Goal: Task Accomplishment & Management: Use online tool/utility

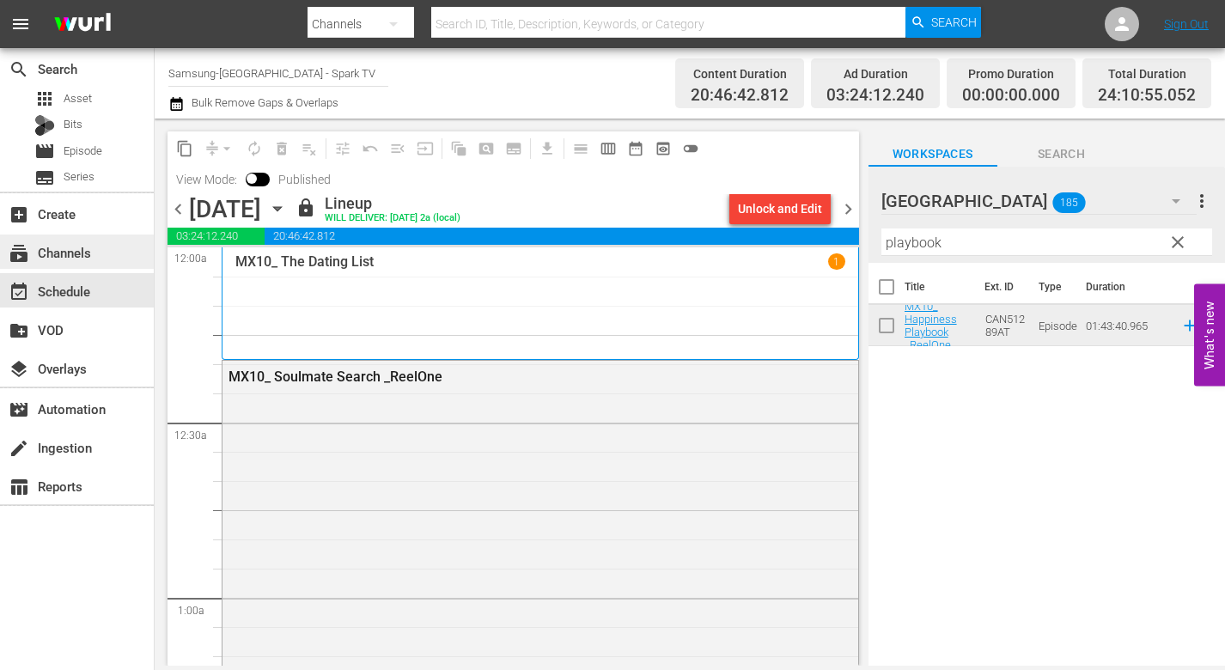
scroll to position [7904, 0]
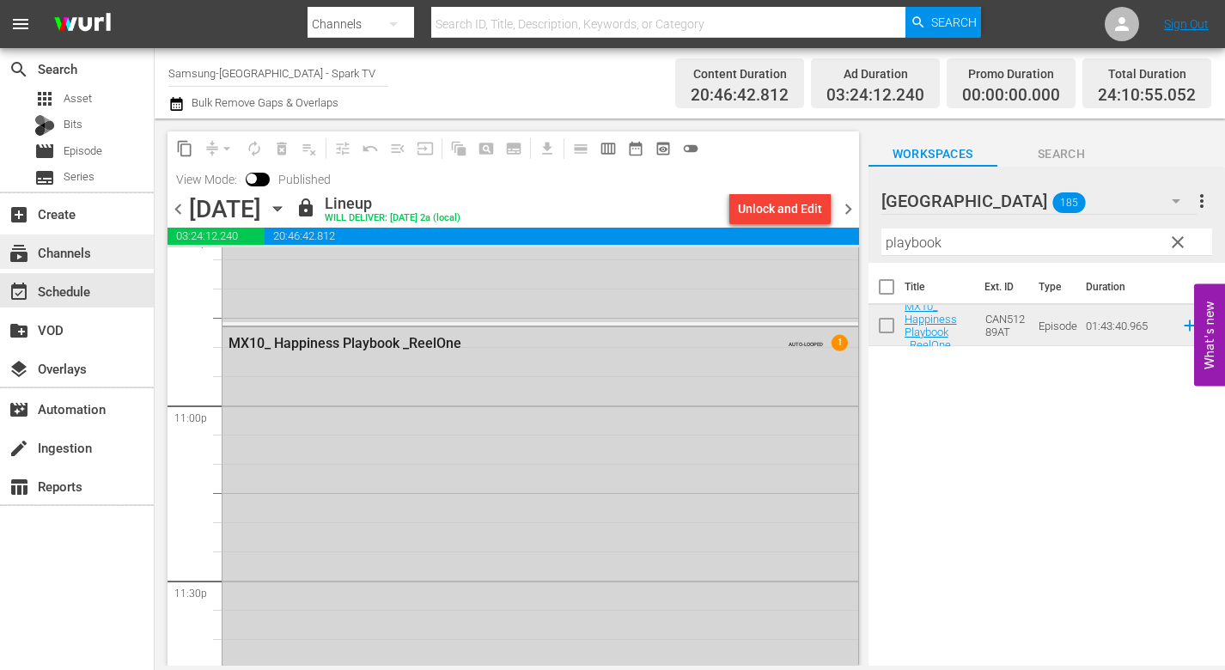
click at [80, 254] on div "subscriptions Channels" at bounding box center [48, 249] width 96 height 15
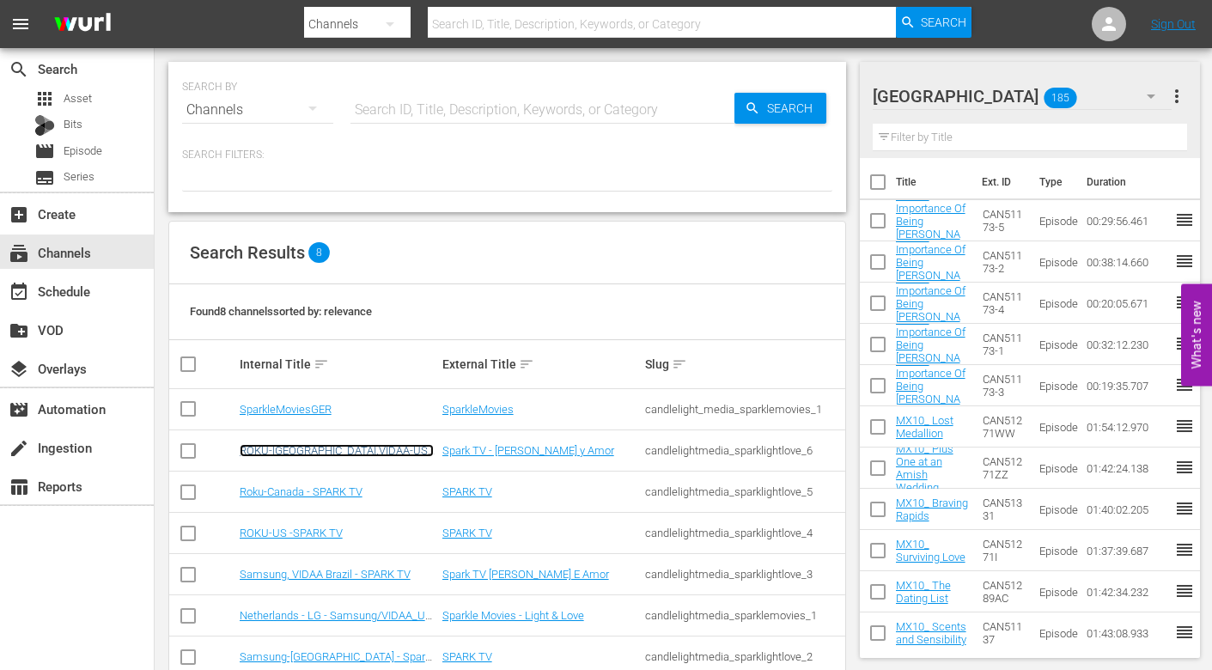
click at [304, 449] on link "ROKU-[GEOGRAPHIC_DATA],VIDAA-US - Spanish - Spark TV - [PERSON_NAME] y Amor" at bounding box center [337, 463] width 194 height 39
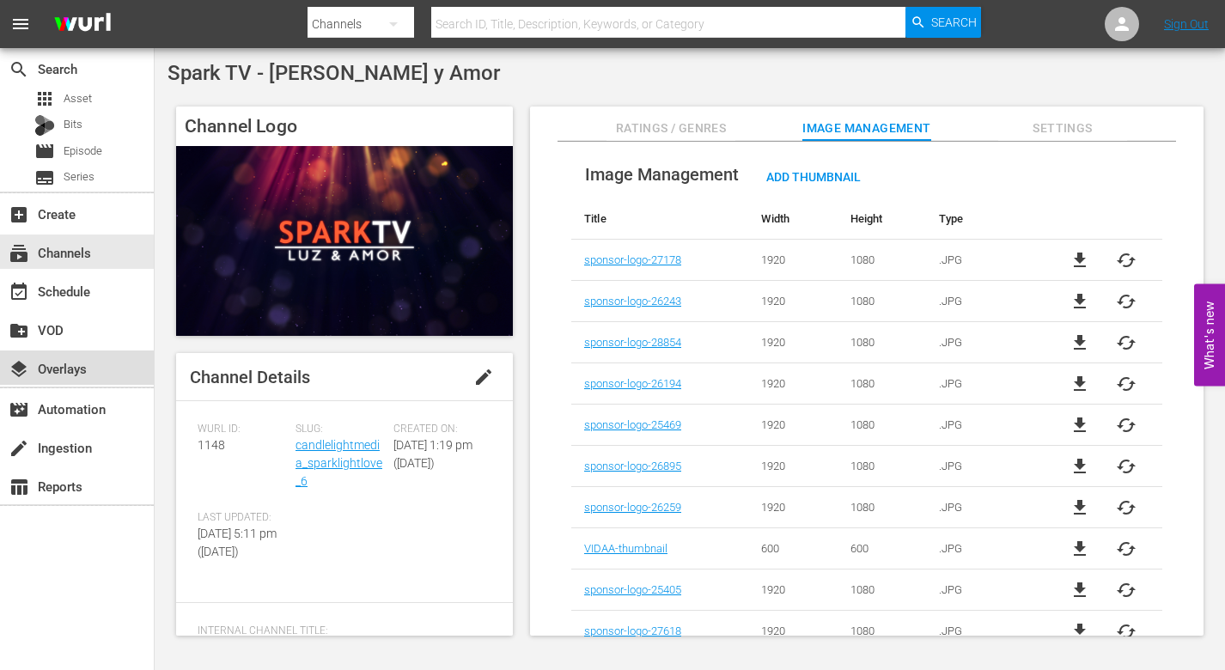
click at [68, 364] on div "layers Overlays" at bounding box center [48, 365] width 96 height 15
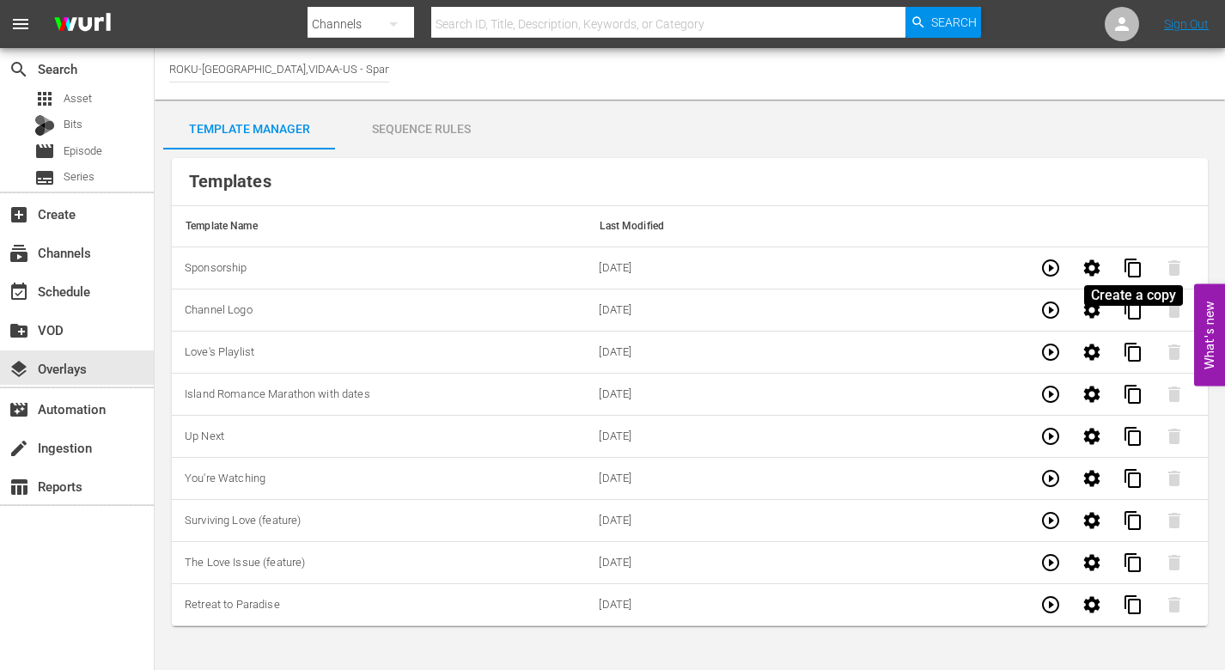
click at [1128, 262] on span "content_copy" at bounding box center [1133, 268] width 21 height 21
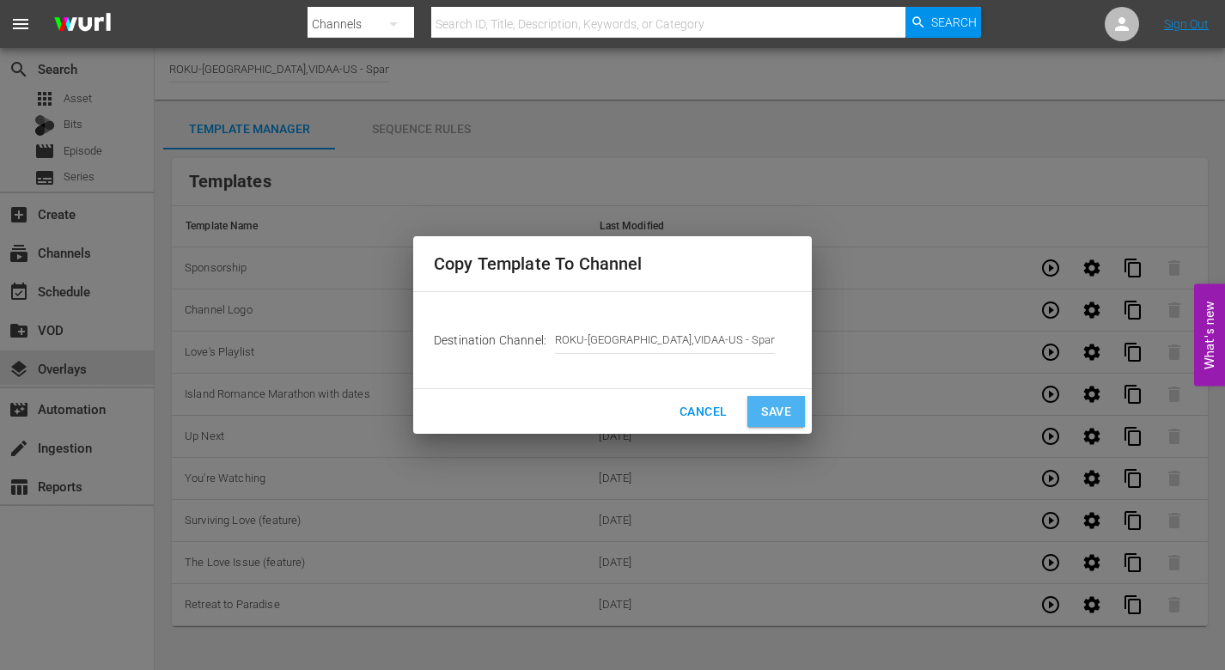
click at [782, 405] on span "Save" at bounding box center [776, 411] width 30 height 21
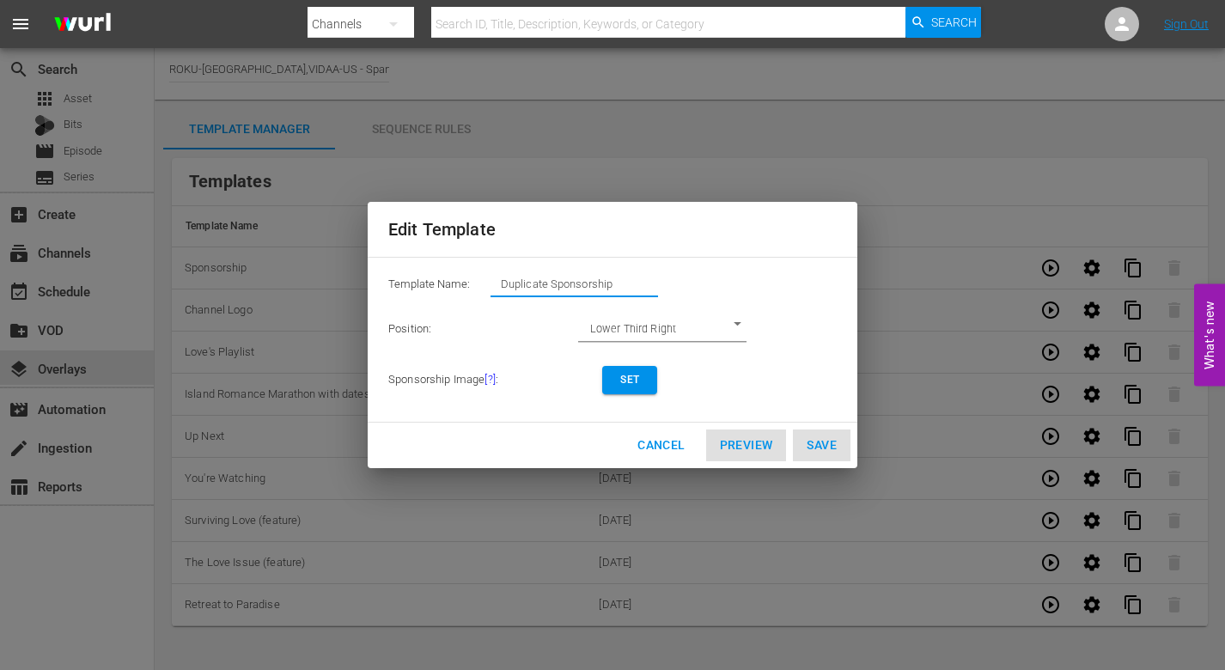
drag, startPoint x: 592, startPoint y: 280, endPoint x: 394, endPoint y: 278, distance: 197.6
click at [394, 278] on div "Template Name: Duplicate Sponsorship" at bounding box center [612, 288] width 448 height 34
click at [625, 378] on span "Set" at bounding box center [629, 380] width 27 height 18
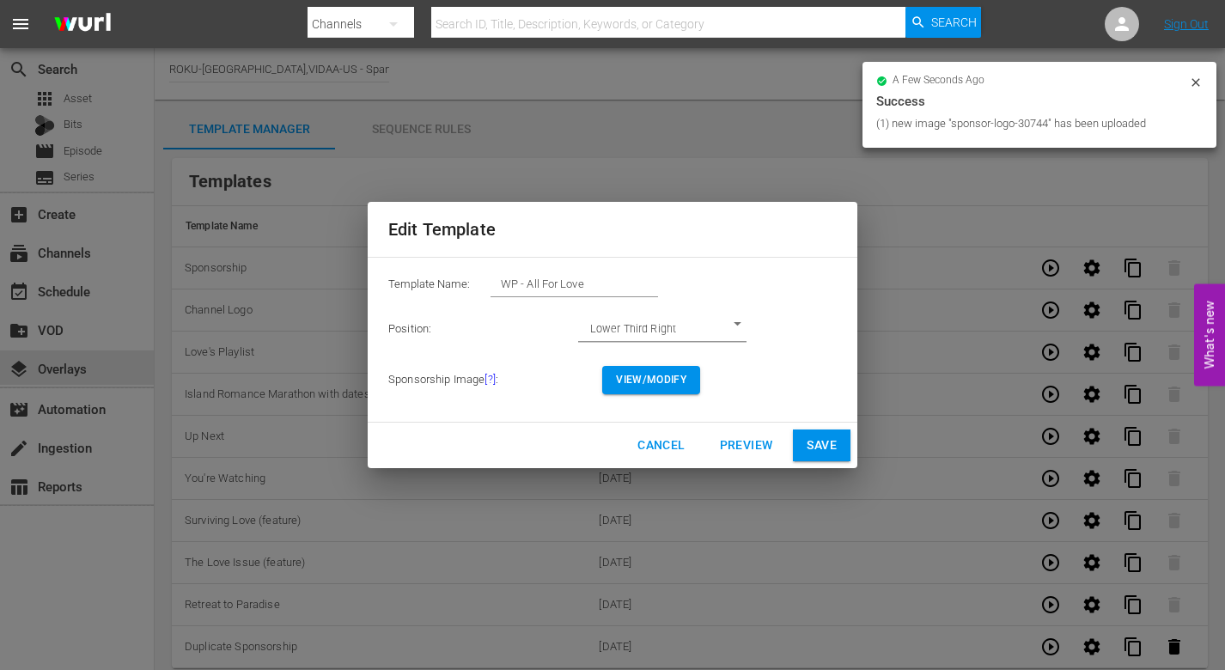
click at [822, 446] on span "Save" at bounding box center [822, 445] width 30 height 21
type input "Duplicate Sponsorship"
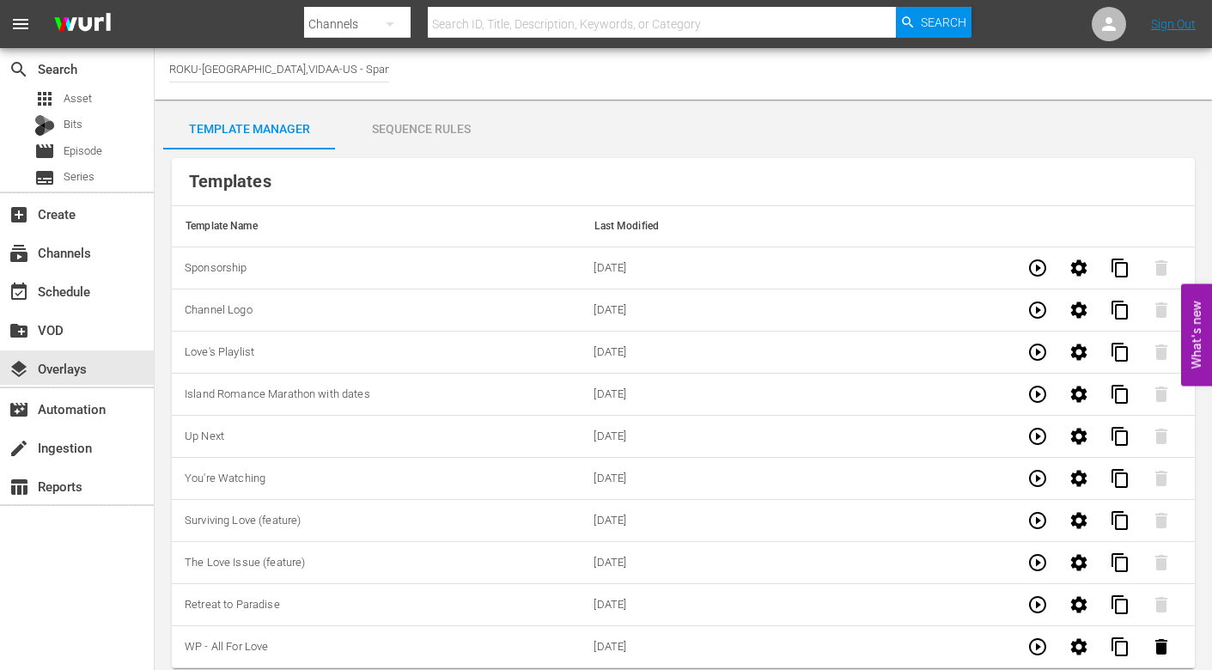
click at [431, 131] on div "Sequence Rules" at bounding box center [421, 128] width 172 height 41
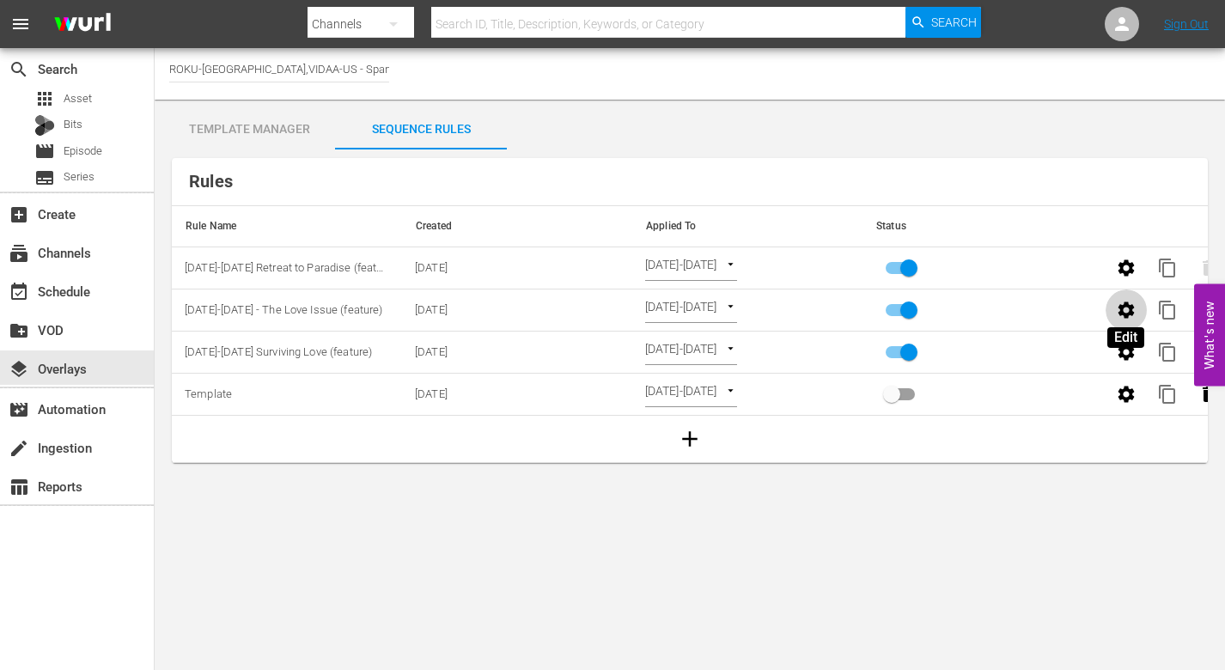
click at [1121, 308] on icon "button" at bounding box center [1127, 310] width 16 height 16
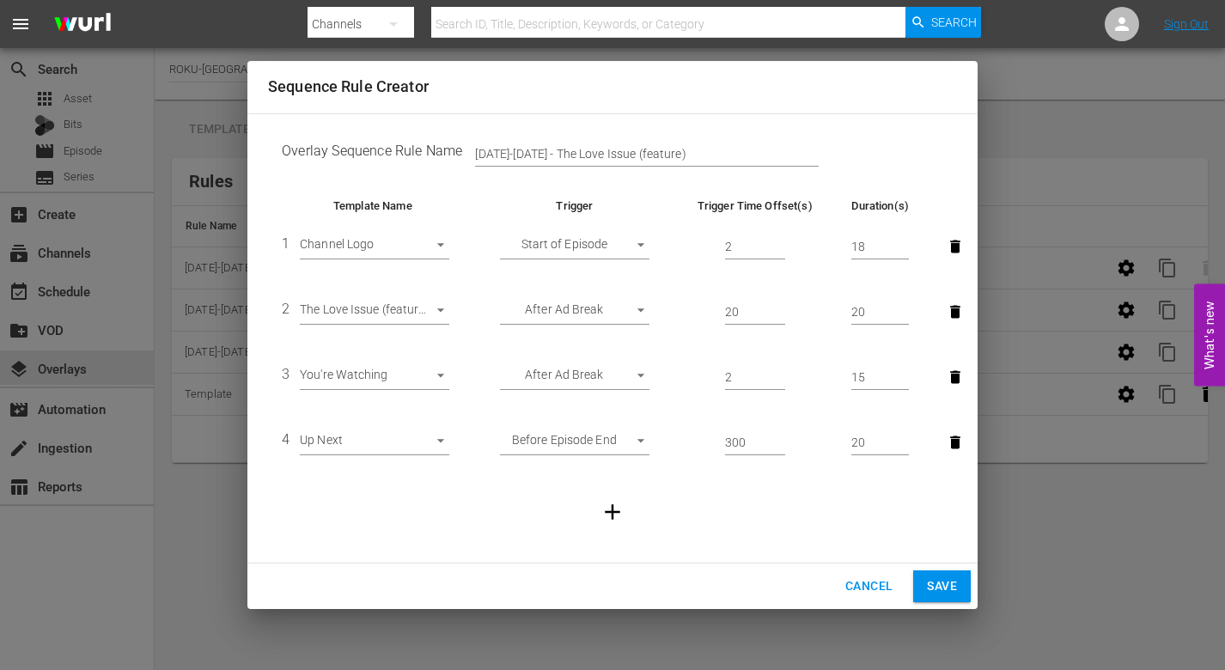
click at [442, 310] on body "menu Search By Channels Search ID, Title, Description, Keywords, or Category Se…" at bounding box center [612, 335] width 1225 height 670
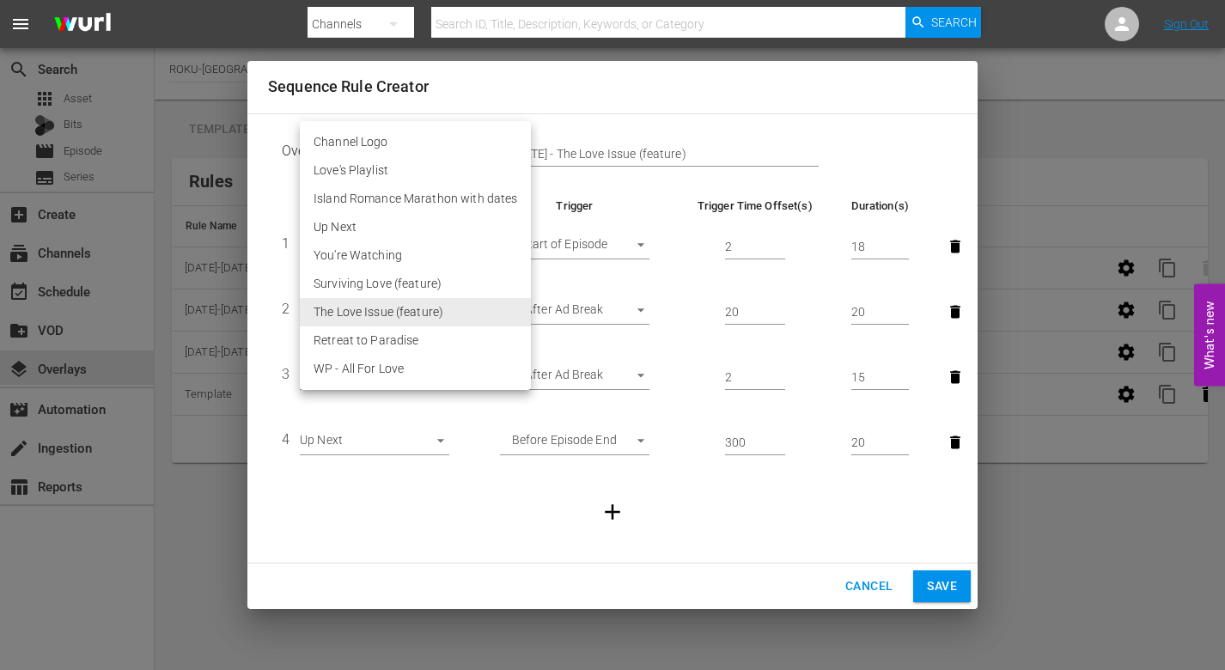
click at [395, 359] on li "WP - All For Love" at bounding box center [415, 369] width 231 height 28
type input "30744"
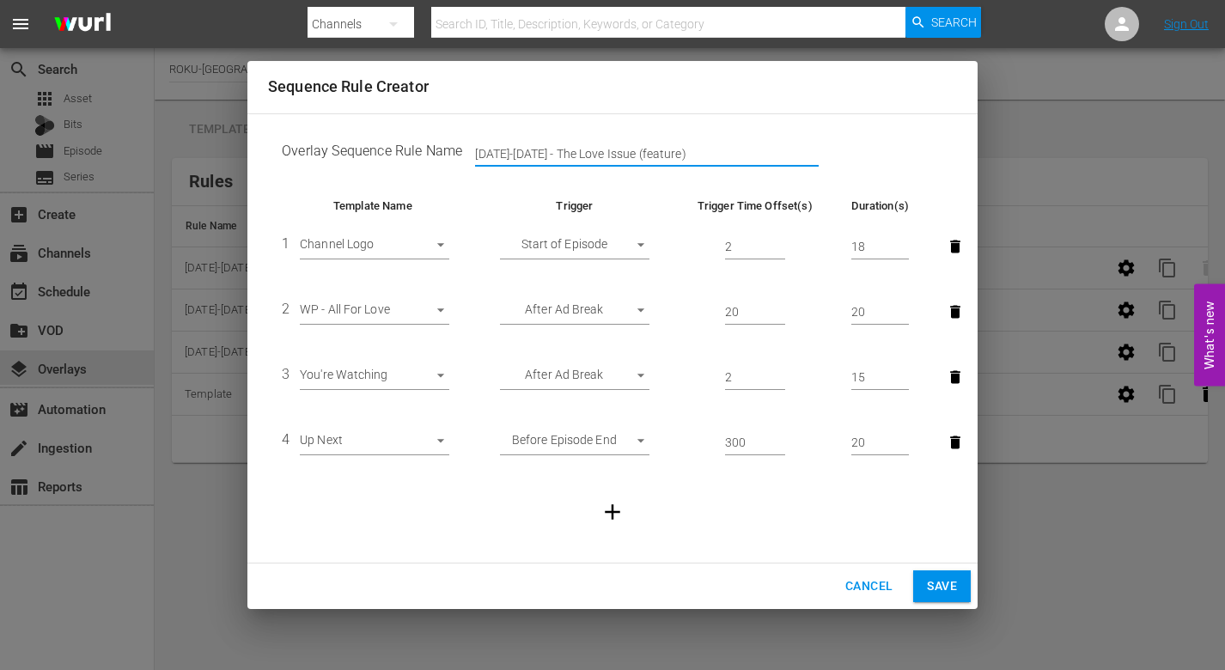
drag, startPoint x: 691, startPoint y: 147, endPoint x: 97, endPoint y: 135, distance: 593.8
click at [97, 135] on div "Sequence Rule Creator Overlay Sequence Rule Name [DATE]-[DATE] - The Love Issue…" at bounding box center [612, 335] width 1225 height 670
type input "[DATE]-[DATE] WP-All For Love"
click at [942, 582] on span "Save" at bounding box center [942, 586] width 30 height 21
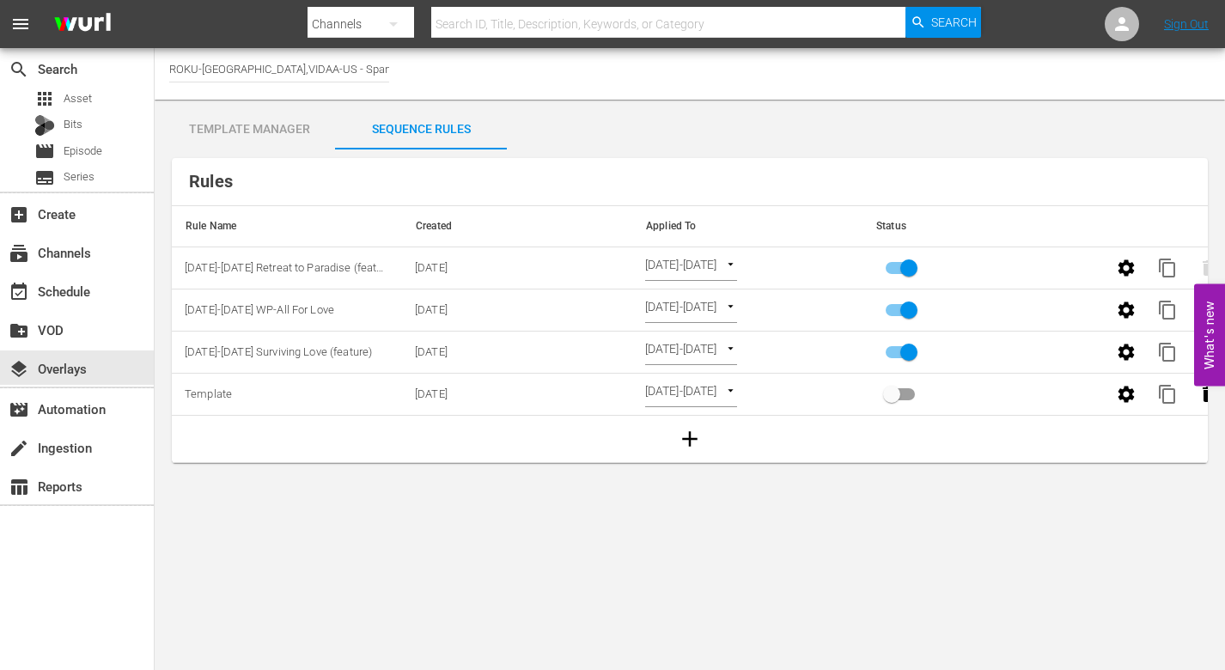
click at [772, 306] on body "menu Search By Channels Search ID, Title, Description, Keywords, or Category Se…" at bounding box center [612, 335] width 1225 height 670
click at [721, 281] on li "Channel Level" at bounding box center [714, 282] width 138 height 28
type input "CHANNEL_LEVEL"
click at [735, 306] on body "menu Search By Channels Search ID, Title, Description, Keywords, or Category Se…" at bounding box center [612, 335] width 1225 height 670
click at [715, 341] on li "Select Date" at bounding box center [696, 339] width 102 height 28
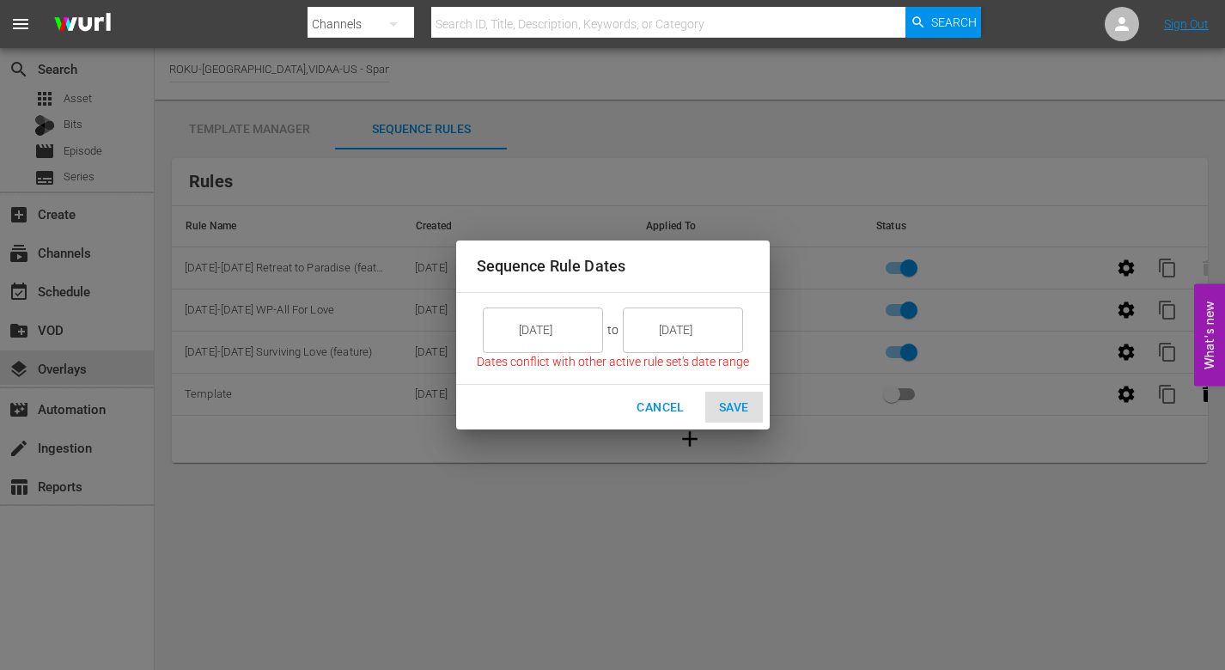
click at [563, 325] on input "[DATE]" at bounding box center [555, 330] width 96 height 46
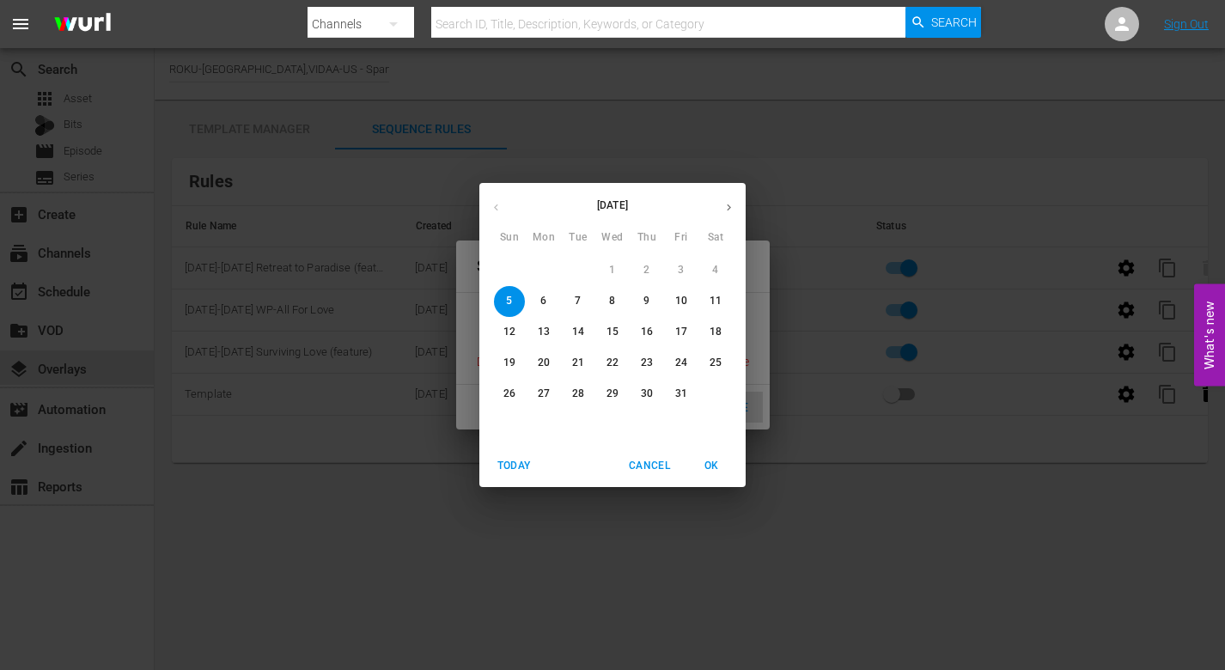
click at [540, 296] on span "6" at bounding box center [543, 301] width 31 height 15
type input "[DATE]"
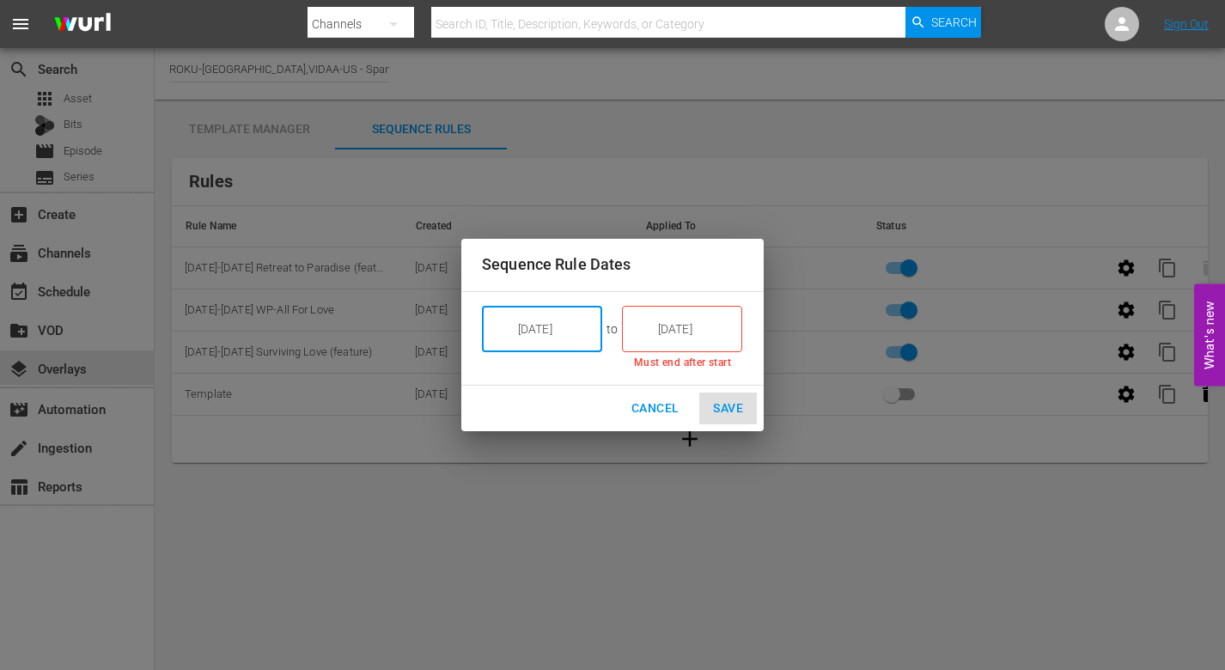
click at [714, 335] on input "[DATE]" at bounding box center [694, 329] width 96 height 46
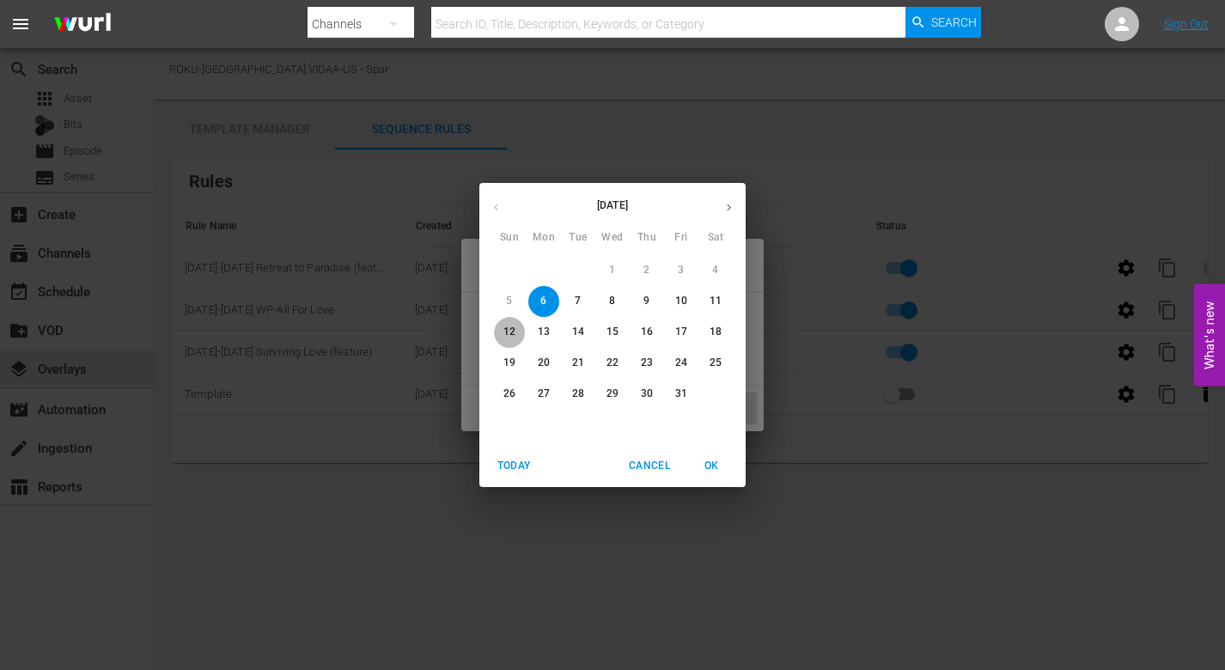
click at [509, 331] on p "12" at bounding box center [509, 332] width 12 height 15
type input "[DATE]"
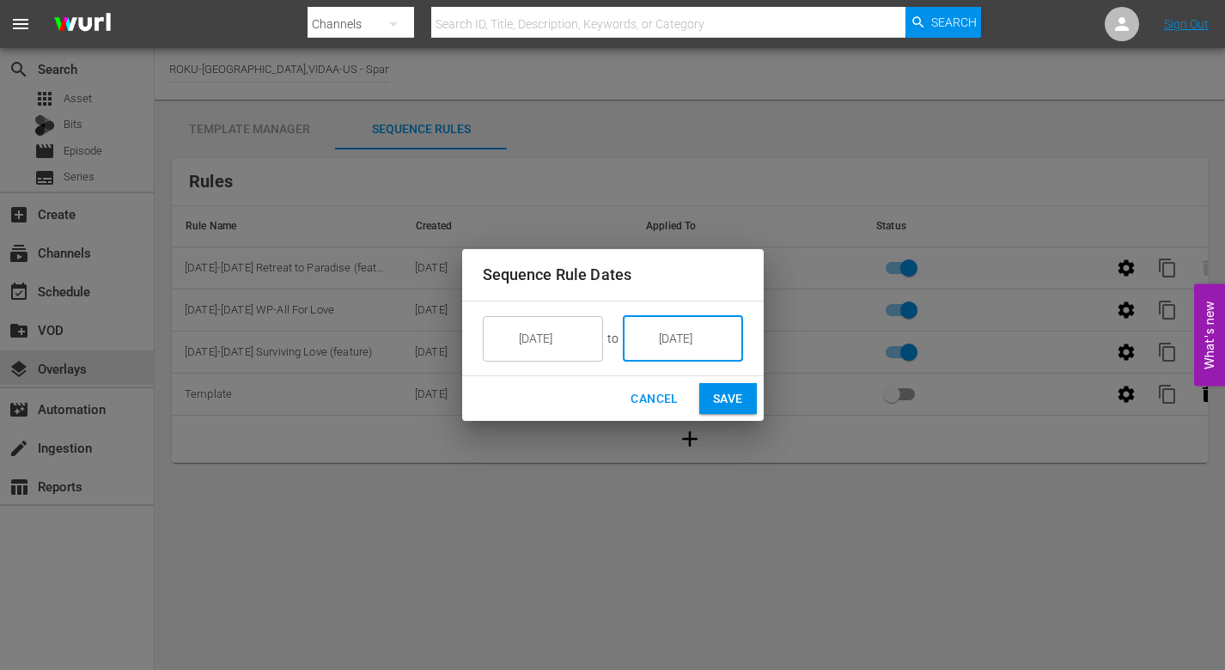
click at [732, 393] on span "Save" at bounding box center [728, 398] width 30 height 21
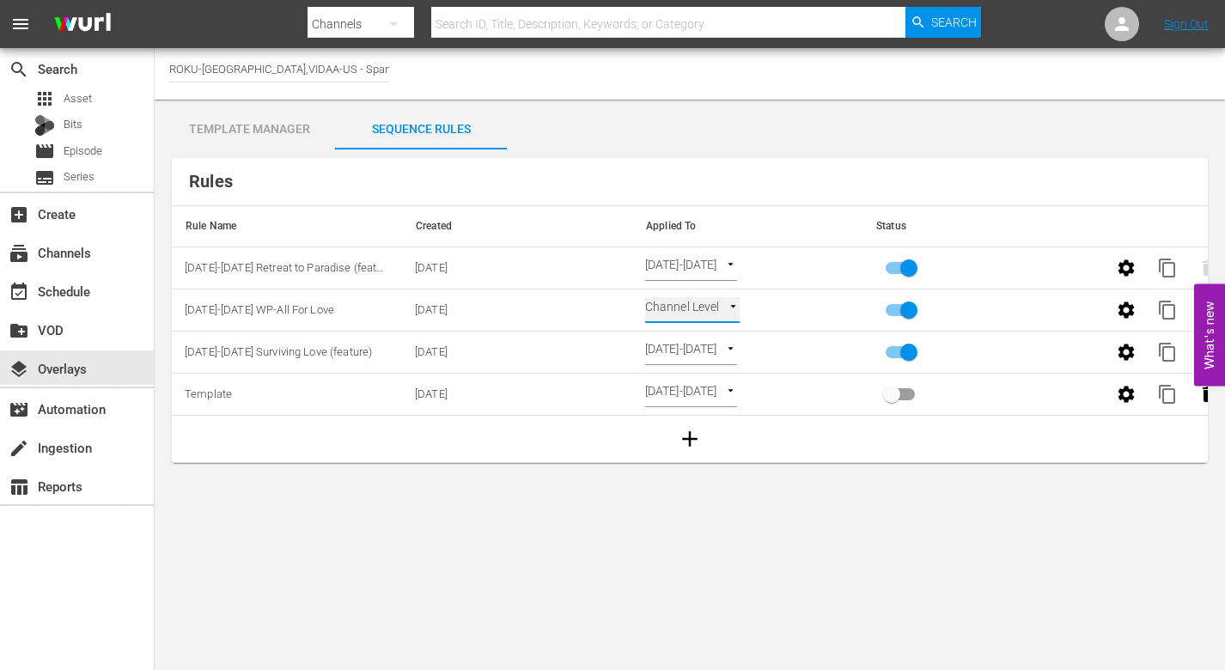
type input "SELECT_DATE"
click at [81, 290] on div "event_available Schedule" at bounding box center [48, 288] width 96 height 15
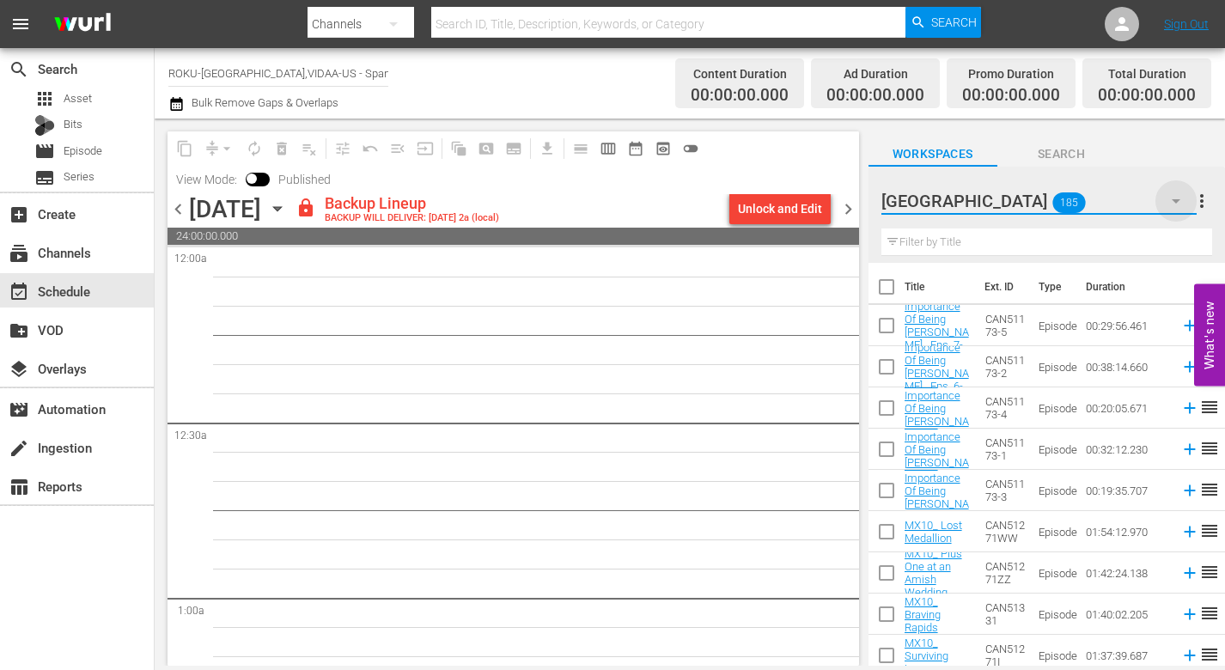
click at [1176, 202] on icon "button" at bounding box center [1176, 201] width 9 height 4
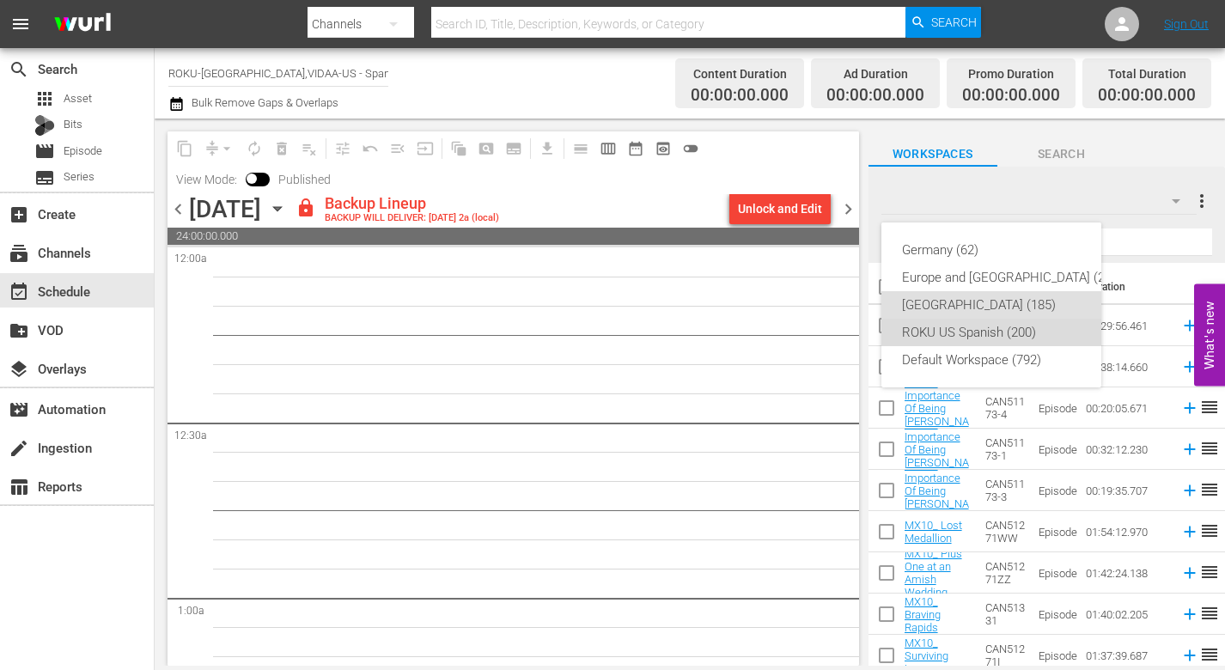
click at [979, 333] on div "ROKU US Spanish (200)" at bounding box center [1012, 332] width 221 height 27
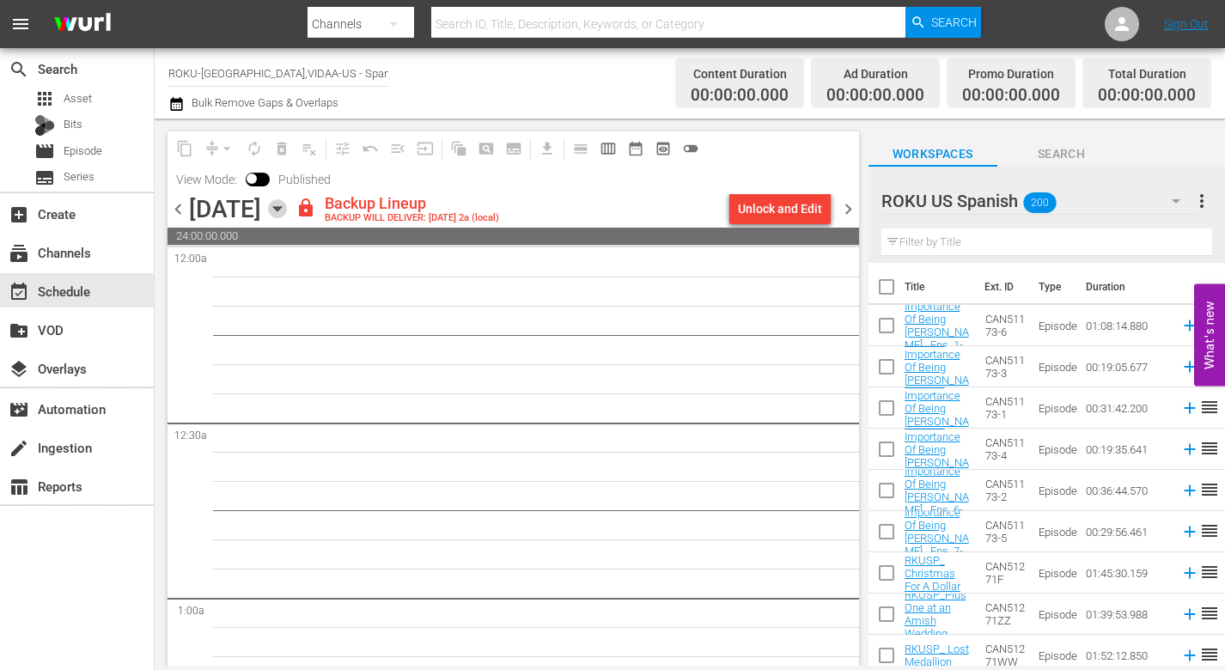
click at [281, 207] on icon "button" at bounding box center [277, 209] width 8 height 4
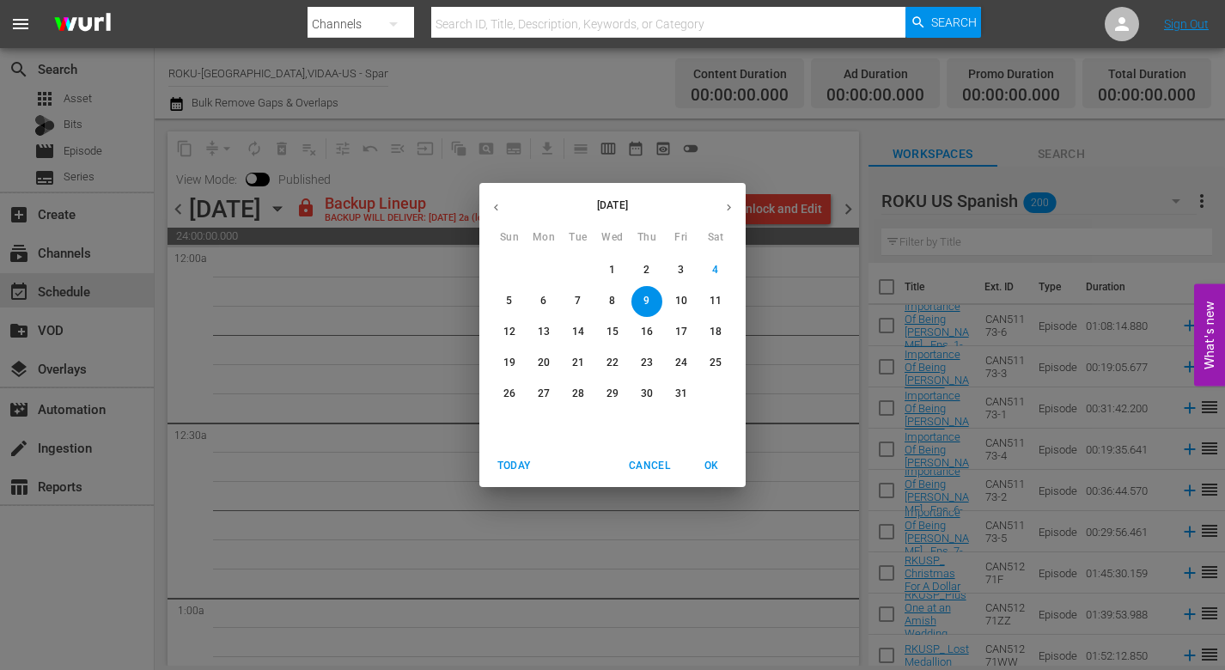
click at [542, 300] on p "6" at bounding box center [543, 301] width 6 height 15
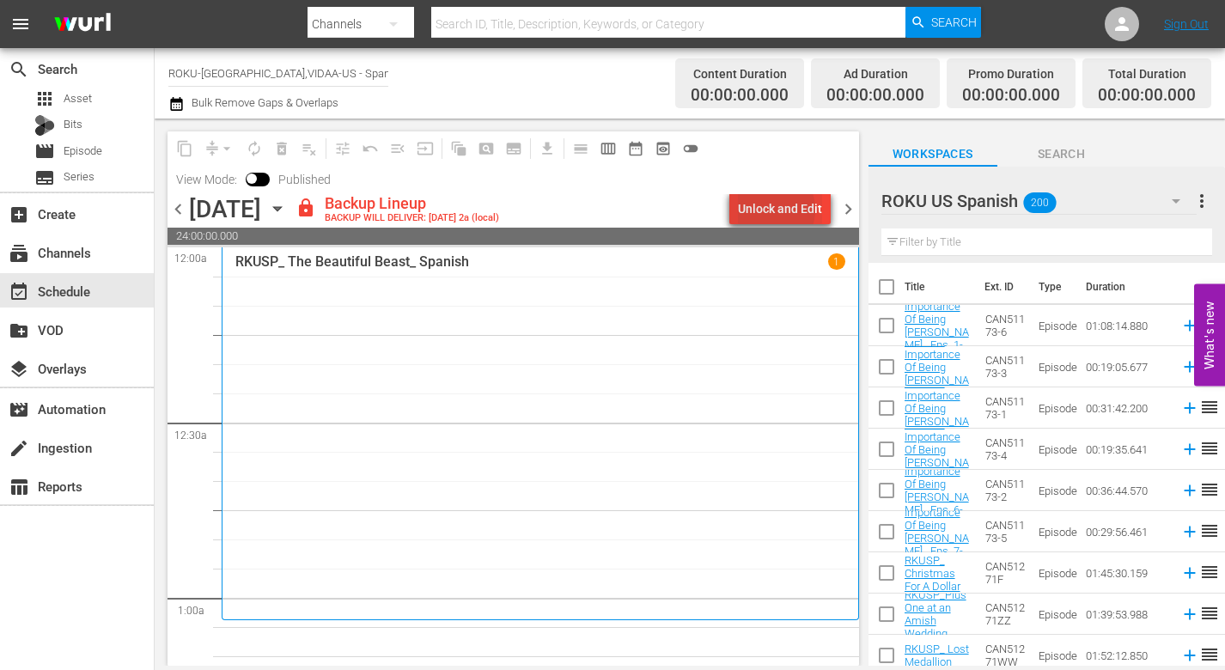
click at [775, 209] on div "Unlock and Edit" at bounding box center [780, 208] width 84 height 31
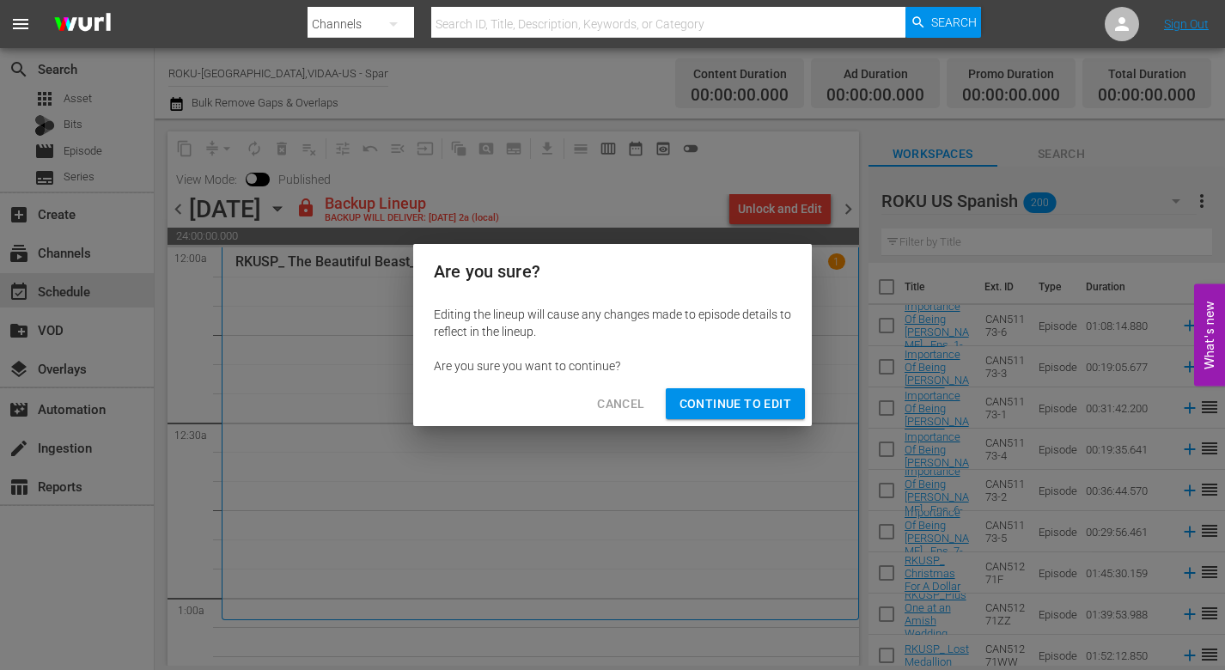
click at [743, 403] on span "Continue to Edit" at bounding box center [736, 403] width 112 height 21
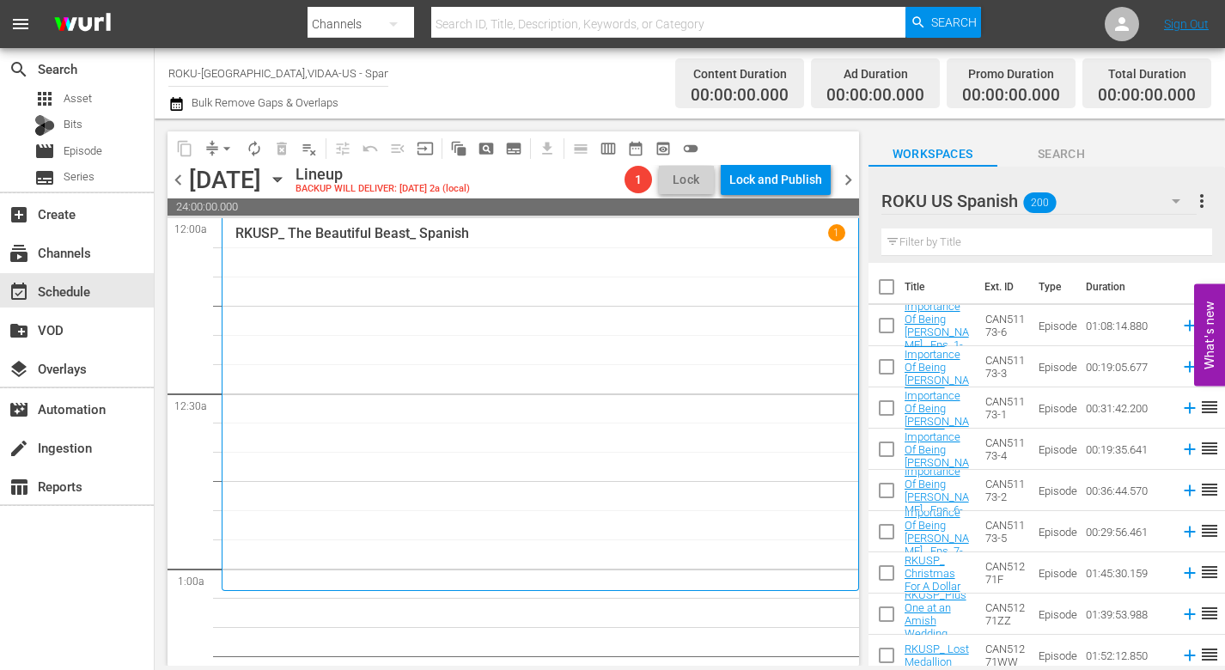
click at [924, 243] on input "text" at bounding box center [1046, 242] width 331 height 27
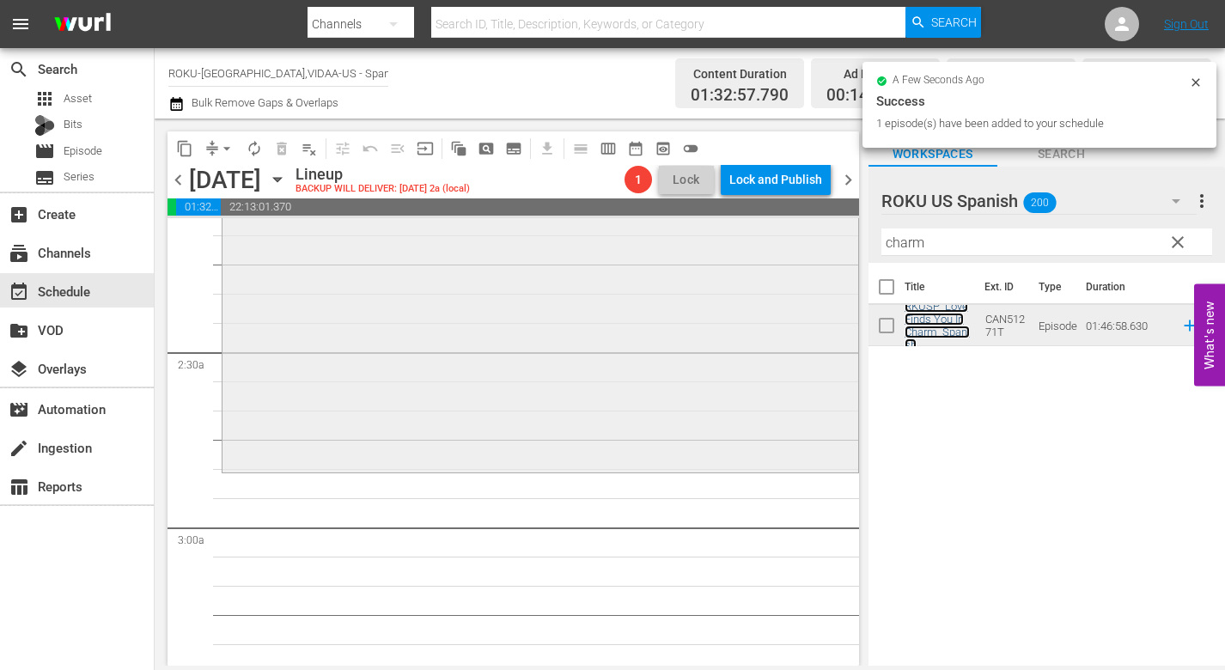
scroll to position [773, 0]
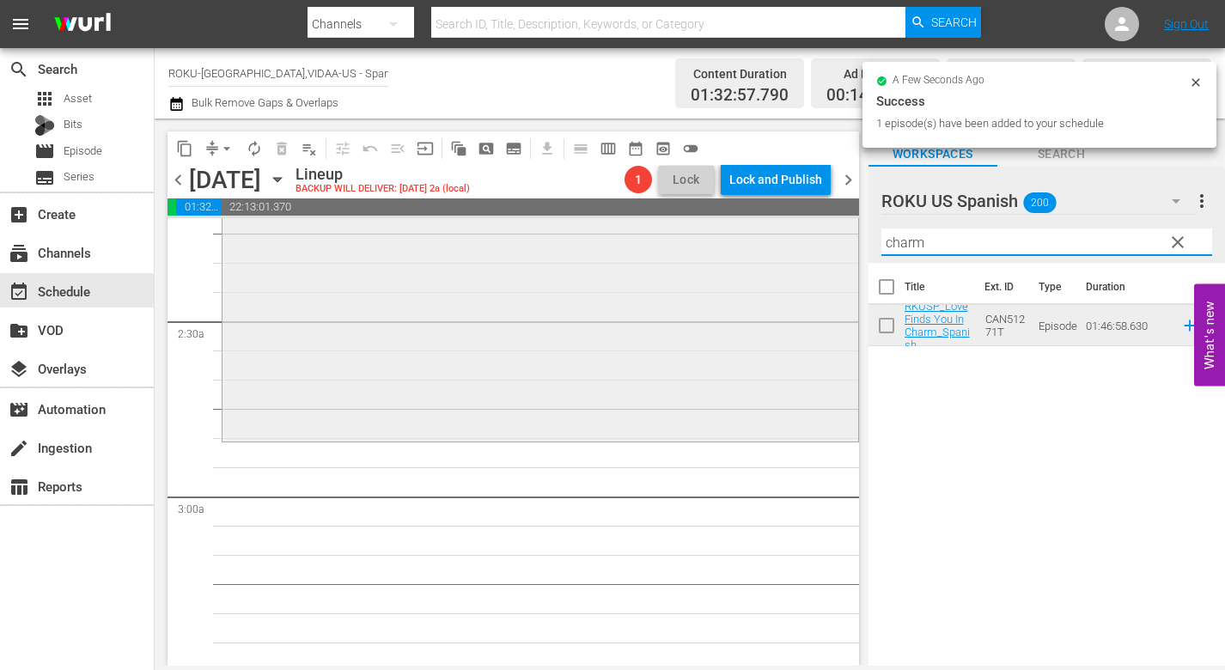
click at [777, 241] on div "content_copy compress arrow_drop_down autorenew_outlined delete_forever_outline…" at bounding box center [690, 392] width 1070 height 547
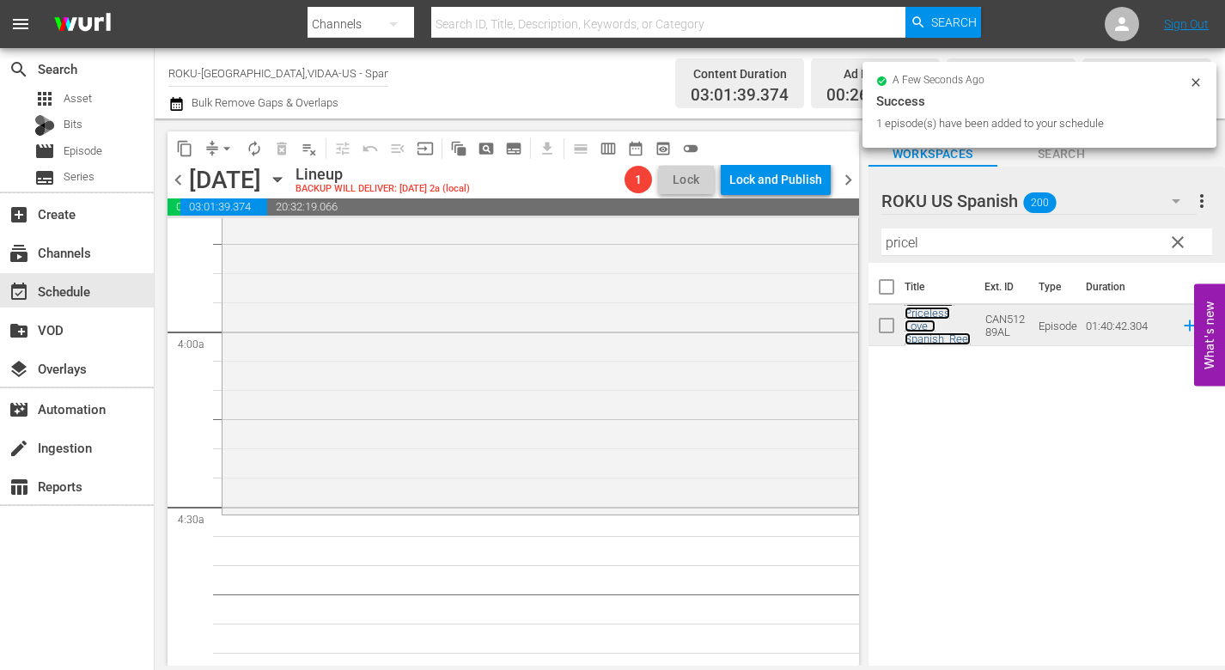
scroll to position [1375, 0]
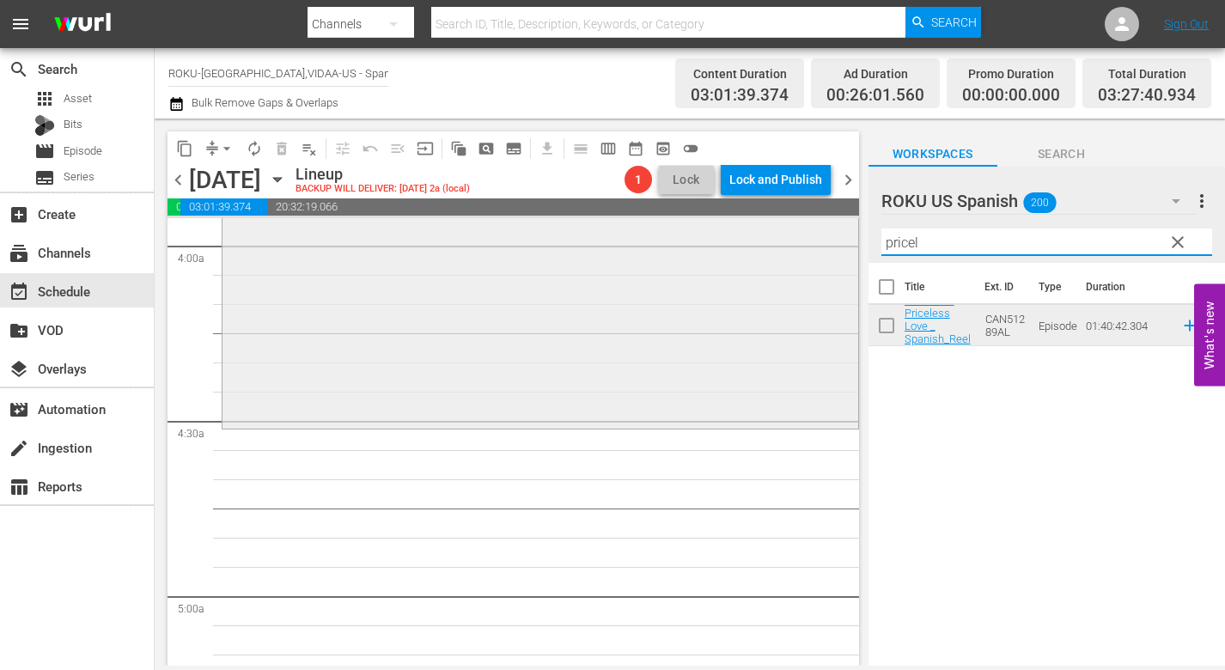
drag, startPoint x: 957, startPoint y: 245, endPoint x: 806, endPoint y: 241, distance: 151.3
click at [806, 241] on div "content_copy compress arrow_drop_down autorenew_outlined delete_forever_outline…" at bounding box center [690, 392] width 1070 height 547
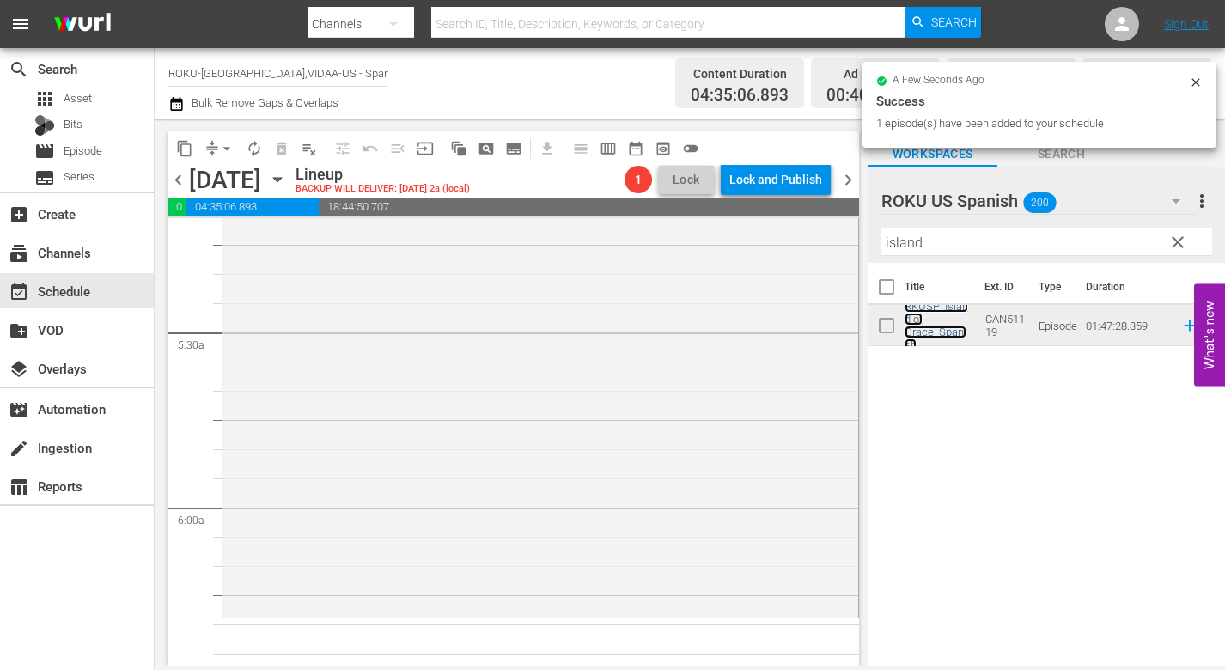
scroll to position [1976, 0]
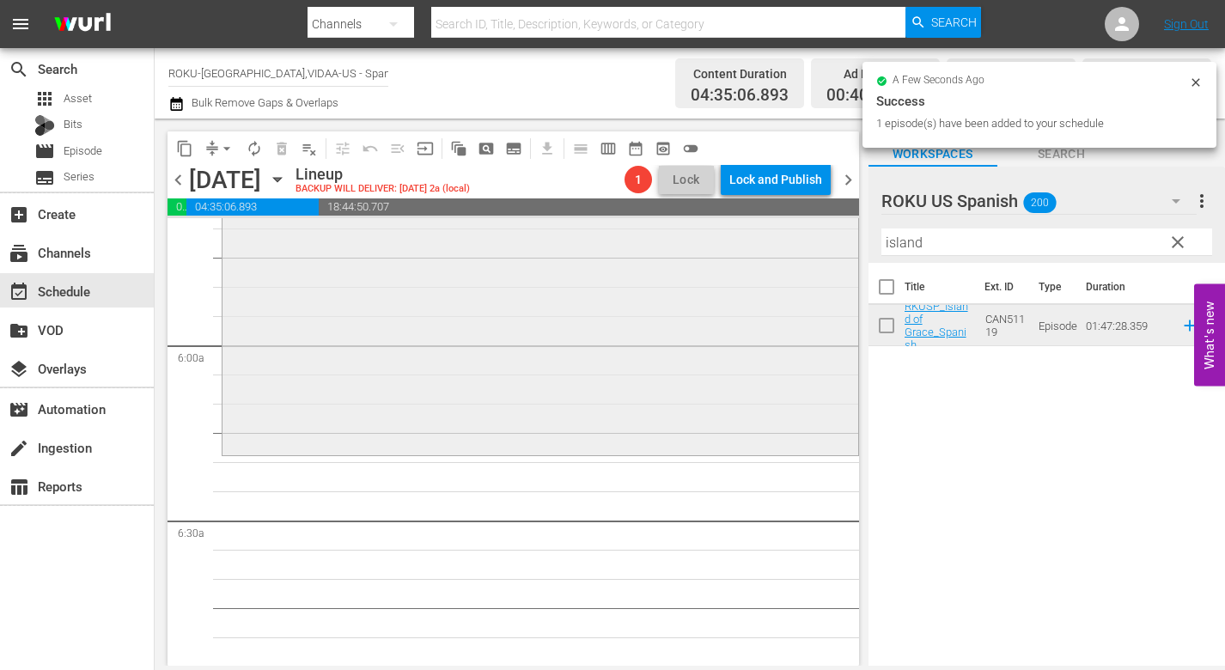
drag, startPoint x: 960, startPoint y: 247, endPoint x: 776, endPoint y: 235, distance: 185.2
click at [781, 236] on div "content_copy compress arrow_drop_down autorenew_outlined delete_forever_outline…" at bounding box center [690, 392] width 1070 height 547
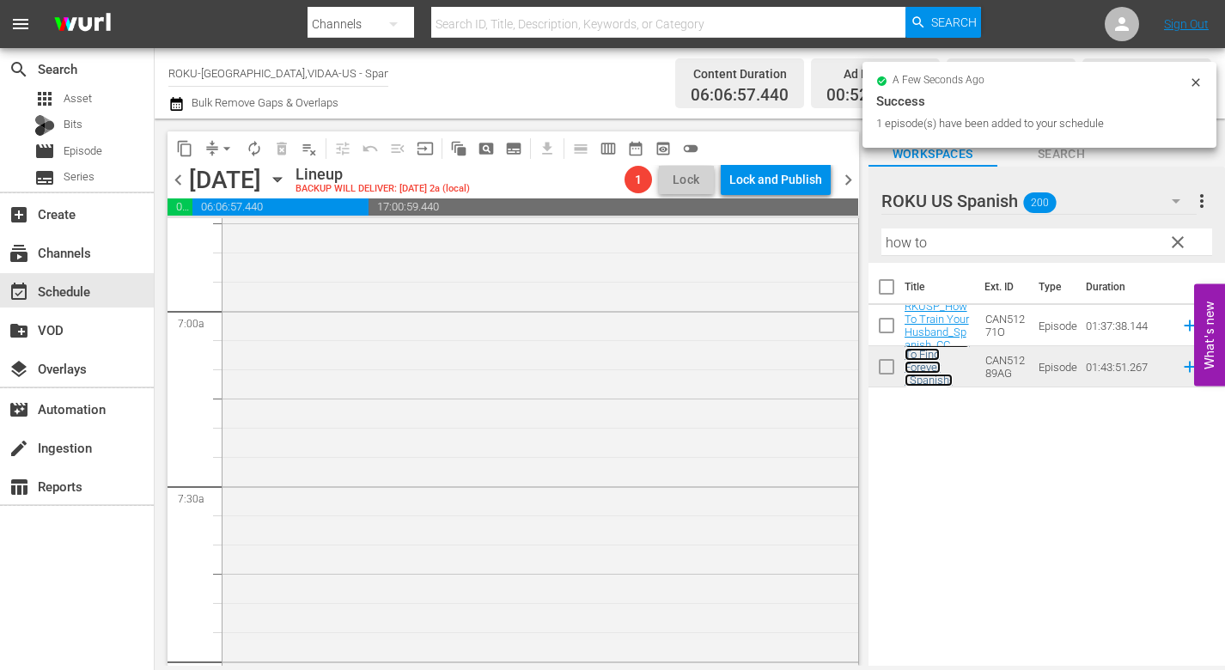
scroll to position [2405, 0]
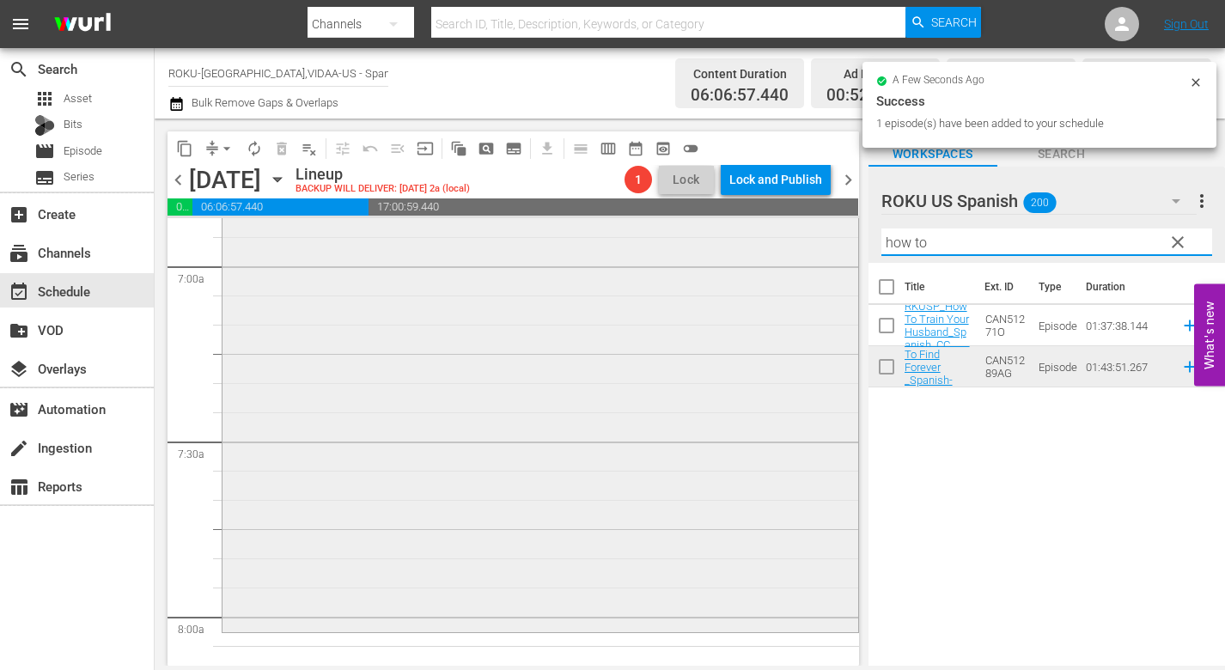
drag, startPoint x: 954, startPoint y: 241, endPoint x: 680, endPoint y: 239, distance: 274.1
click at [712, 240] on div "content_copy compress arrow_drop_down autorenew_outlined delete_forever_outline…" at bounding box center [690, 392] width 1070 height 547
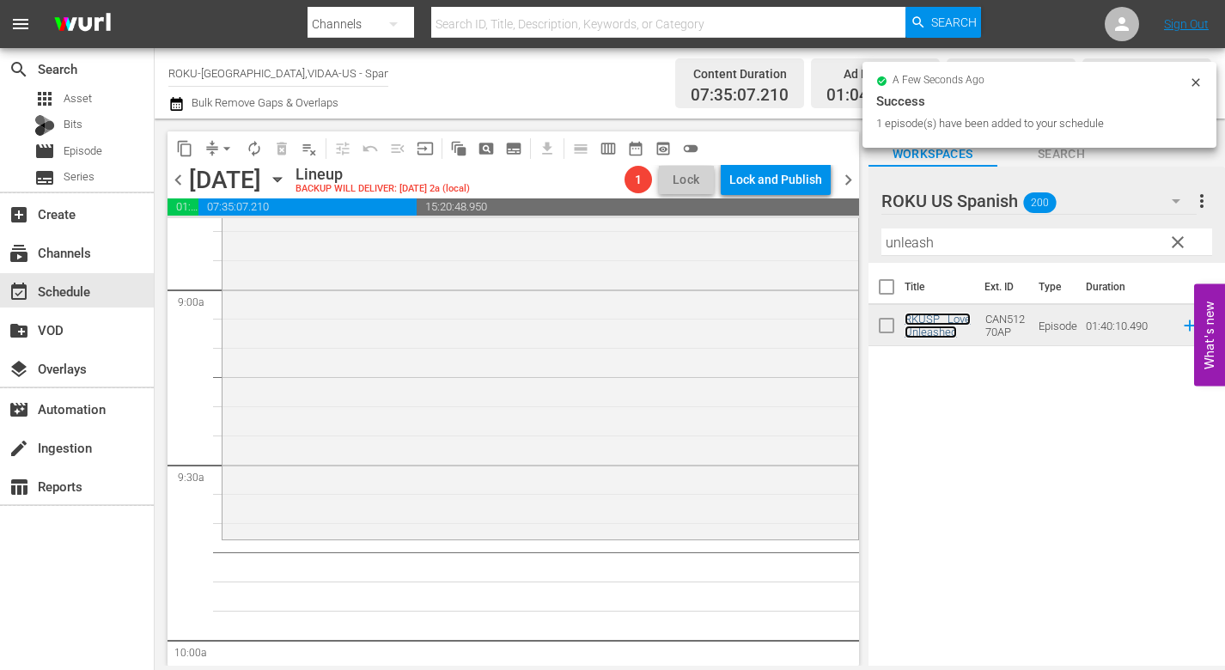
scroll to position [3093, 0]
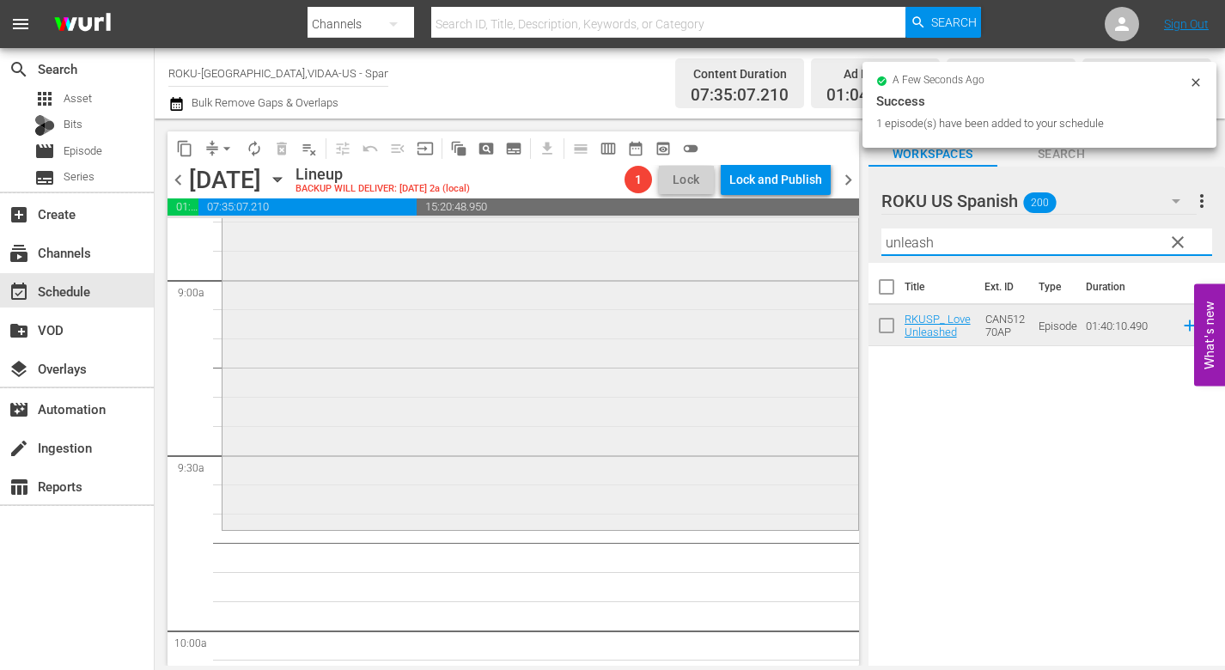
drag, startPoint x: 939, startPoint y: 239, endPoint x: 759, endPoint y: 234, distance: 179.6
click at [759, 234] on div "content_copy compress arrow_drop_down autorenew_outlined delete_forever_outline…" at bounding box center [690, 392] width 1070 height 547
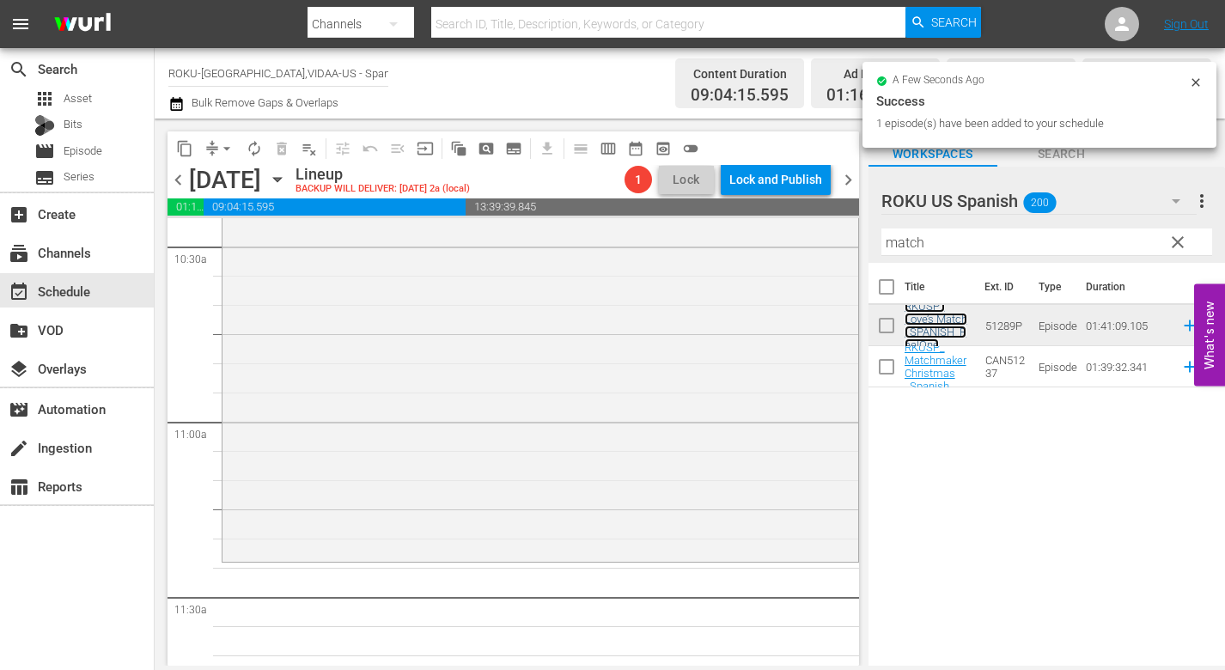
scroll to position [3694, 0]
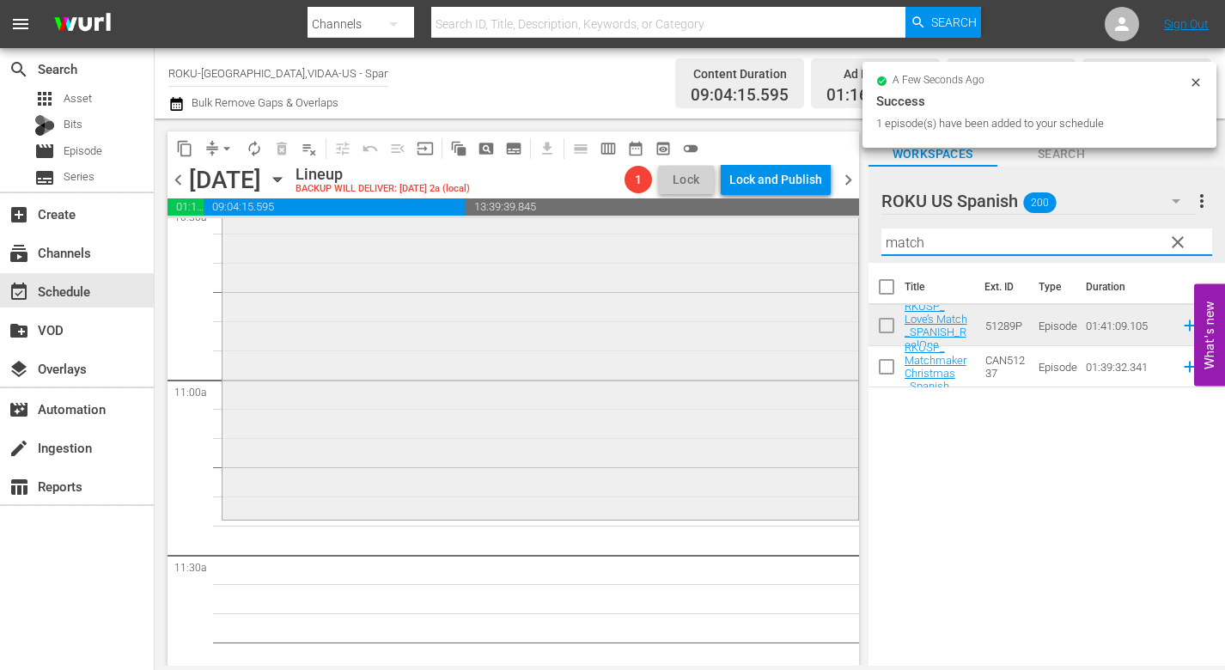
drag, startPoint x: 996, startPoint y: 246, endPoint x: 637, endPoint y: 235, distance: 359.3
click at [637, 235] on div "content_copy compress arrow_drop_down autorenew_outlined delete_forever_outline…" at bounding box center [690, 392] width 1070 height 547
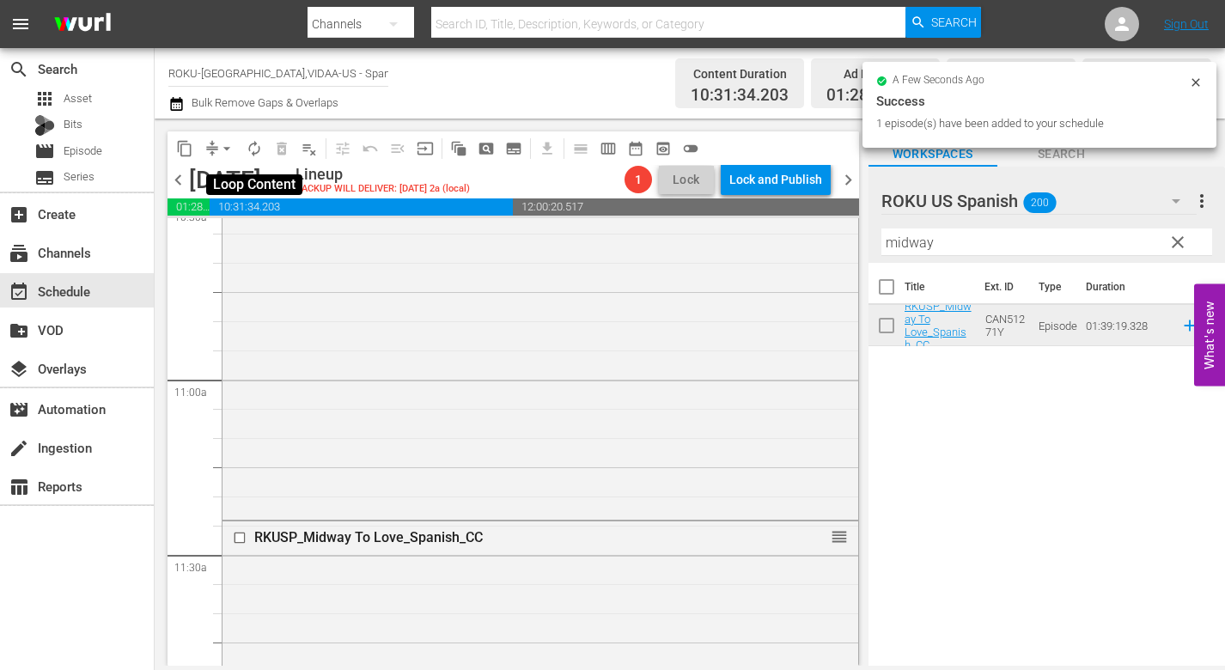
click at [255, 149] on span "autorenew_outlined" at bounding box center [254, 148] width 17 height 17
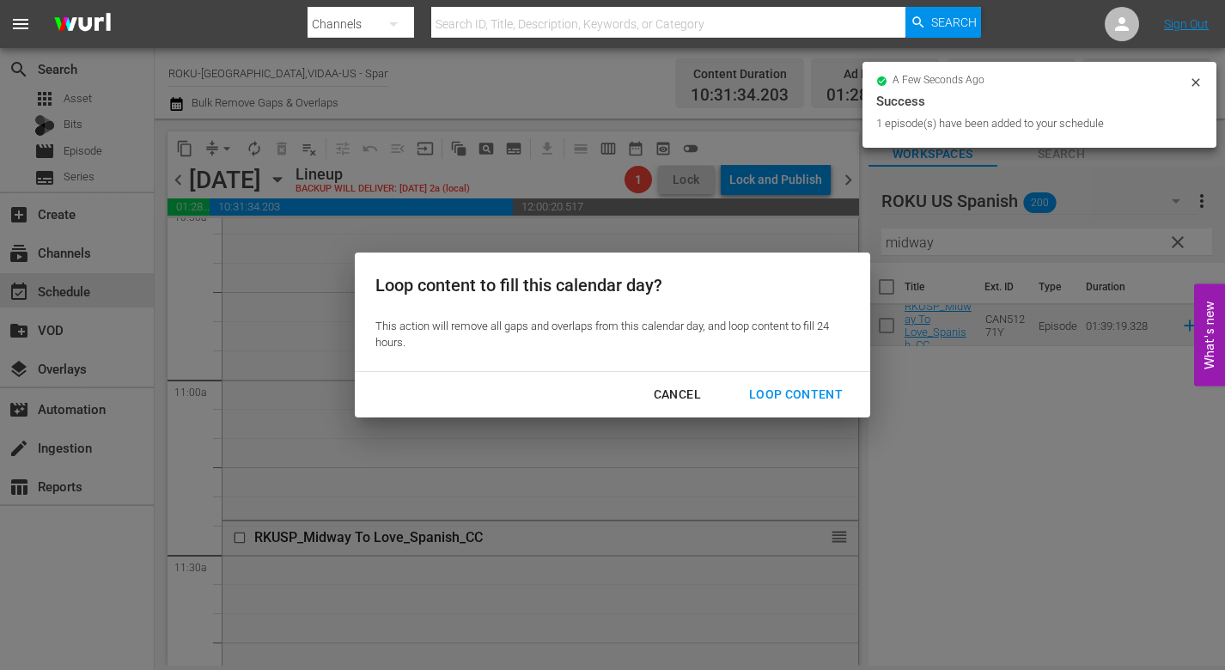
click at [790, 383] on button "Loop Content" at bounding box center [796, 395] width 135 height 32
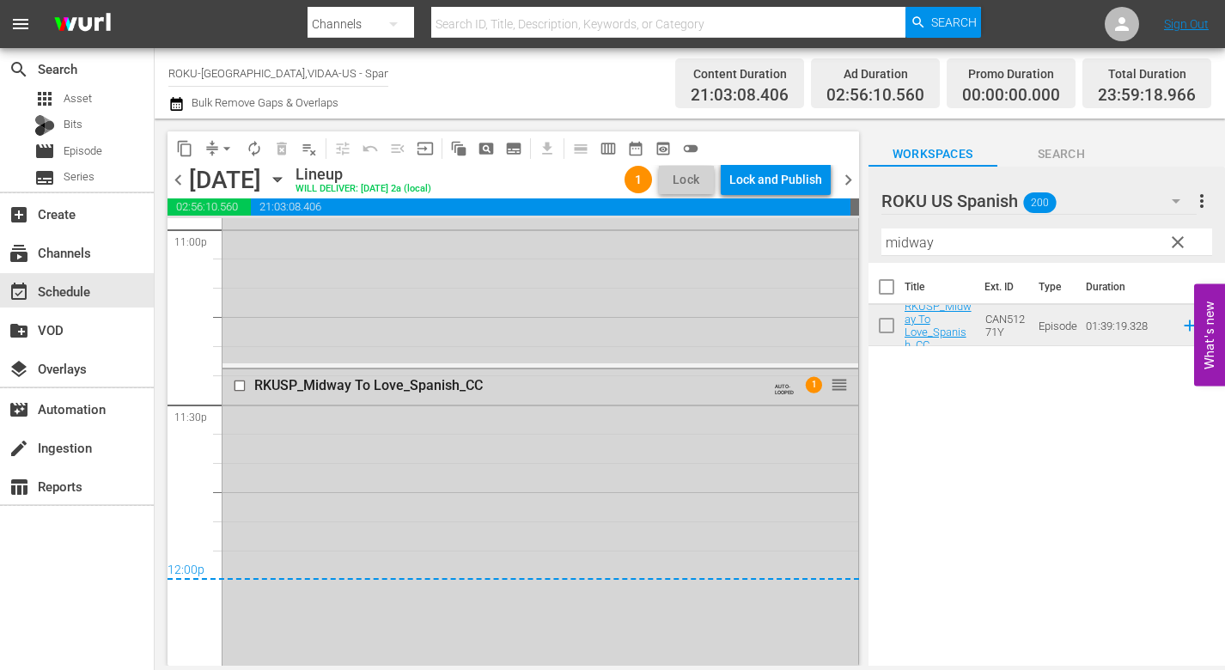
scroll to position [8076, 0]
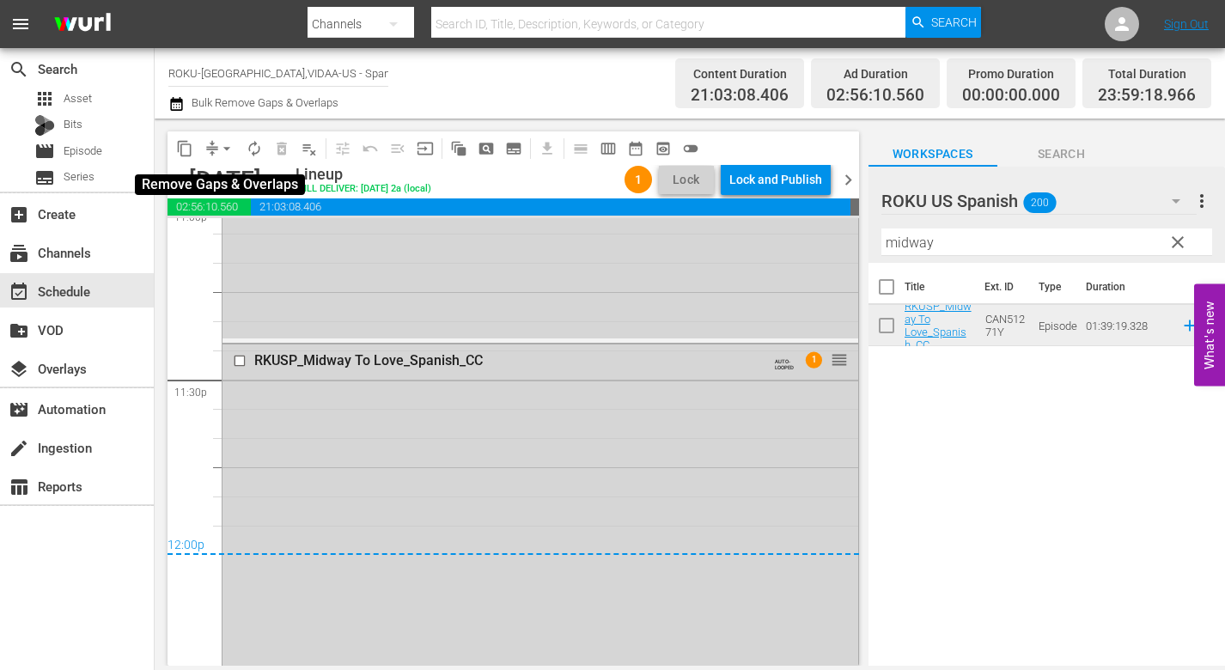
click at [225, 148] on span "arrow_drop_down" at bounding box center [226, 148] width 17 height 17
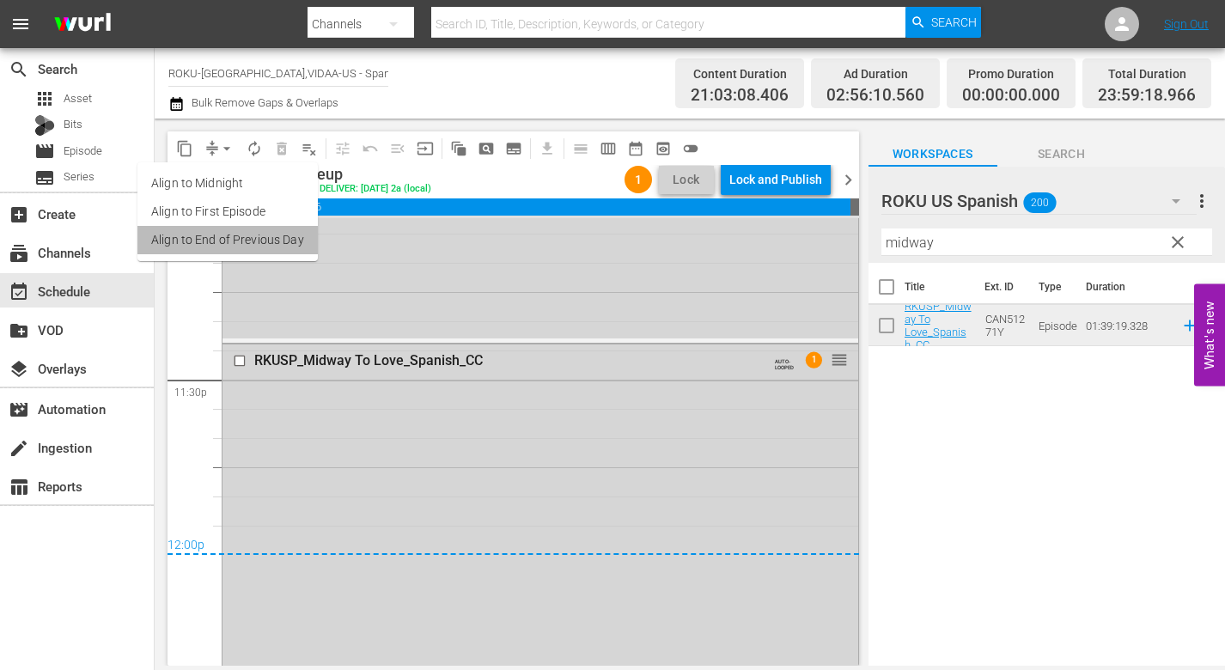
click at [252, 239] on li "Align to End of Previous Day" at bounding box center [227, 240] width 180 height 28
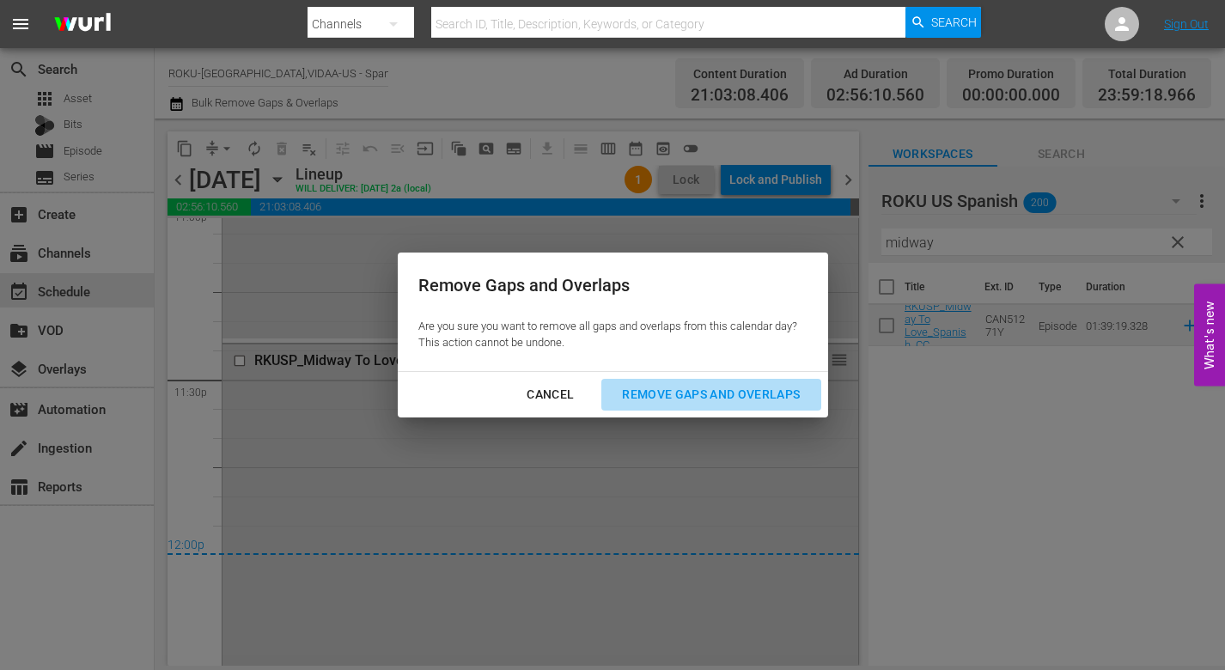
click at [772, 399] on div "Remove Gaps and Overlaps" at bounding box center [710, 394] width 205 height 21
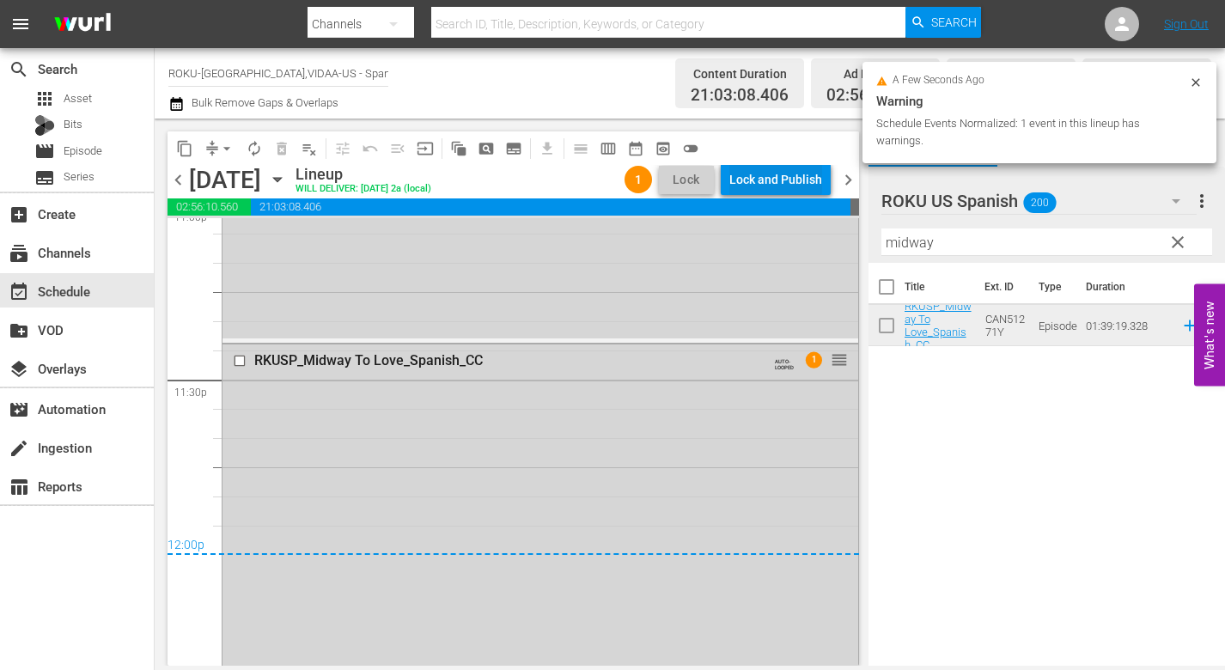
click at [780, 173] on div "Lock and Publish" at bounding box center [775, 179] width 93 height 31
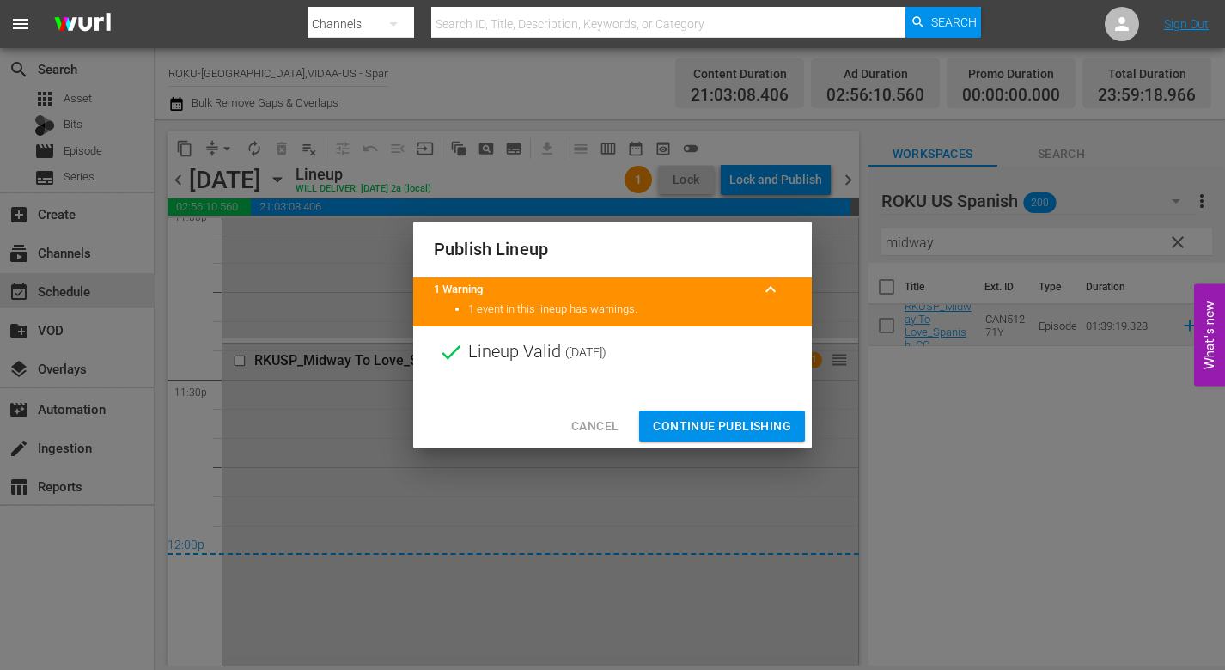
click at [719, 426] on span "Continue Publishing" at bounding box center [722, 426] width 138 height 21
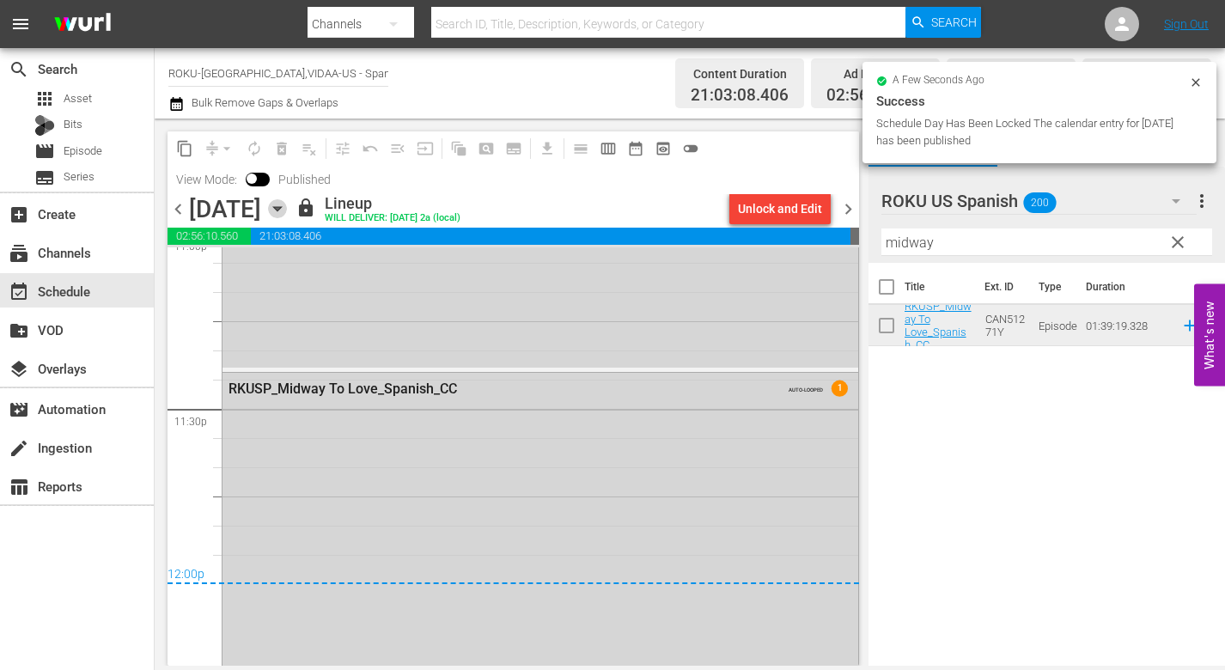
click at [287, 205] on icon "button" at bounding box center [277, 208] width 19 height 19
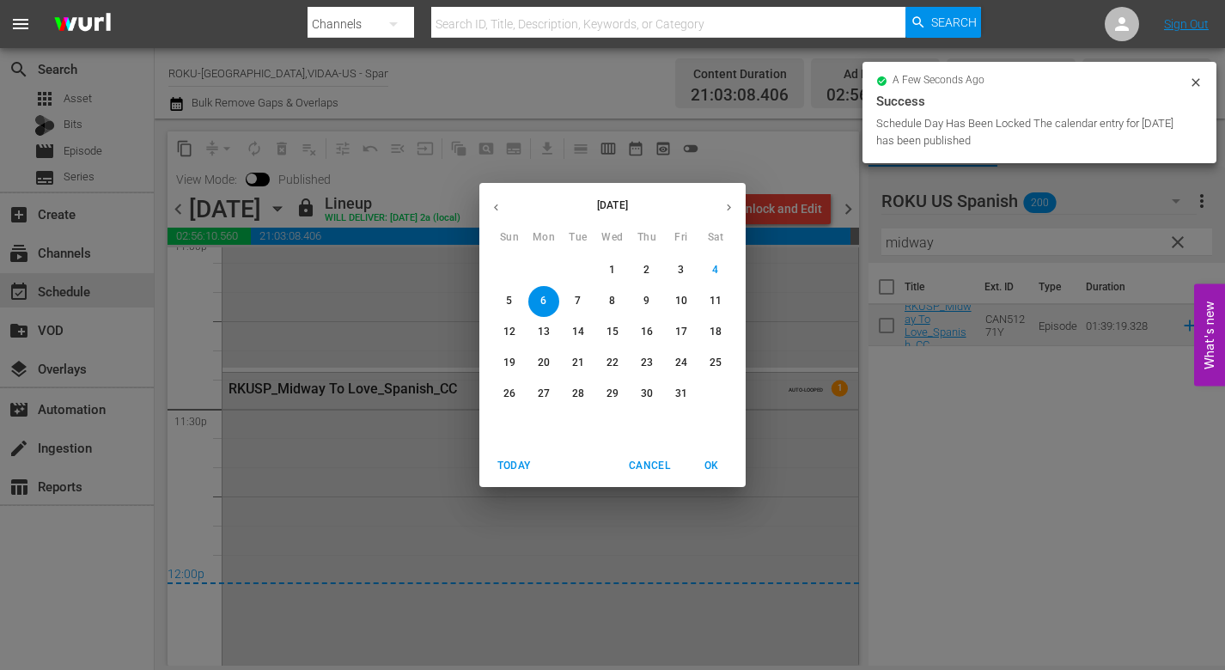
click at [581, 302] on p "7" at bounding box center [578, 301] width 6 height 15
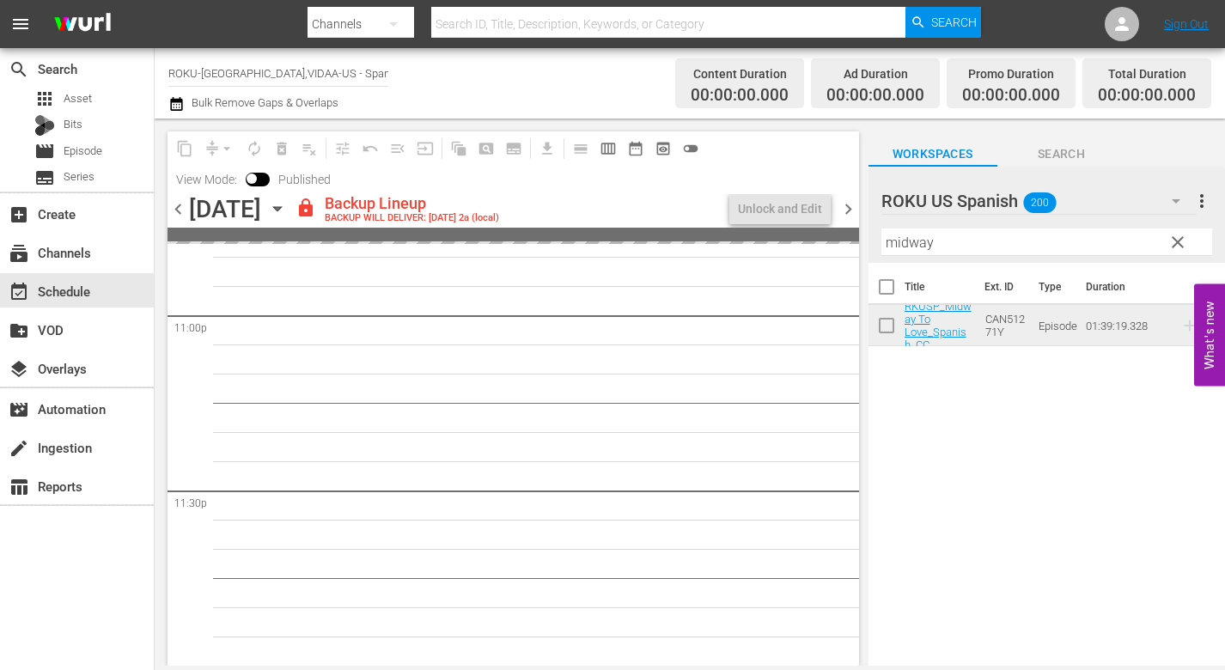
scroll to position [7994, 0]
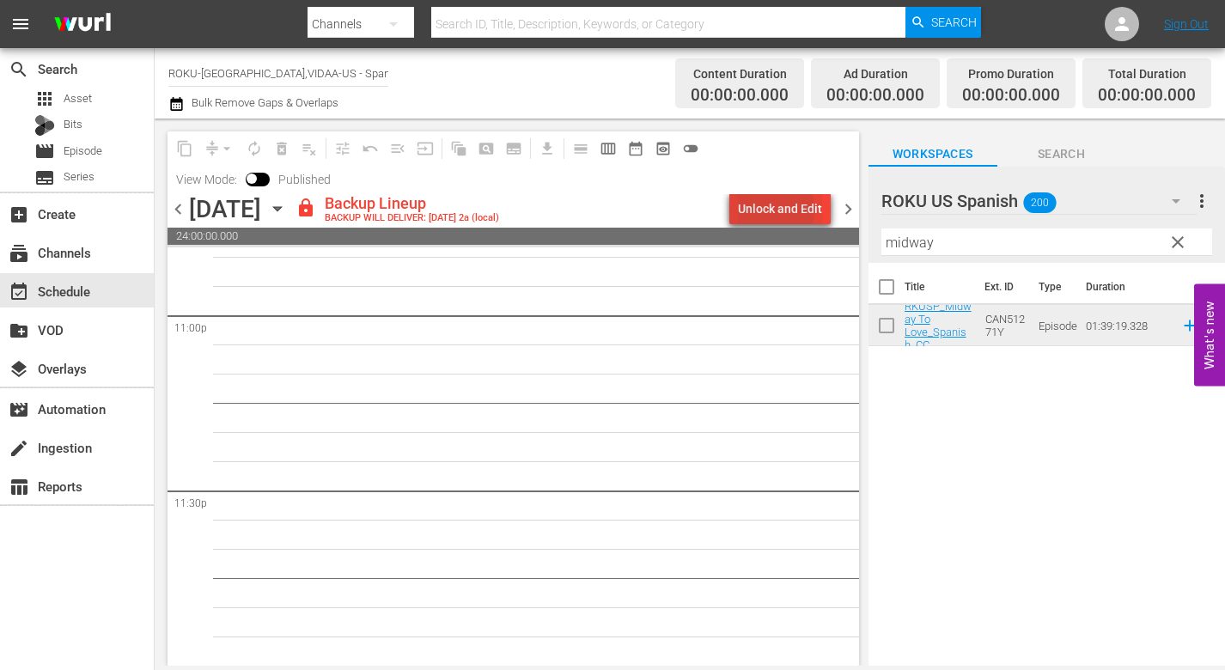
click at [768, 212] on div "Unlock and Edit" at bounding box center [780, 208] width 84 height 31
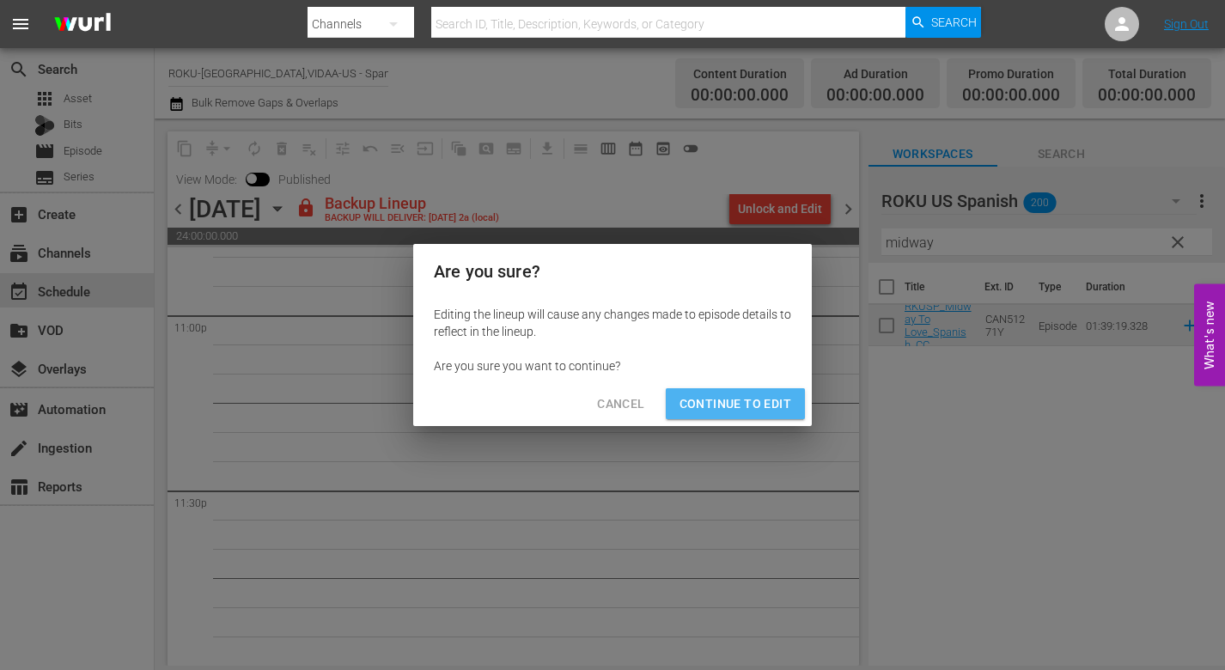
drag, startPoint x: 753, startPoint y: 400, endPoint x: 923, endPoint y: 608, distance: 268.1
click at [754, 400] on span "Continue to Edit" at bounding box center [736, 403] width 112 height 21
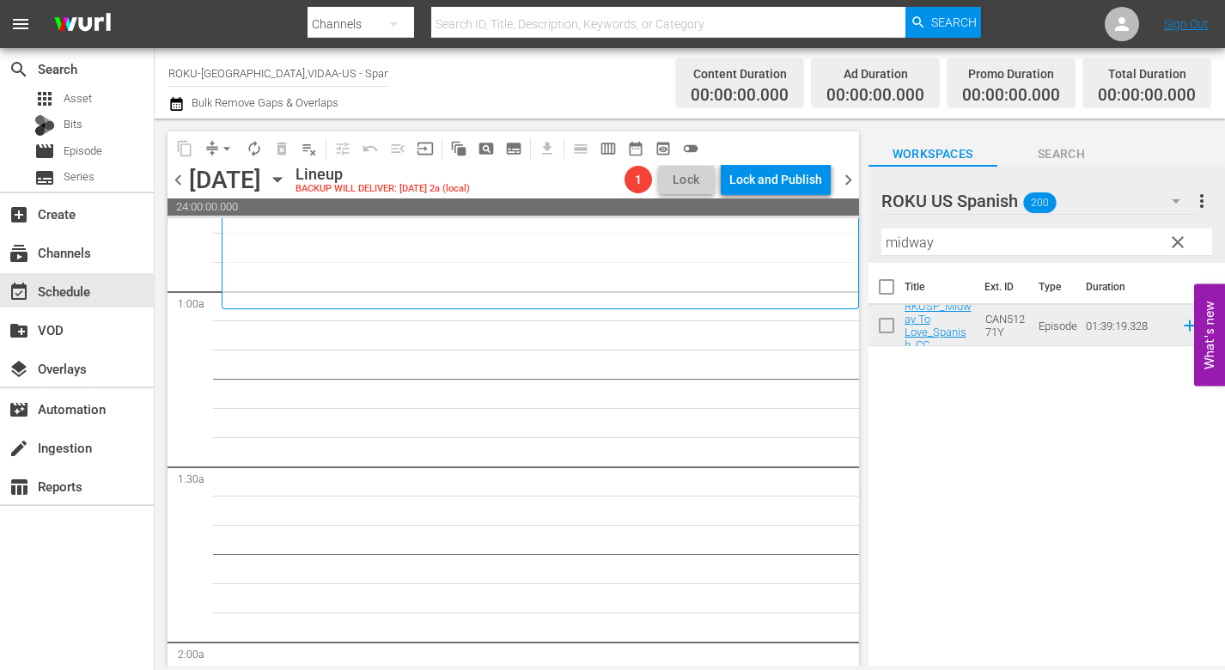
scroll to position [0, 0]
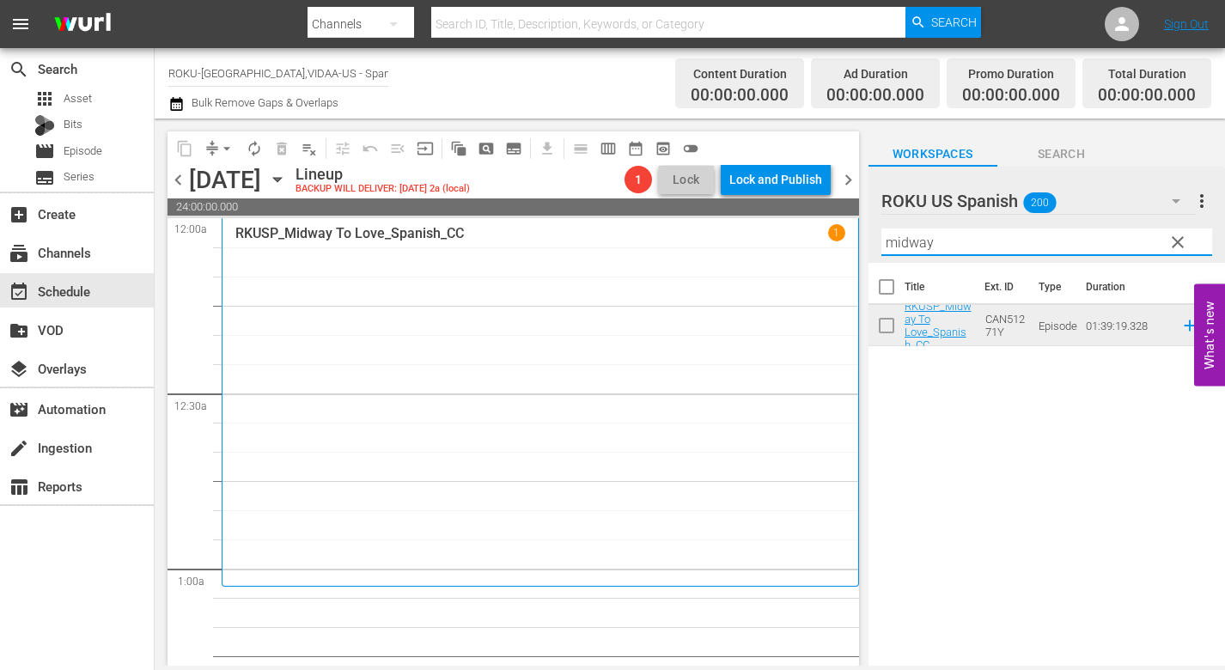
drag, startPoint x: 967, startPoint y: 243, endPoint x: 700, endPoint y: 227, distance: 267.7
click at [700, 228] on div "content_copy compress arrow_drop_down autorenew_outlined delete_forever_outline…" at bounding box center [690, 392] width 1070 height 547
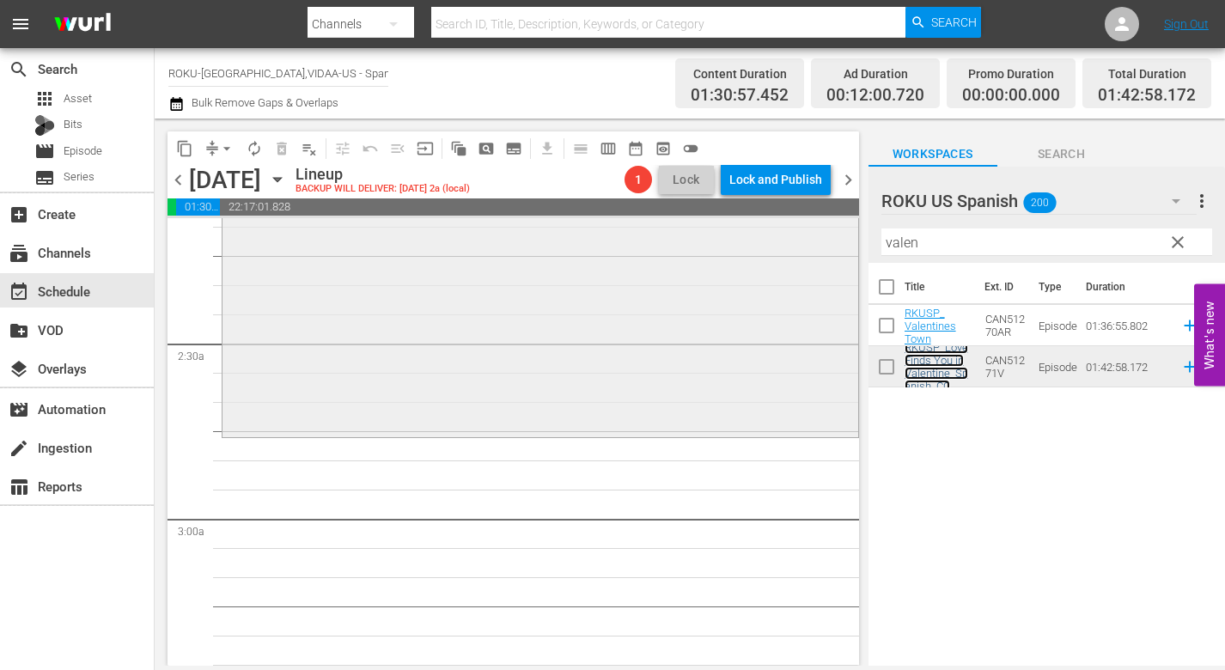
scroll to position [773, 0]
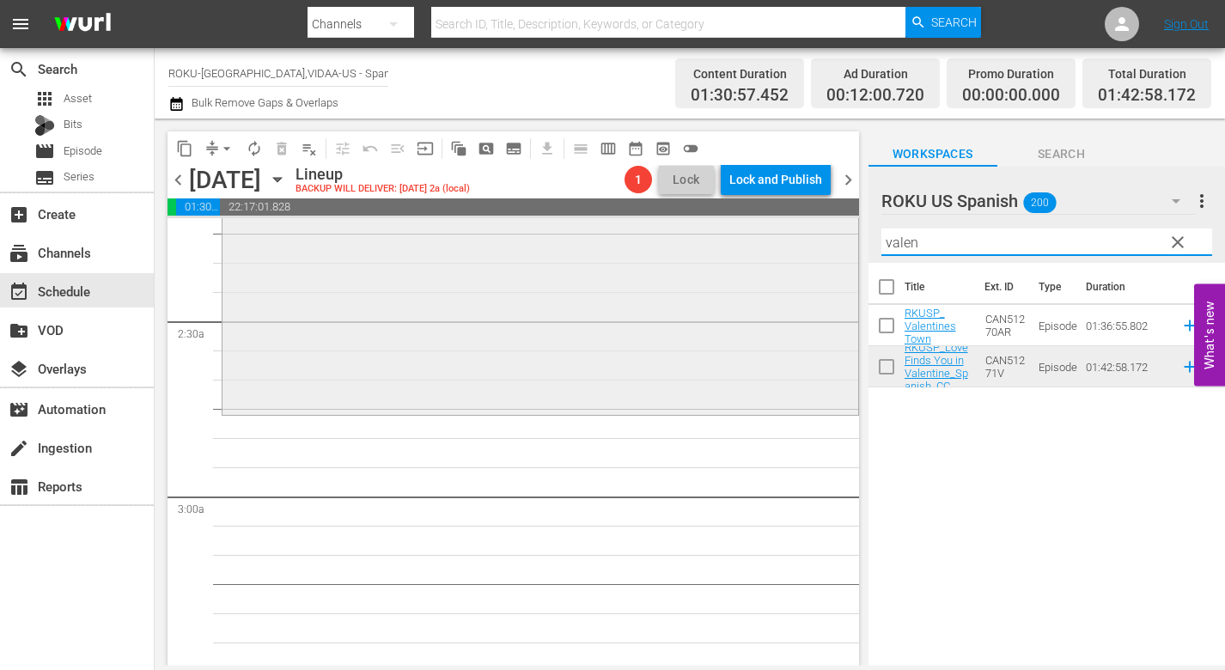
drag, startPoint x: 859, startPoint y: 235, endPoint x: 827, endPoint y: 232, distance: 31.9
click at [829, 232] on div "content_copy compress arrow_drop_down autorenew_outlined delete_forever_outline…" at bounding box center [690, 392] width 1070 height 547
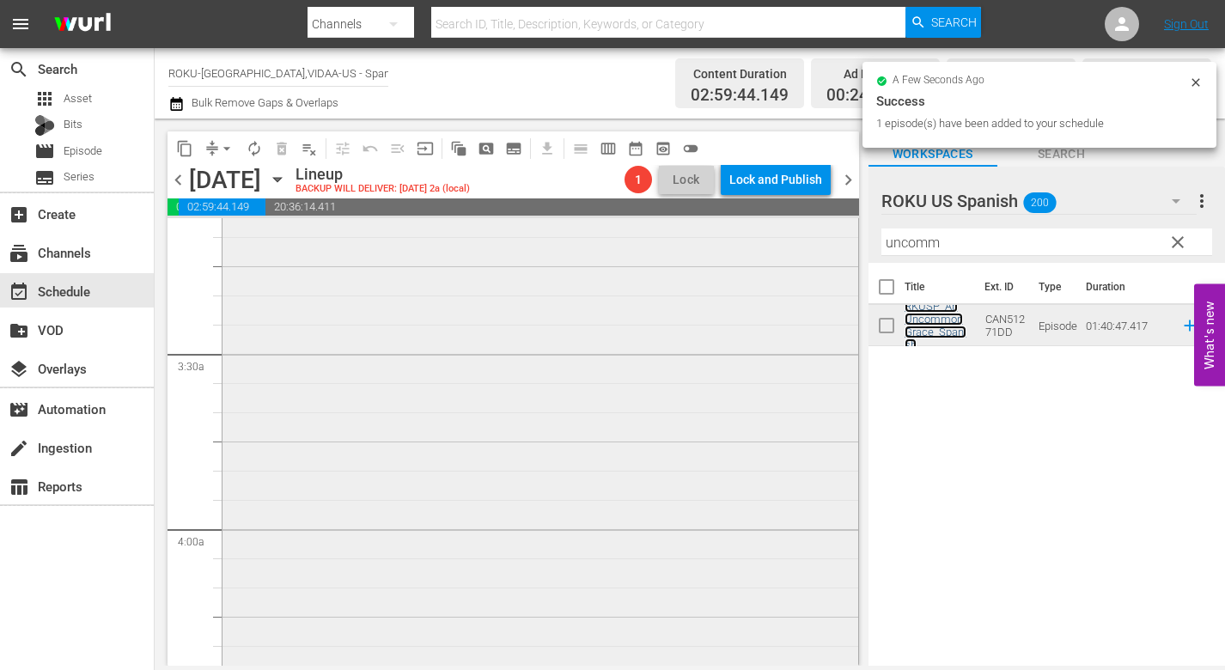
scroll to position [1117, 0]
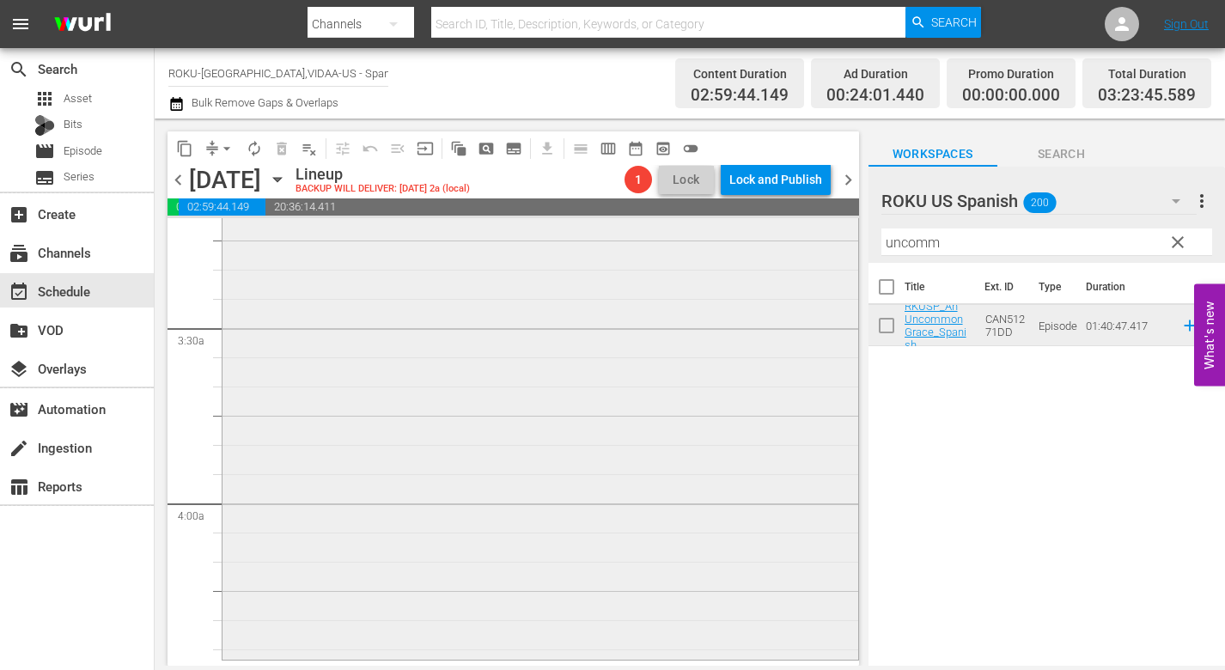
drag, startPoint x: 966, startPoint y: 249, endPoint x: 744, endPoint y: 235, distance: 222.1
click at [750, 236] on div "content_copy compress arrow_drop_down autorenew_outlined delete_forever_outline…" at bounding box center [690, 392] width 1070 height 547
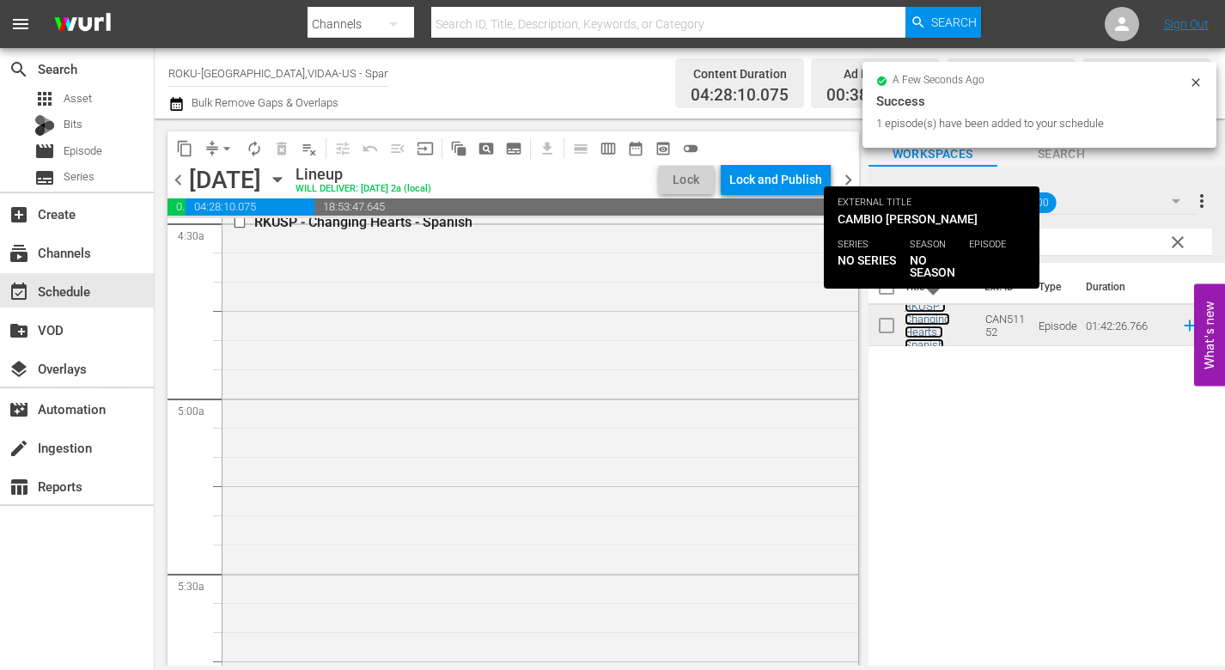
scroll to position [1890, 0]
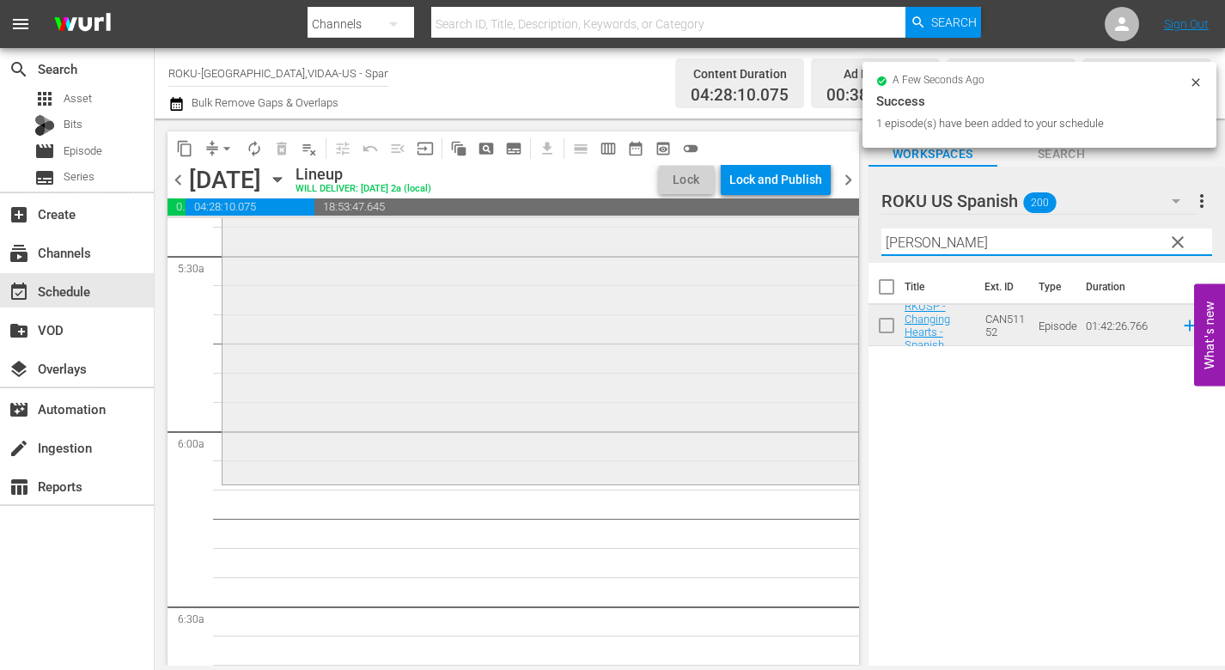
drag, startPoint x: 927, startPoint y: 241, endPoint x: 741, endPoint y: 244, distance: 185.6
click at [740, 243] on div "content_copy compress arrow_drop_down autorenew_outlined delete_forever_outline…" at bounding box center [690, 392] width 1070 height 547
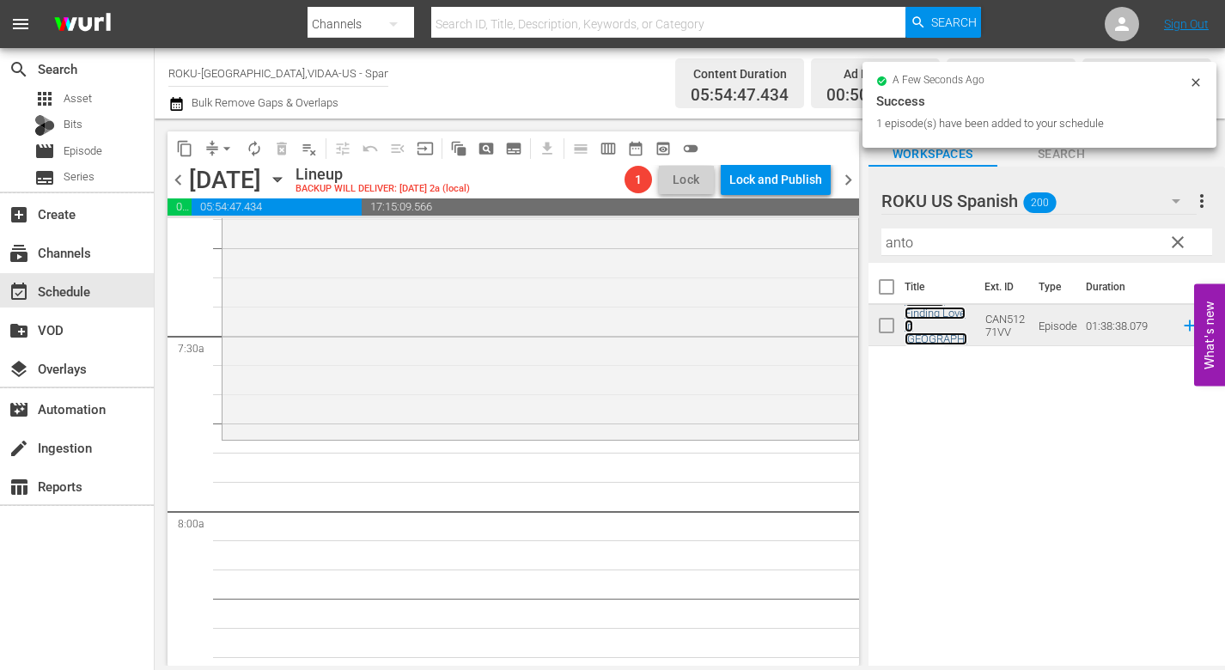
scroll to position [2577, 0]
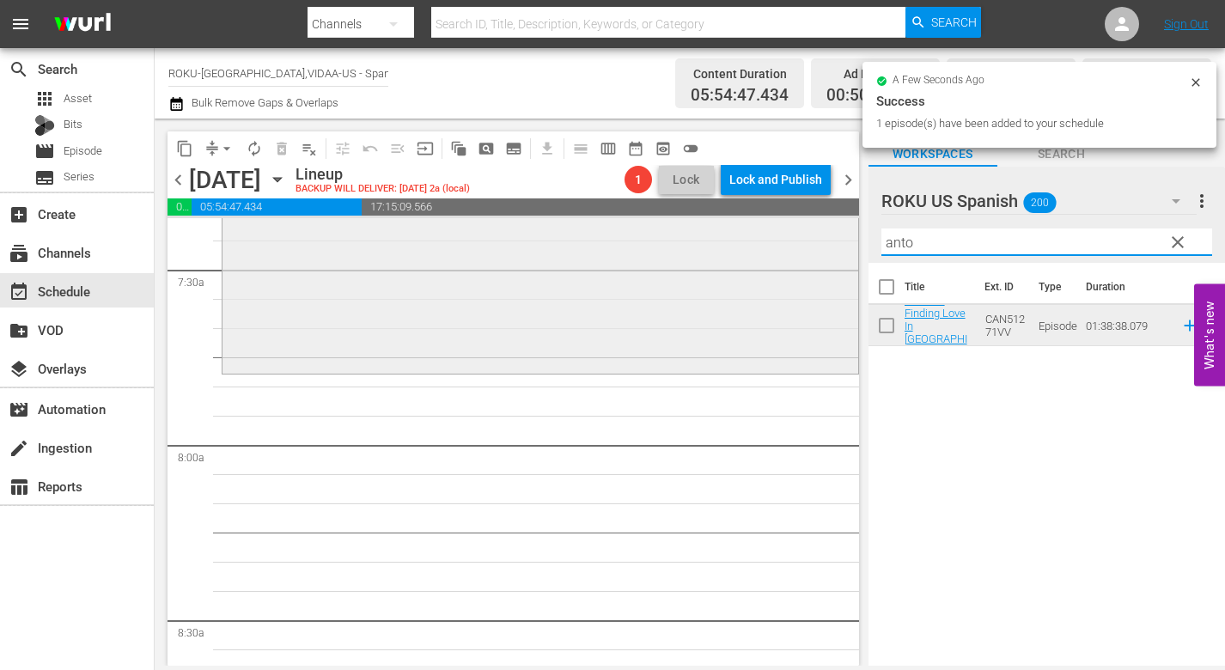
drag, startPoint x: 931, startPoint y: 239, endPoint x: 713, endPoint y: 224, distance: 218.7
click at [717, 226] on div "content_copy compress arrow_drop_down autorenew_outlined delete_forever_outline…" at bounding box center [690, 392] width 1070 height 547
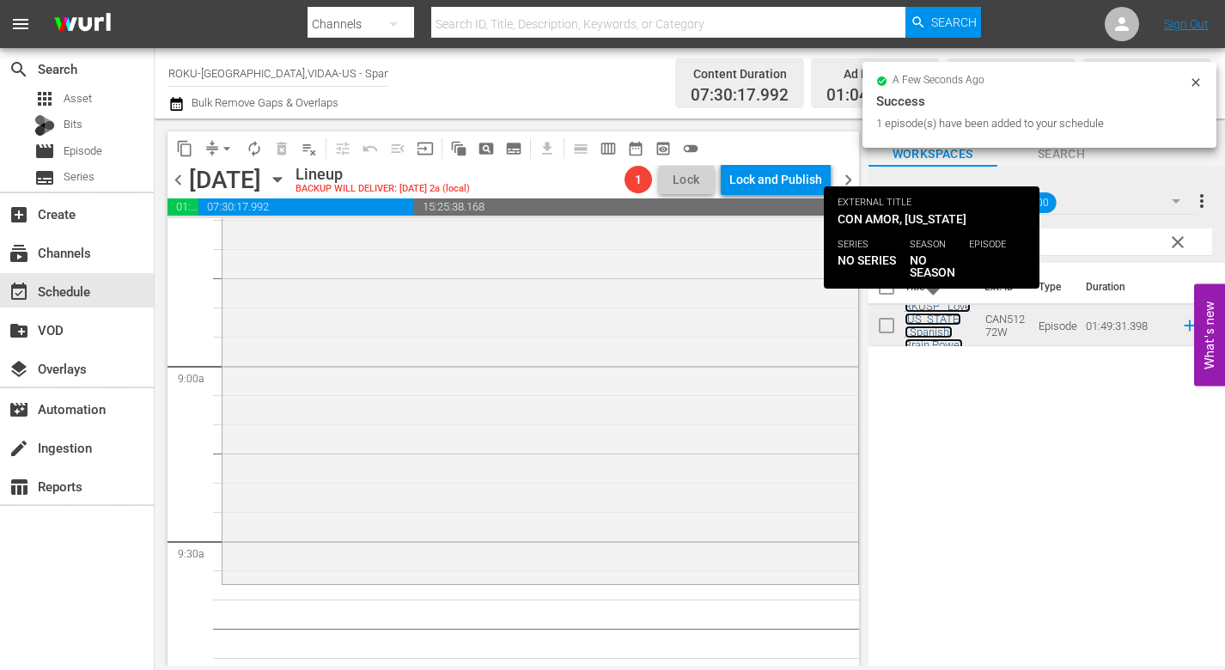
scroll to position [3265, 0]
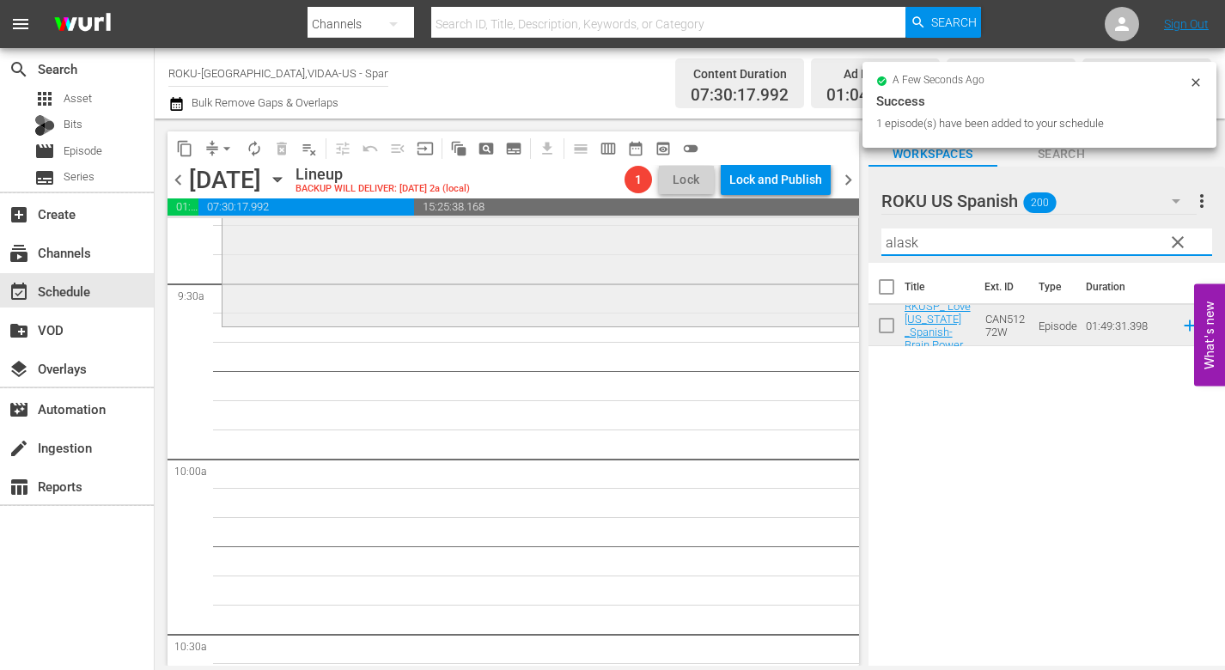
drag, startPoint x: 927, startPoint y: 249, endPoint x: 812, endPoint y: 248, distance: 115.1
click at [812, 248] on div "content_copy compress arrow_drop_down autorenew_outlined delete_forever_outline…" at bounding box center [690, 392] width 1070 height 547
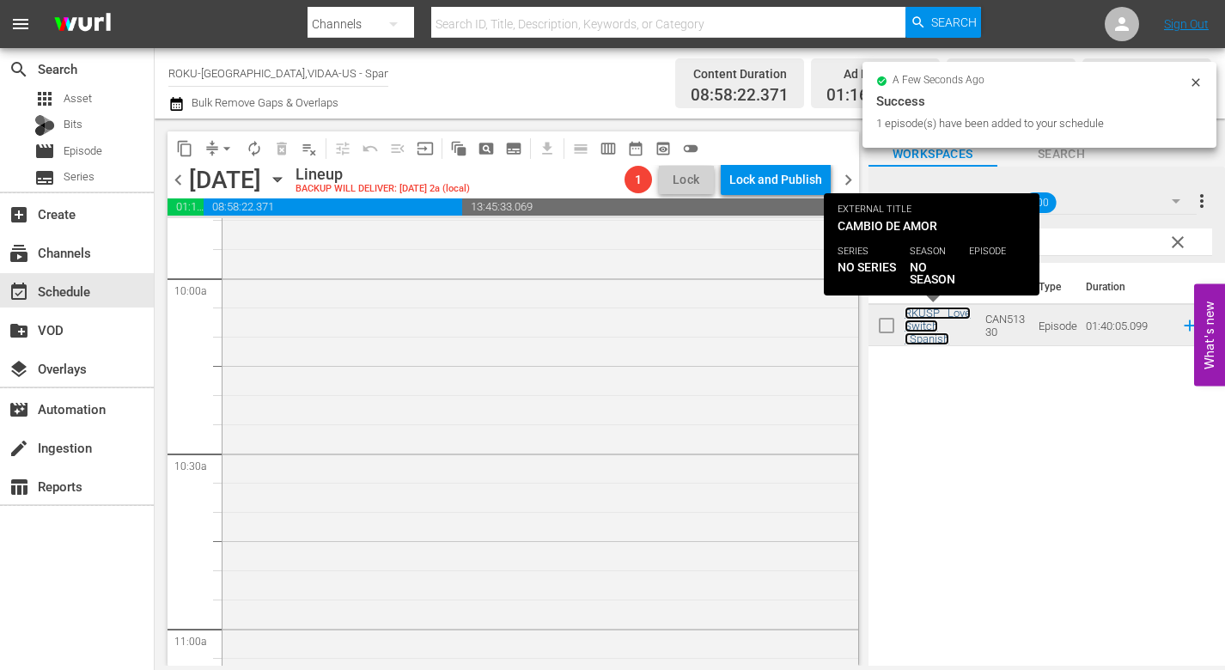
scroll to position [3694, 0]
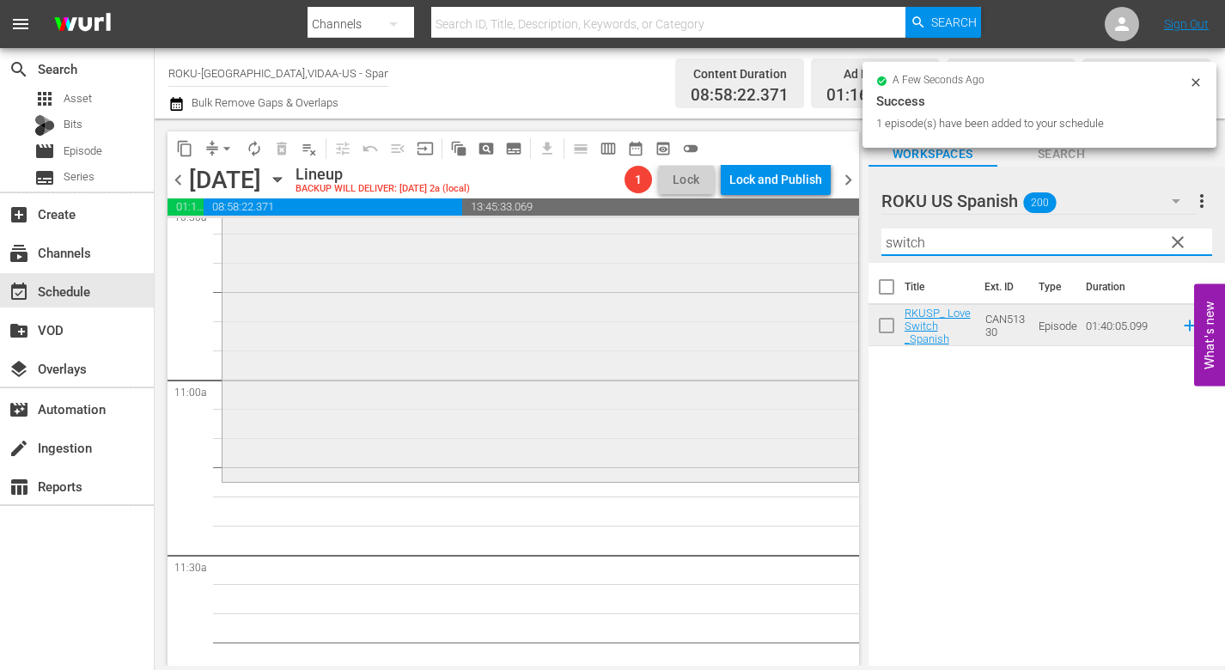
drag, startPoint x: 975, startPoint y: 248, endPoint x: 686, endPoint y: 245, distance: 288.7
click at [711, 248] on div "content_copy compress arrow_drop_down autorenew_outlined delete_forever_outline…" at bounding box center [690, 392] width 1070 height 547
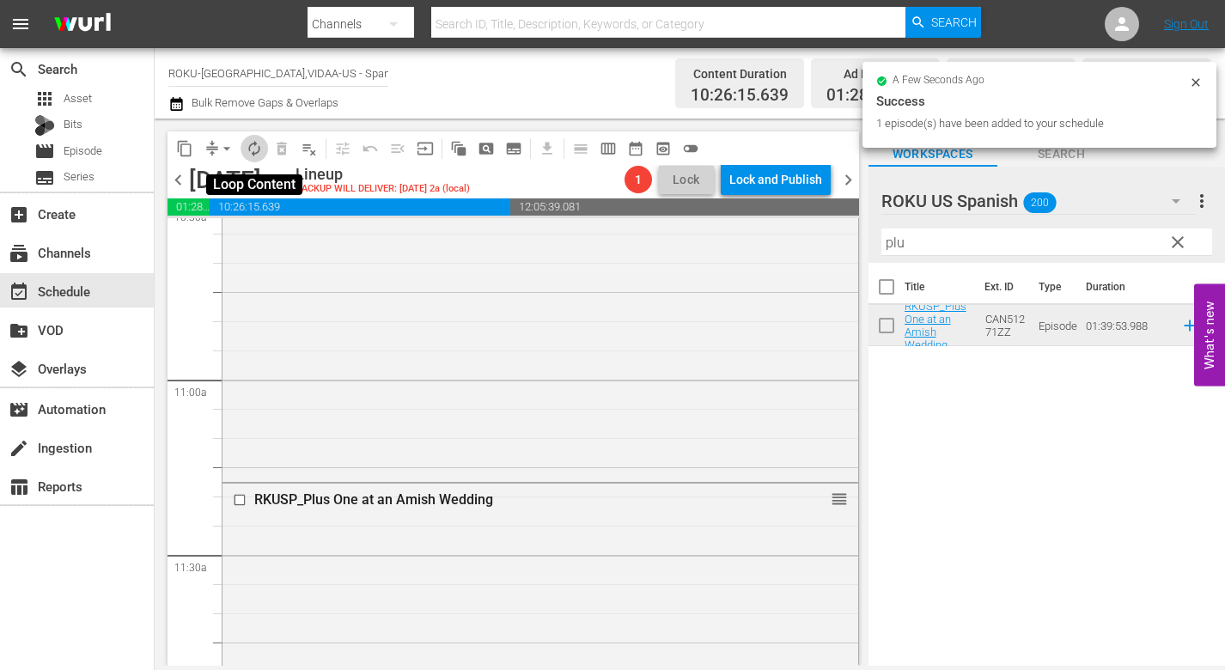
click at [256, 145] on span "autorenew_outlined" at bounding box center [254, 148] width 17 height 17
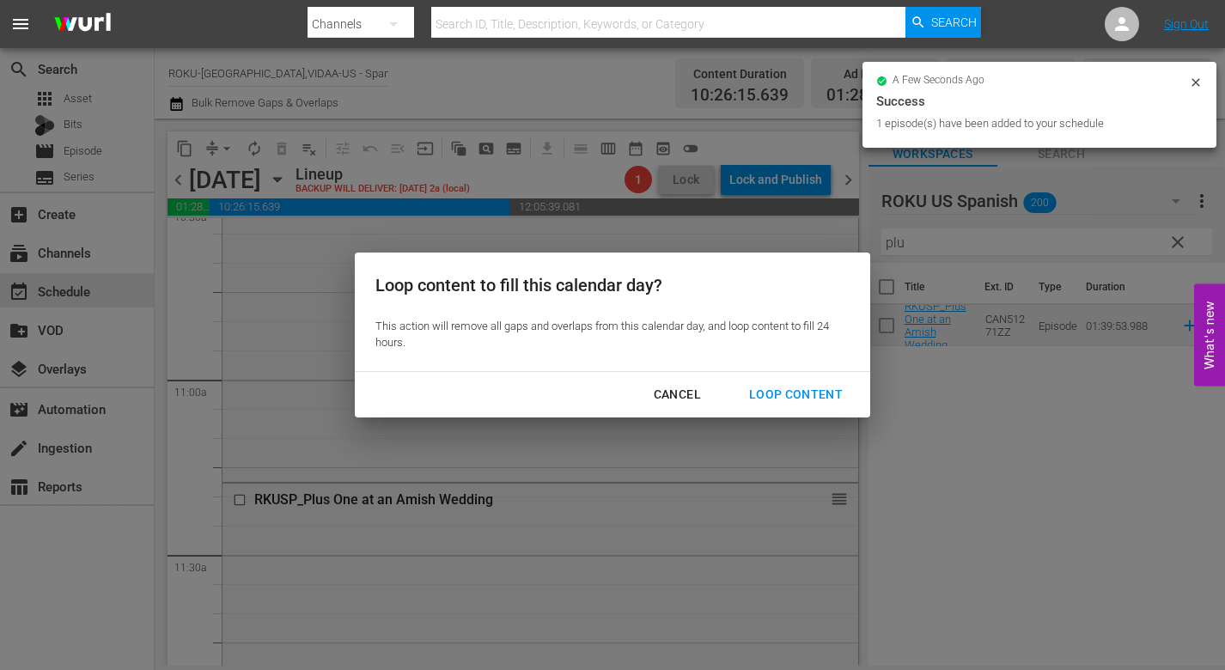
click at [785, 396] on div "Loop Content" at bounding box center [795, 394] width 121 height 21
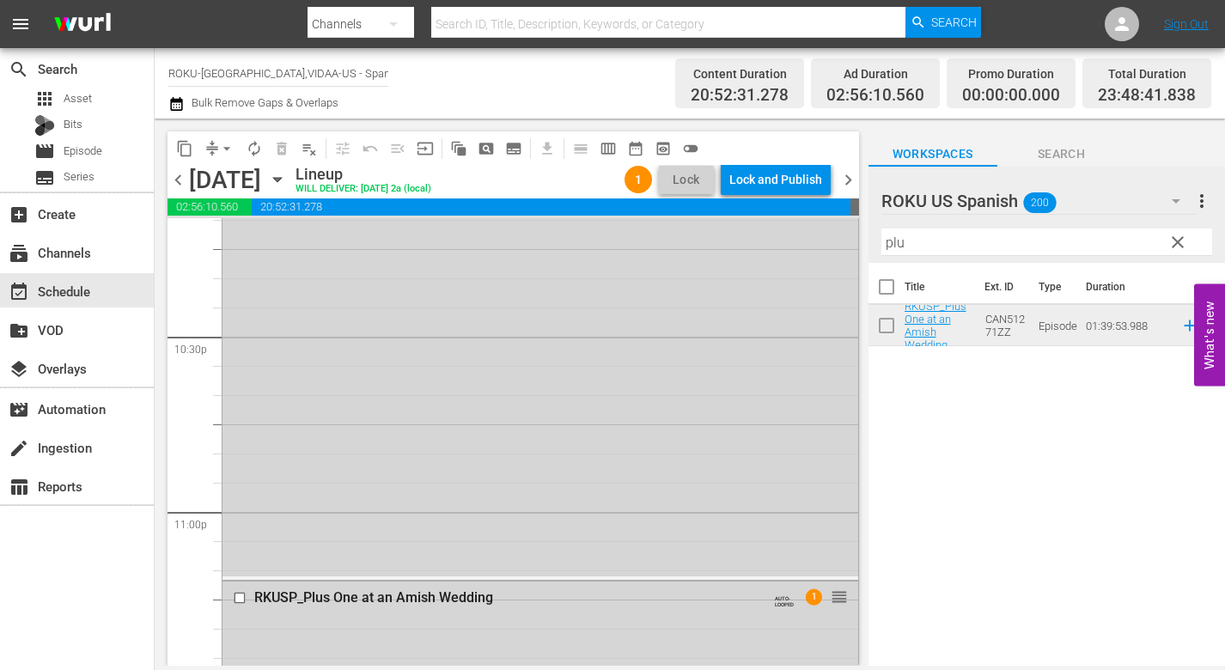
scroll to position [7904, 0]
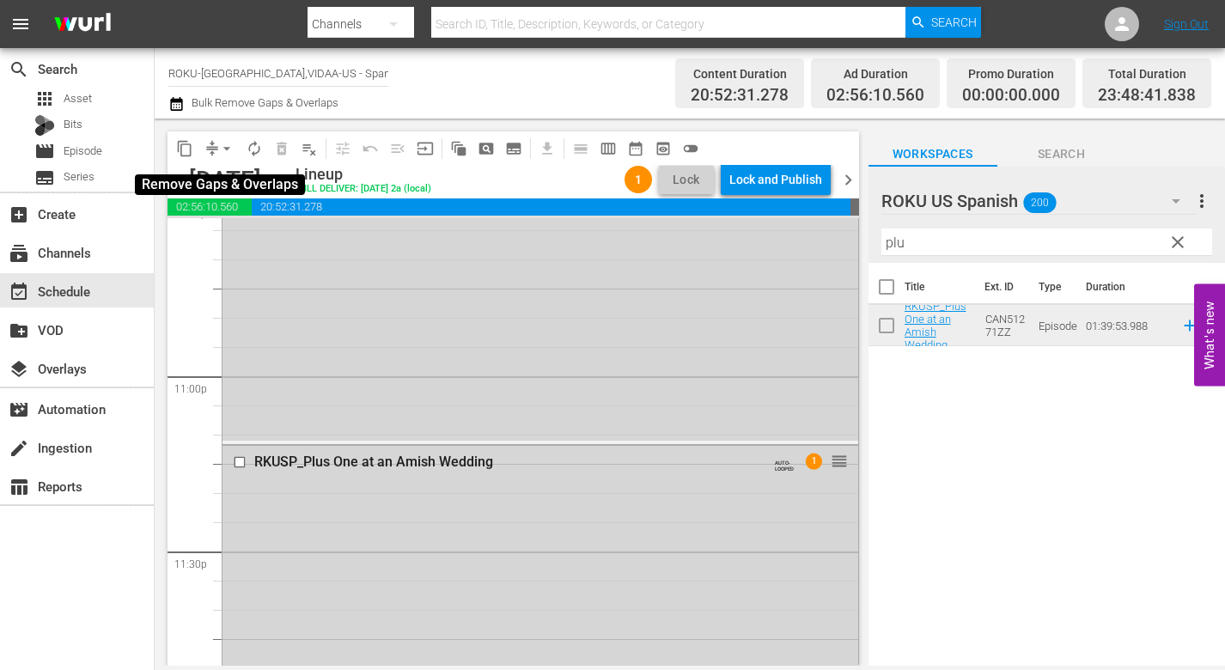
click at [225, 142] on span "arrow_drop_down" at bounding box center [226, 148] width 17 height 17
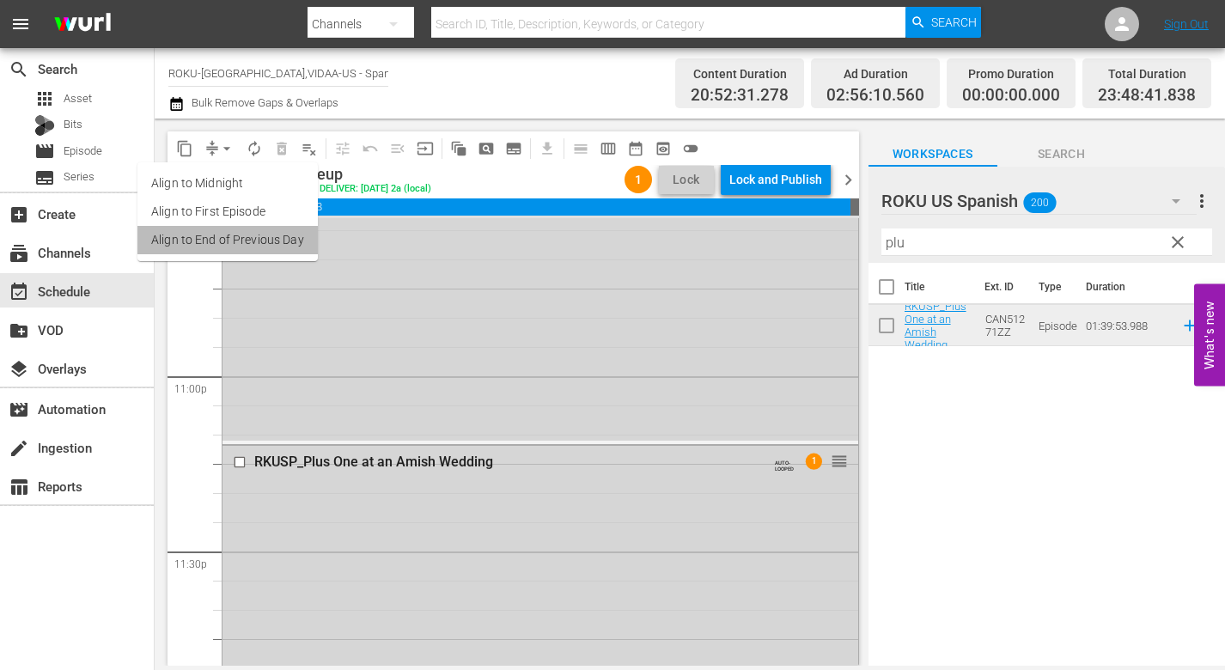
click at [257, 230] on li "Align to End of Previous Day" at bounding box center [227, 240] width 180 height 28
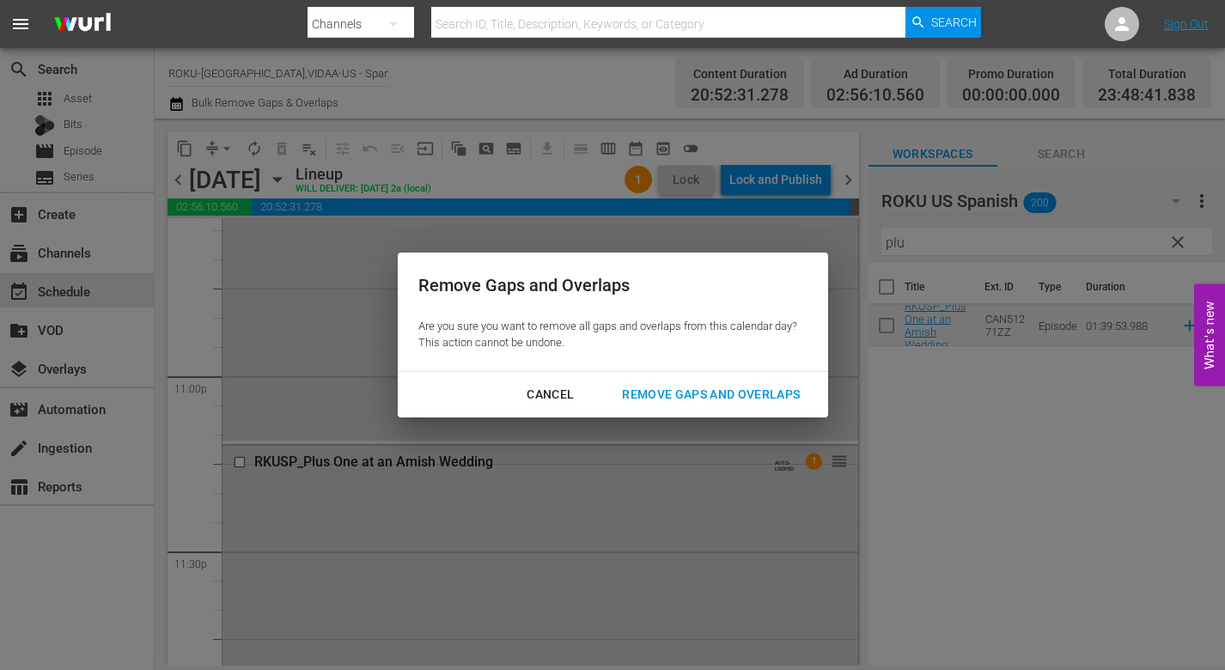
click at [741, 388] on div "Remove Gaps and Overlaps" at bounding box center [710, 394] width 205 height 21
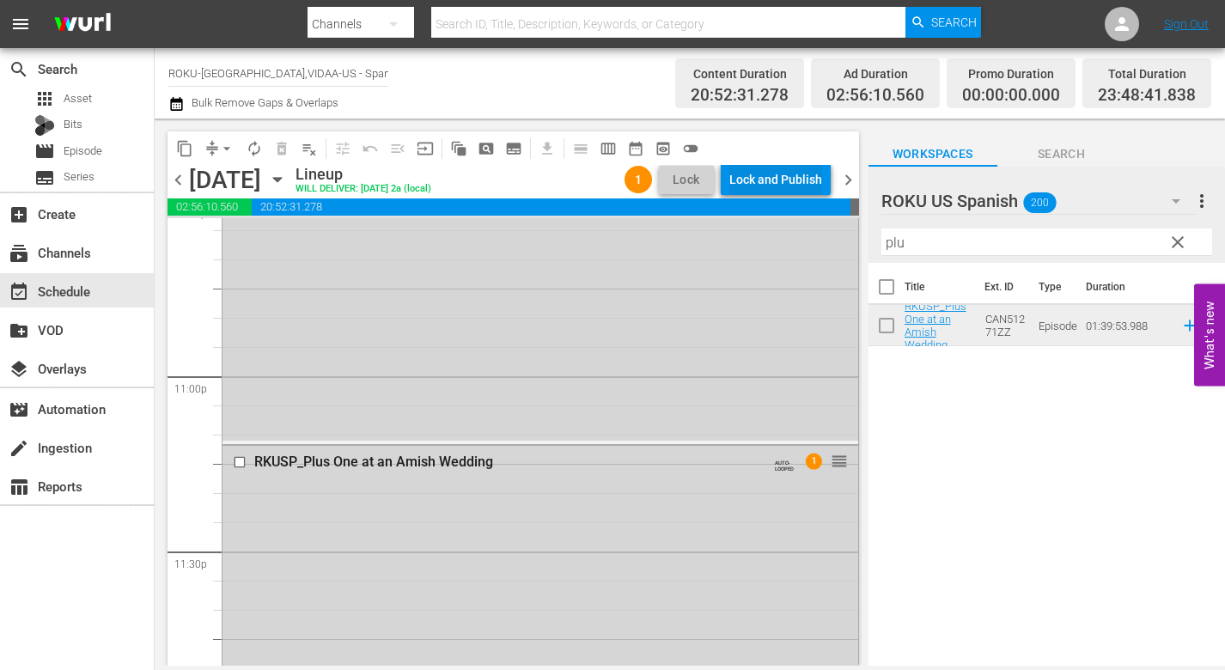
click at [802, 179] on div "Lock and Publish" at bounding box center [775, 179] width 93 height 31
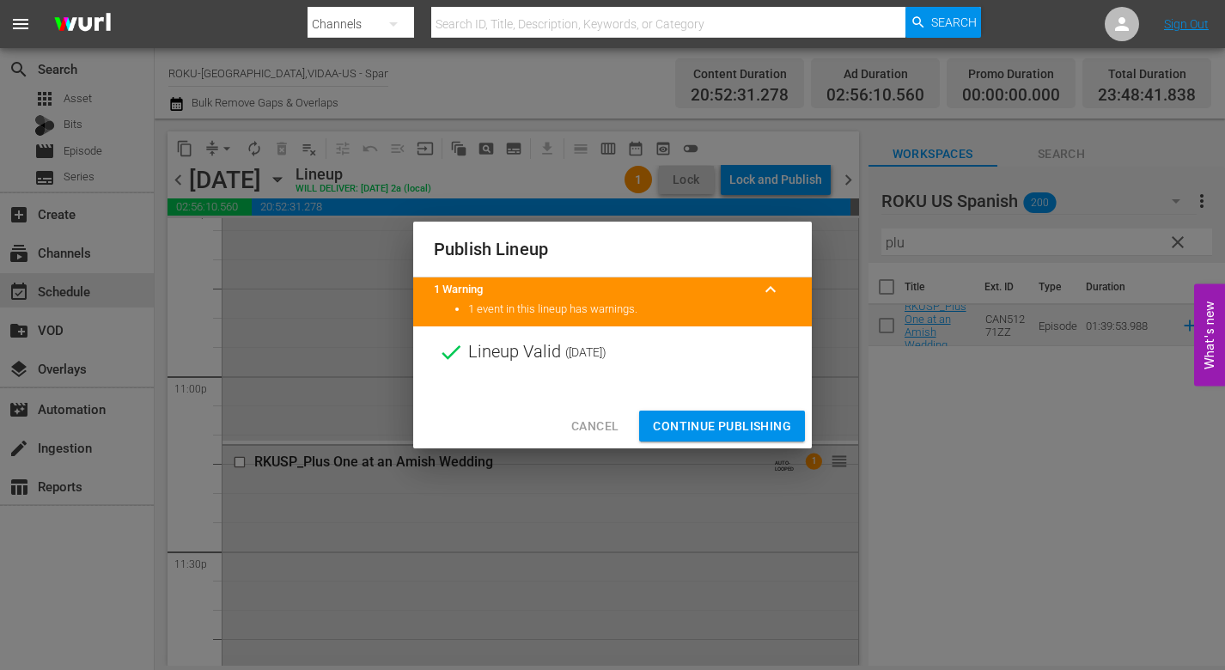
click at [729, 419] on span "Continue Publishing" at bounding box center [722, 426] width 138 height 21
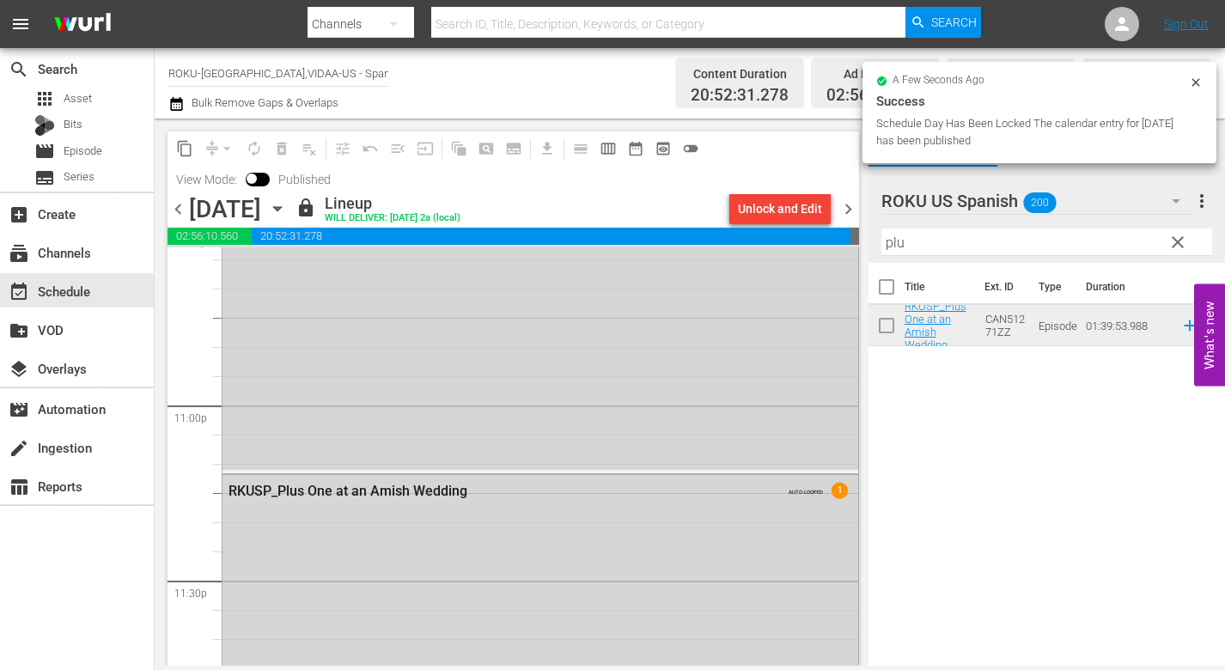
click at [287, 211] on icon "button" at bounding box center [277, 208] width 19 height 19
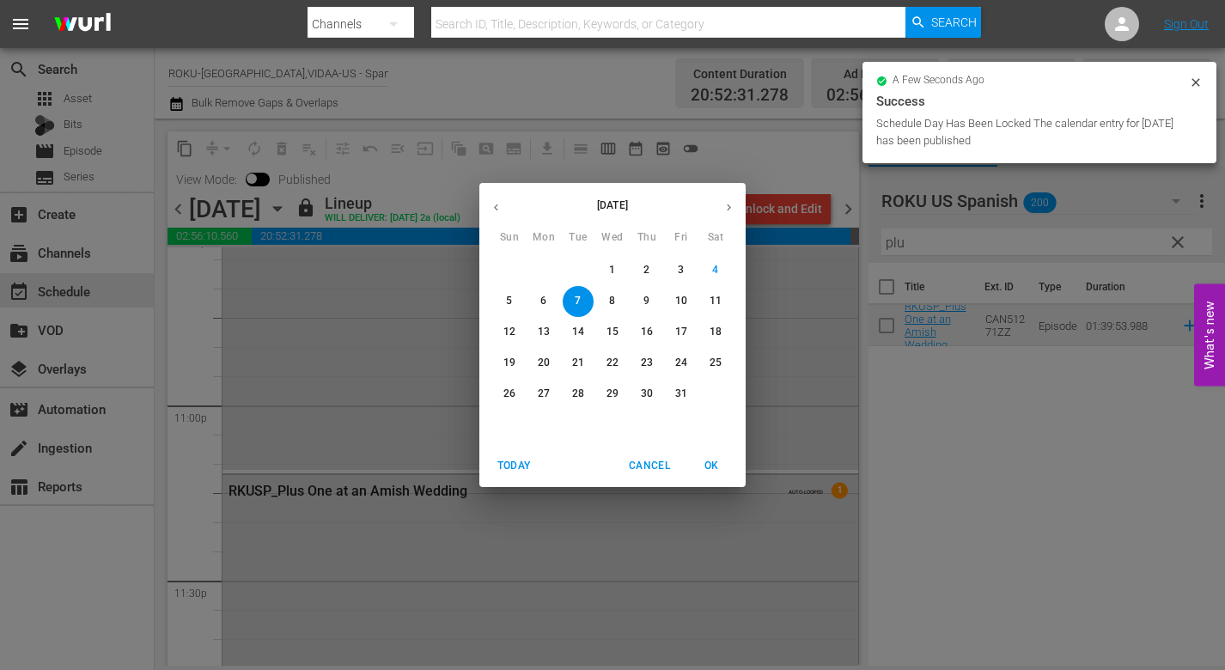
click at [613, 301] on p "8" at bounding box center [612, 301] width 6 height 15
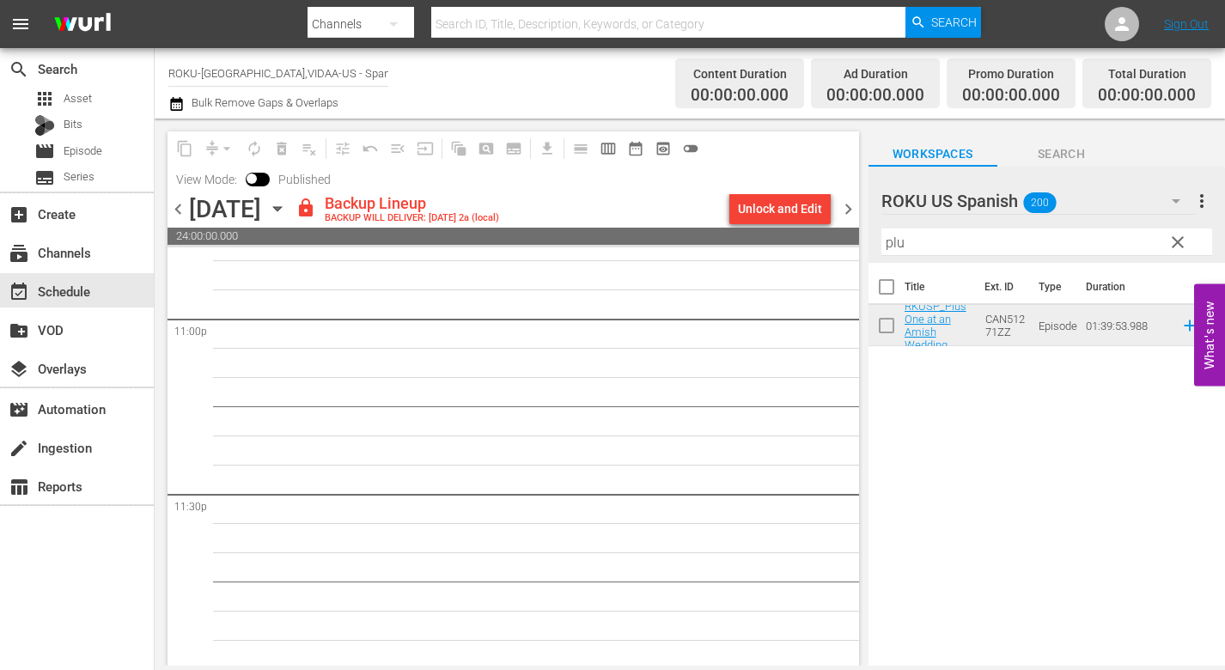
scroll to position [7994, 0]
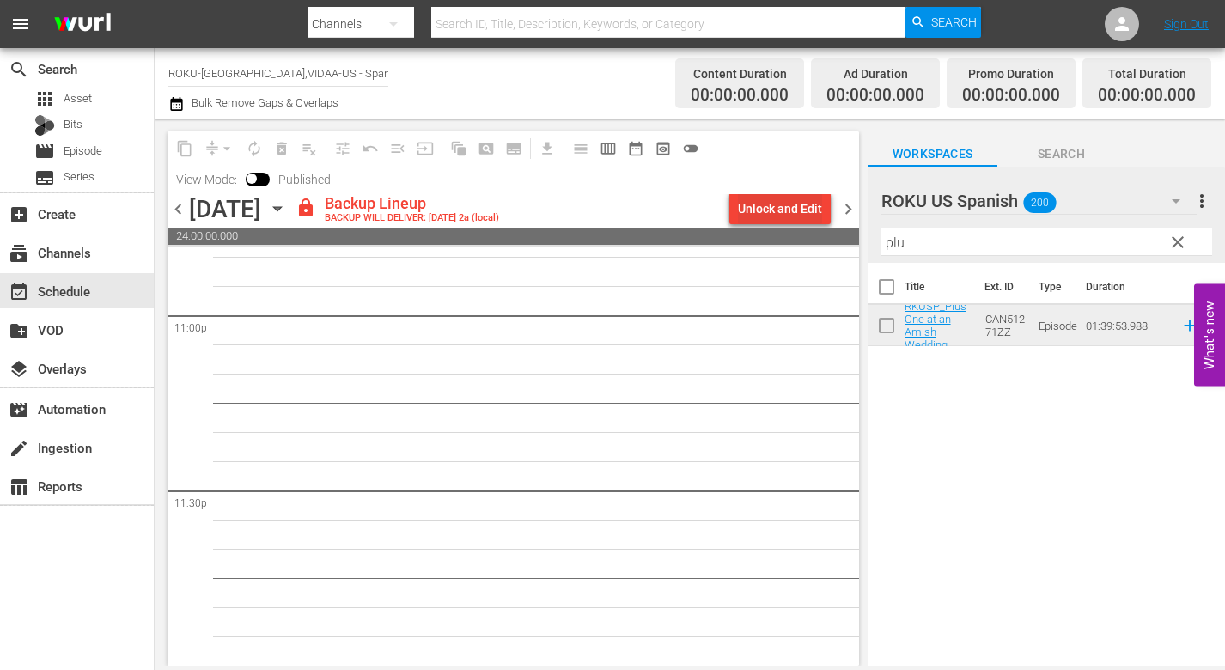
click at [766, 199] on div "Unlock and Edit" at bounding box center [780, 208] width 84 height 31
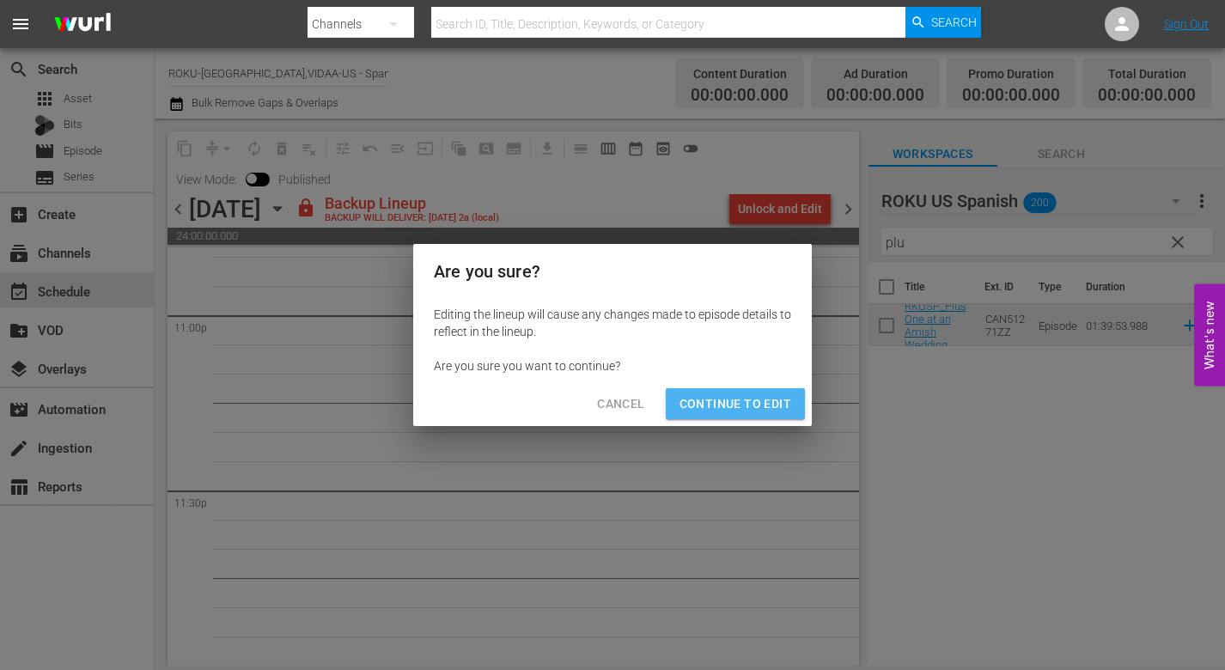
click at [742, 398] on span "Continue to Edit" at bounding box center [736, 403] width 112 height 21
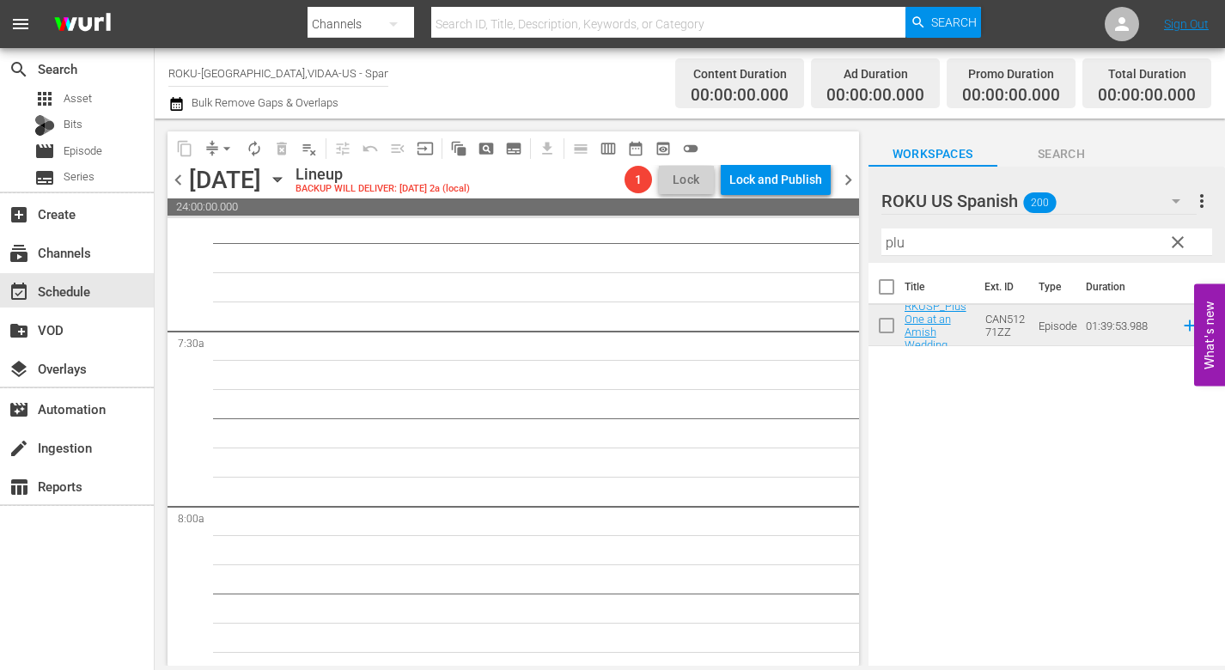
scroll to position [0, 0]
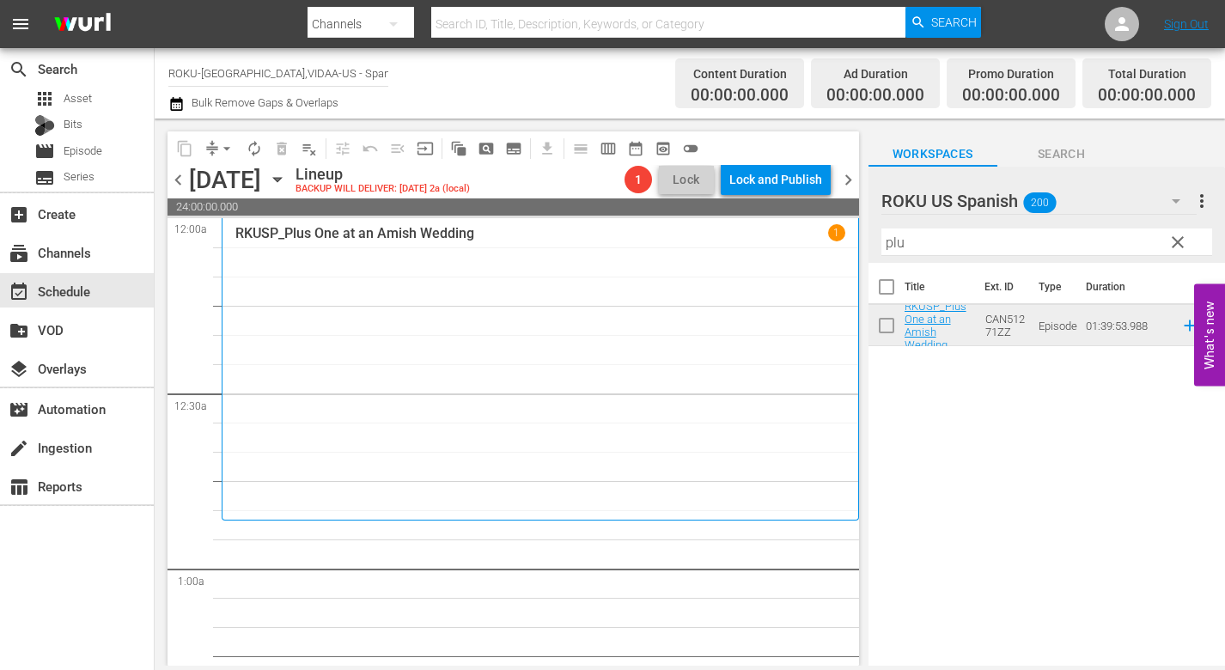
drag, startPoint x: 793, startPoint y: 239, endPoint x: 784, endPoint y: 235, distance: 9.3
click at [784, 235] on div "content_copy compress arrow_drop_down autorenew_outlined delete_forever_outline…" at bounding box center [690, 392] width 1070 height 547
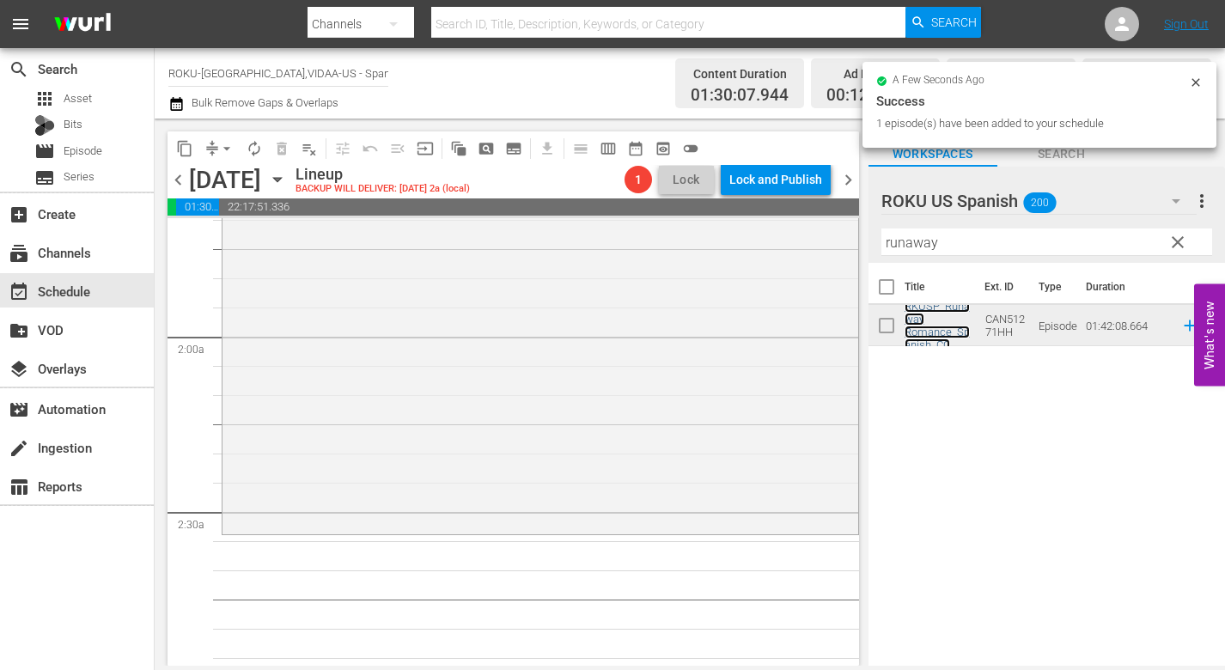
scroll to position [601, 0]
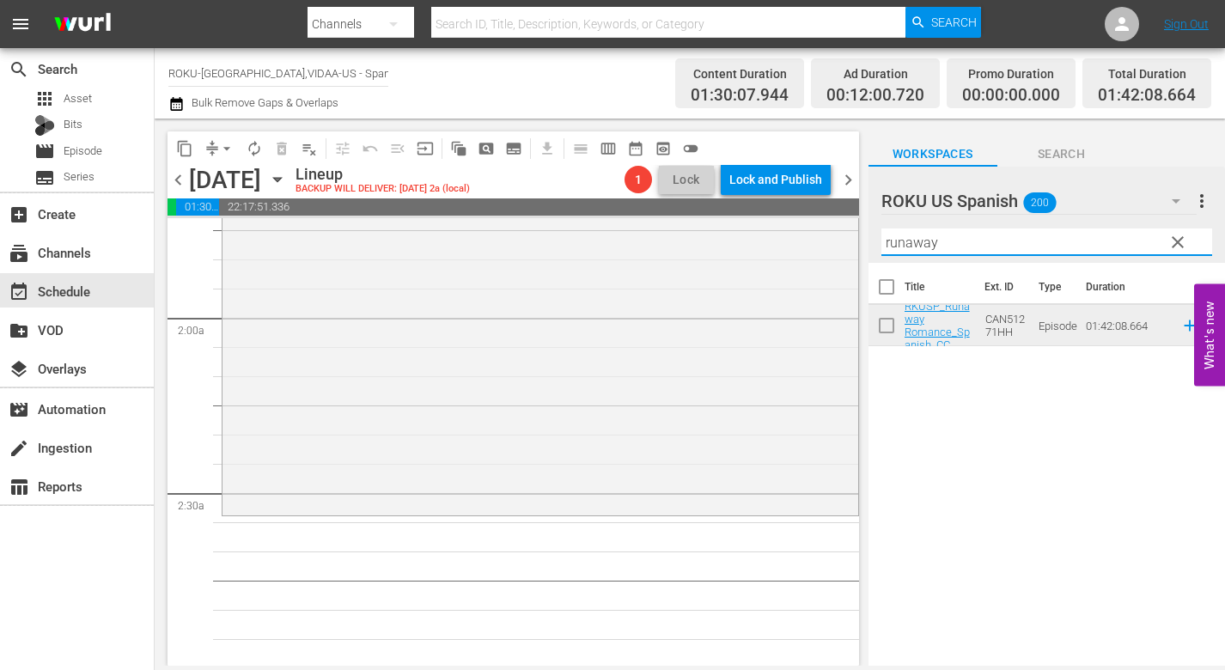
drag, startPoint x: 962, startPoint y: 249, endPoint x: 778, endPoint y: 237, distance: 184.2
click at [781, 238] on div "content_copy compress arrow_drop_down autorenew_outlined delete_forever_outline…" at bounding box center [690, 392] width 1070 height 547
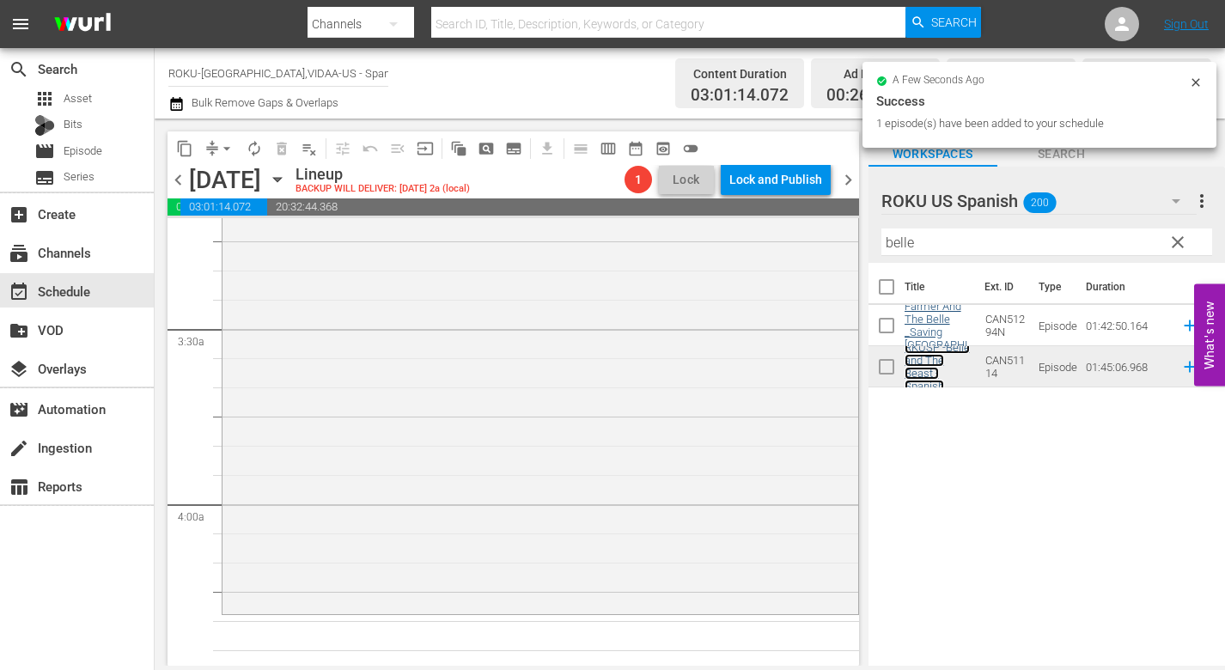
scroll to position [1117, 0]
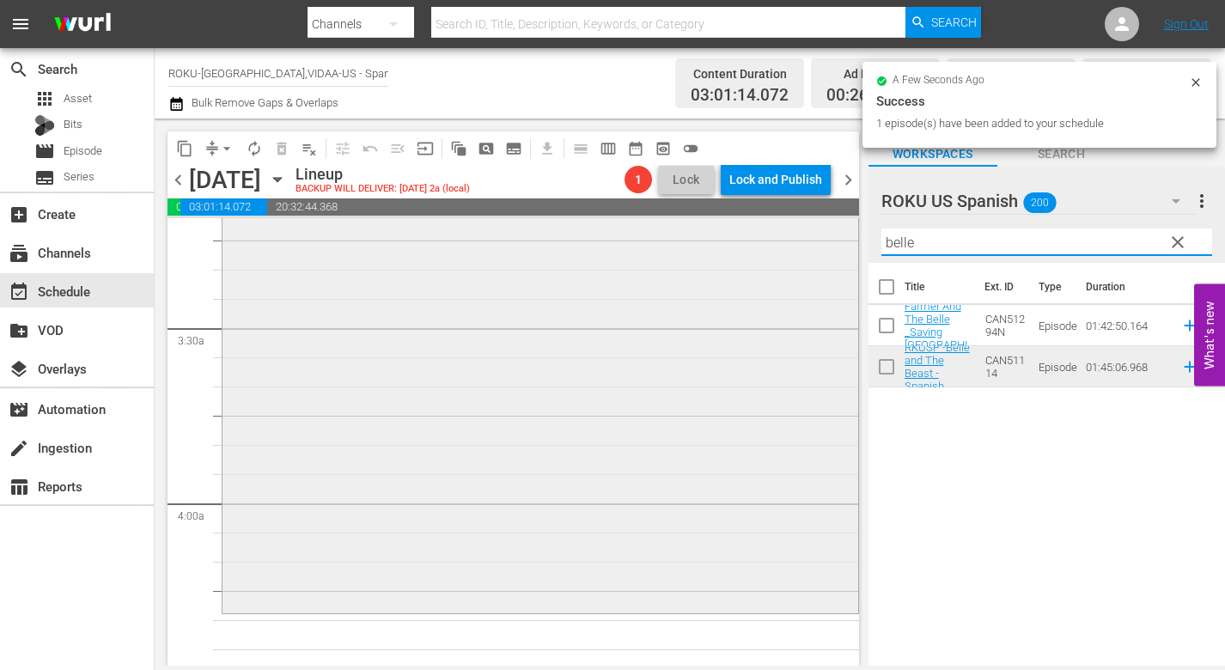
click at [787, 247] on div "content_copy compress arrow_drop_down autorenew_outlined delete_forever_outline…" at bounding box center [690, 392] width 1070 height 547
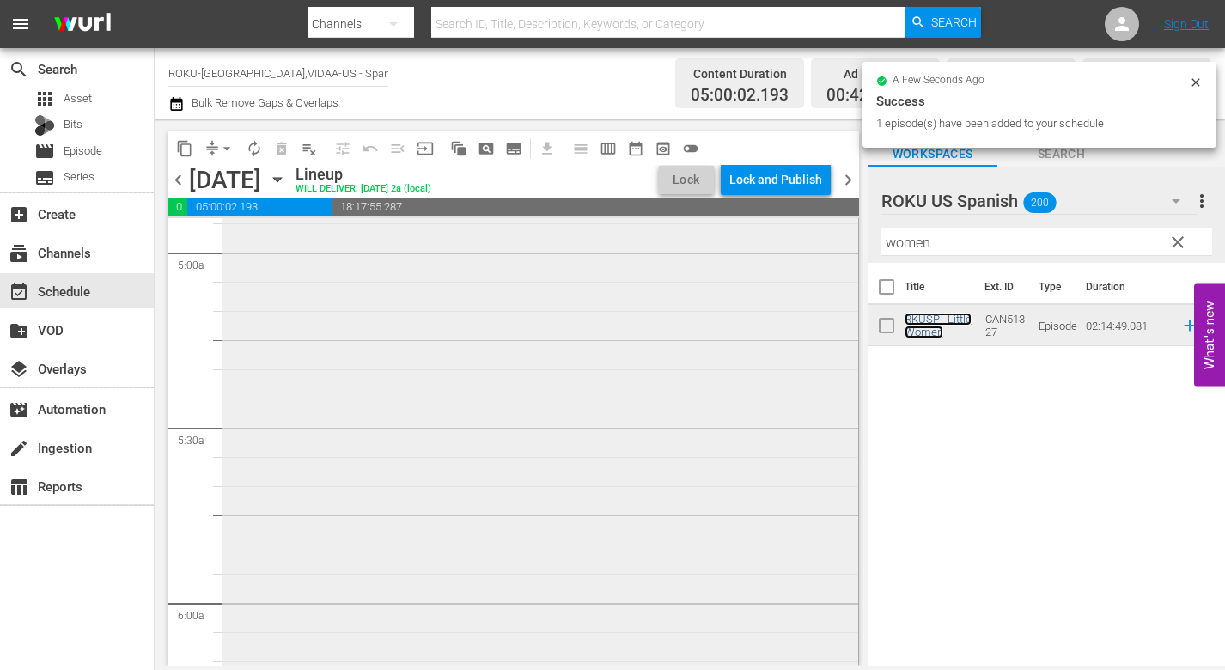
scroll to position [1976, 0]
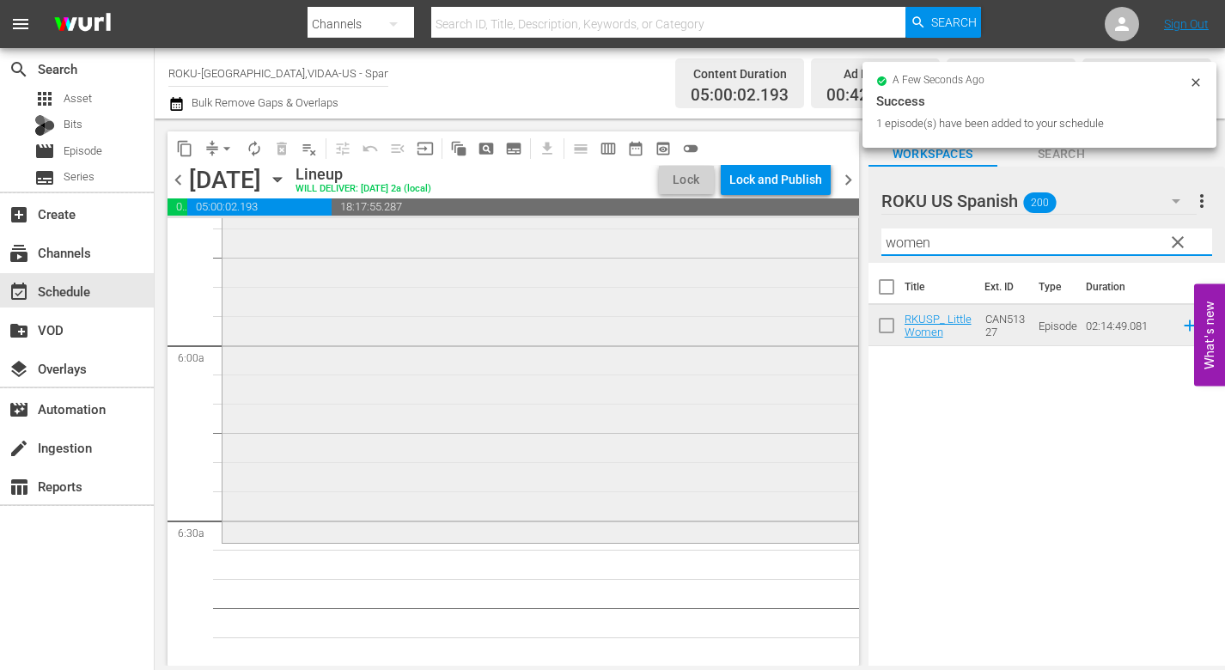
drag, startPoint x: 869, startPoint y: 246, endPoint x: 806, endPoint y: 246, distance: 63.6
click at [806, 246] on div "content_copy compress arrow_drop_down autorenew_outlined delete_forever_outline…" at bounding box center [690, 392] width 1070 height 547
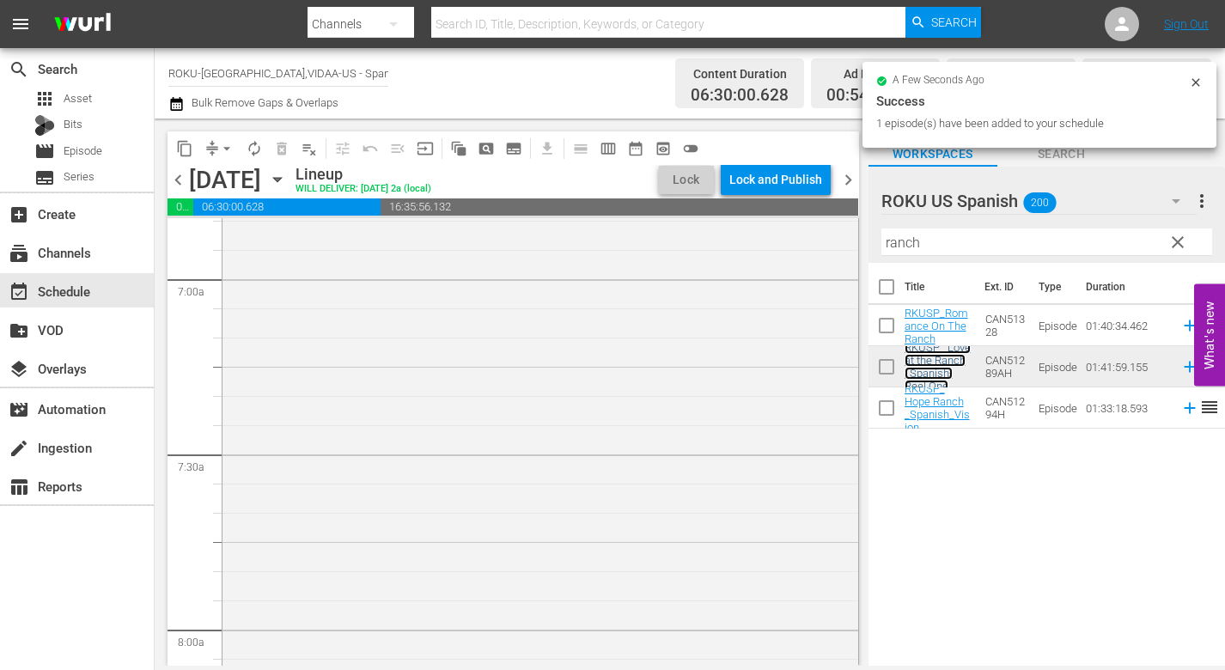
scroll to position [2491, 0]
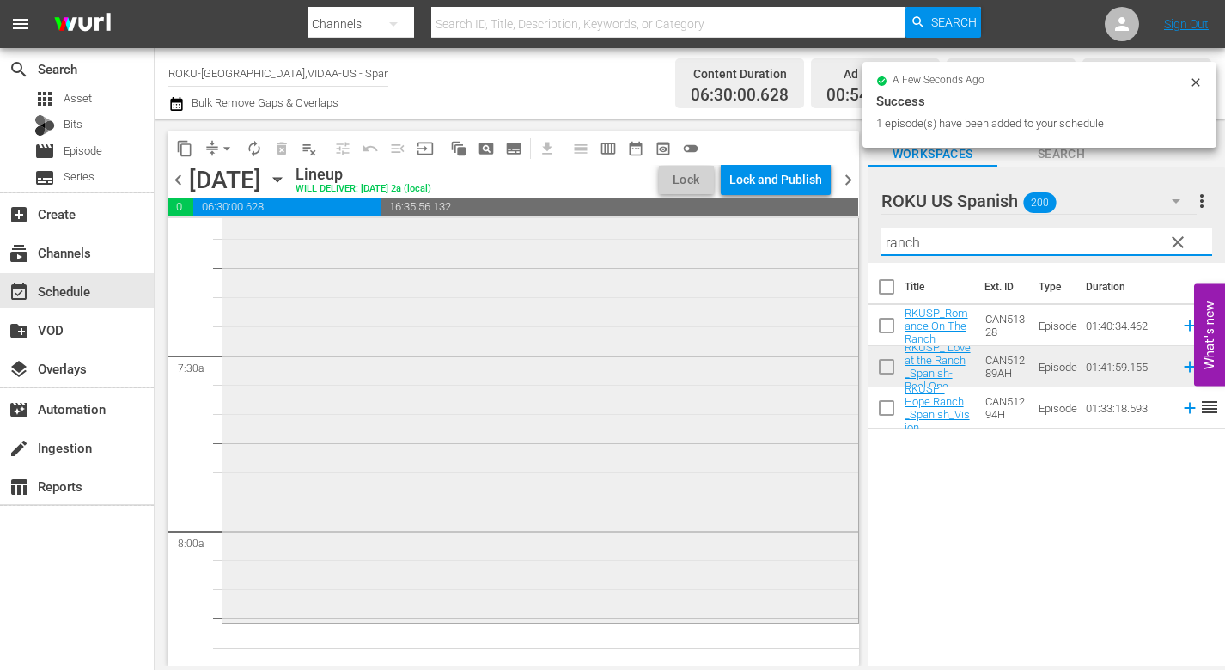
click at [804, 235] on div "content_copy compress arrow_drop_down autorenew_outlined delete_forever_outline…" at bounding box center [690, 392] width 1070 height 547
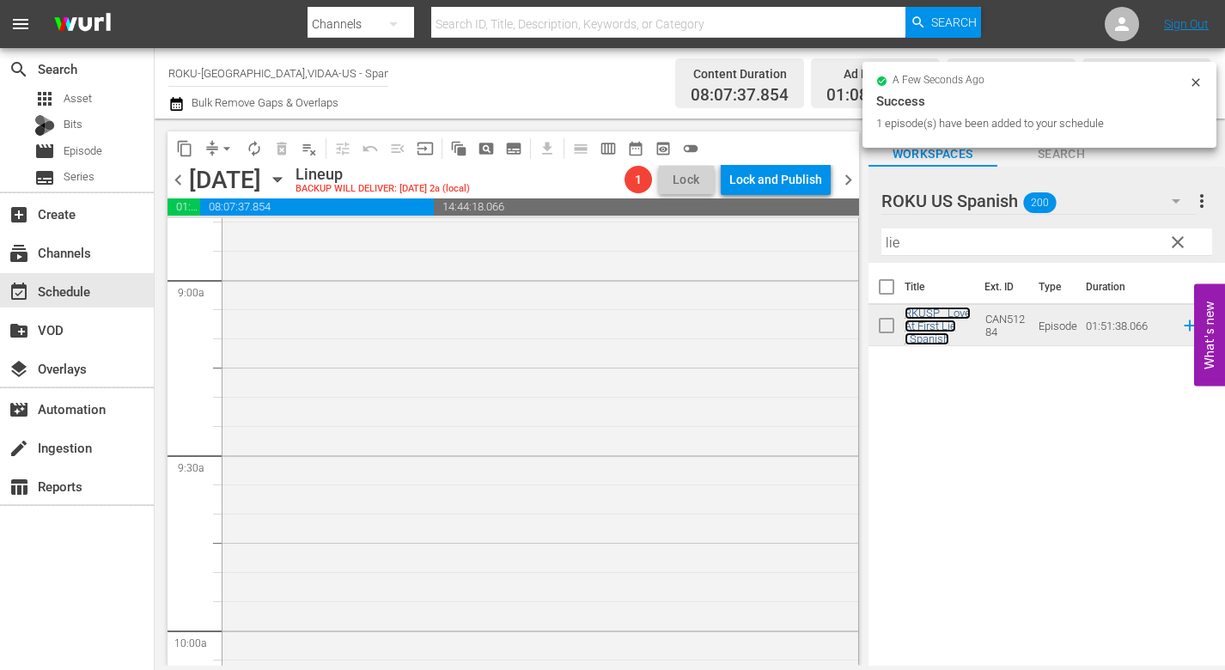
scroll to position [3350, 0]
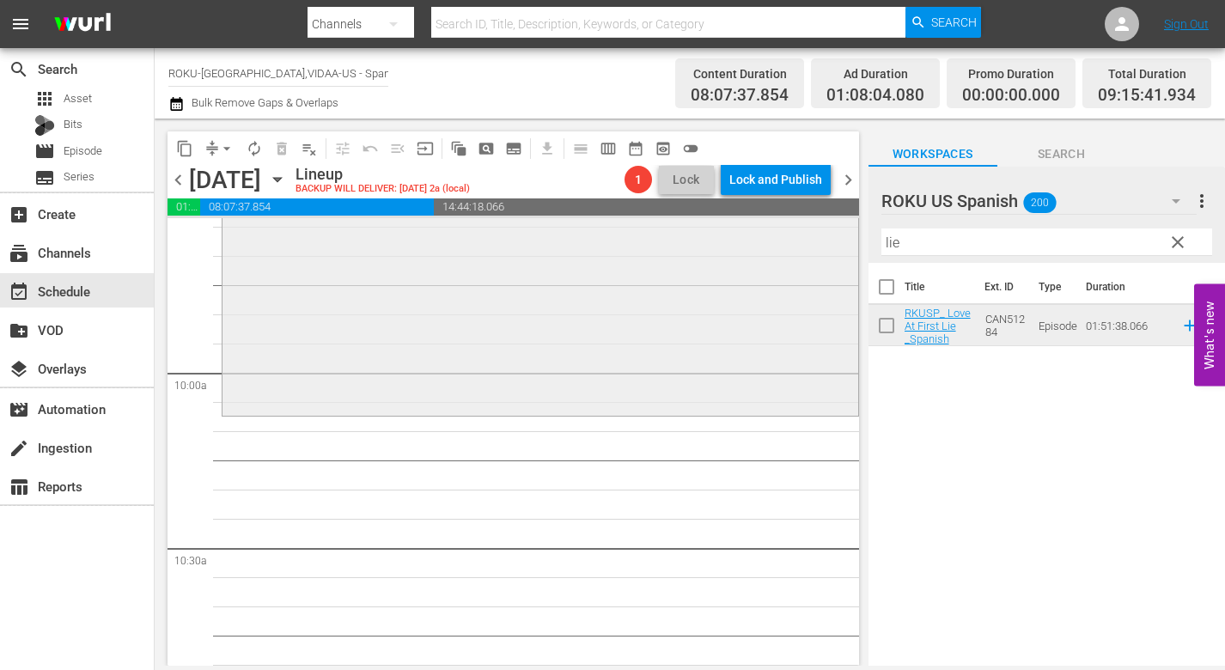
drag, startPoint x: 889, startPoint y: 243, endPoint x: 791, endPoint y: 234, distance: 98.4
click at [794, 234] on div "content_copy compress arrow_drop_down autorenew_outlined delete_forever_outline…" at bounding box center [690, 392] width 1070 height 547
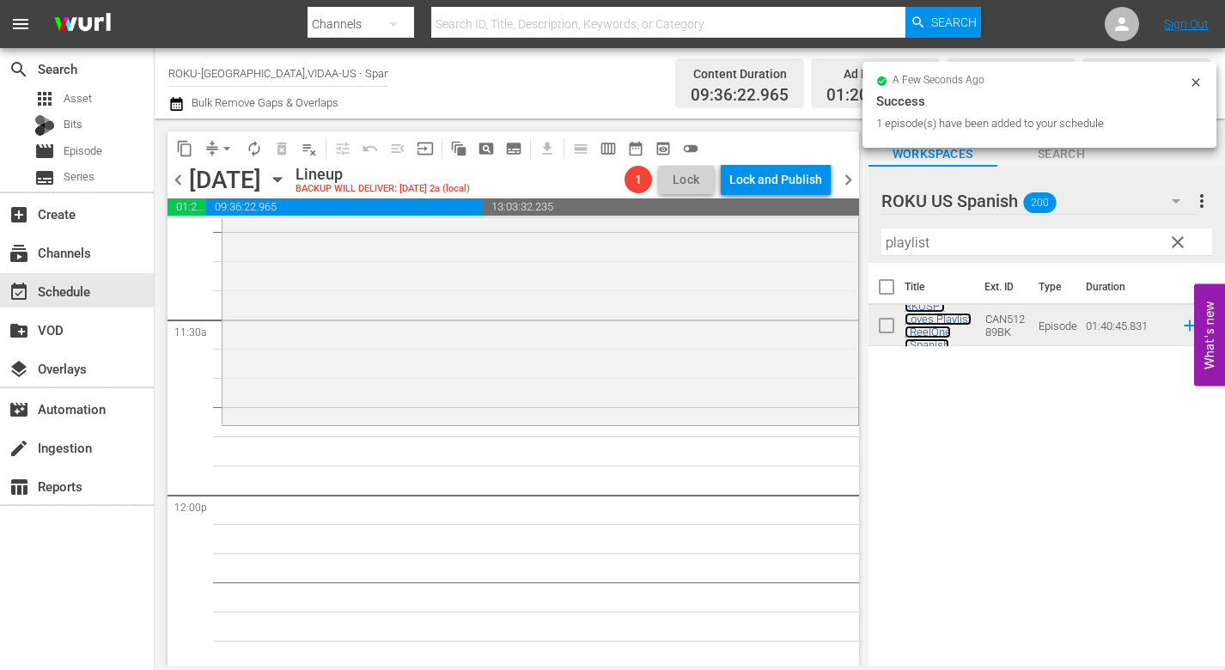
scroll to position [3952, 0]
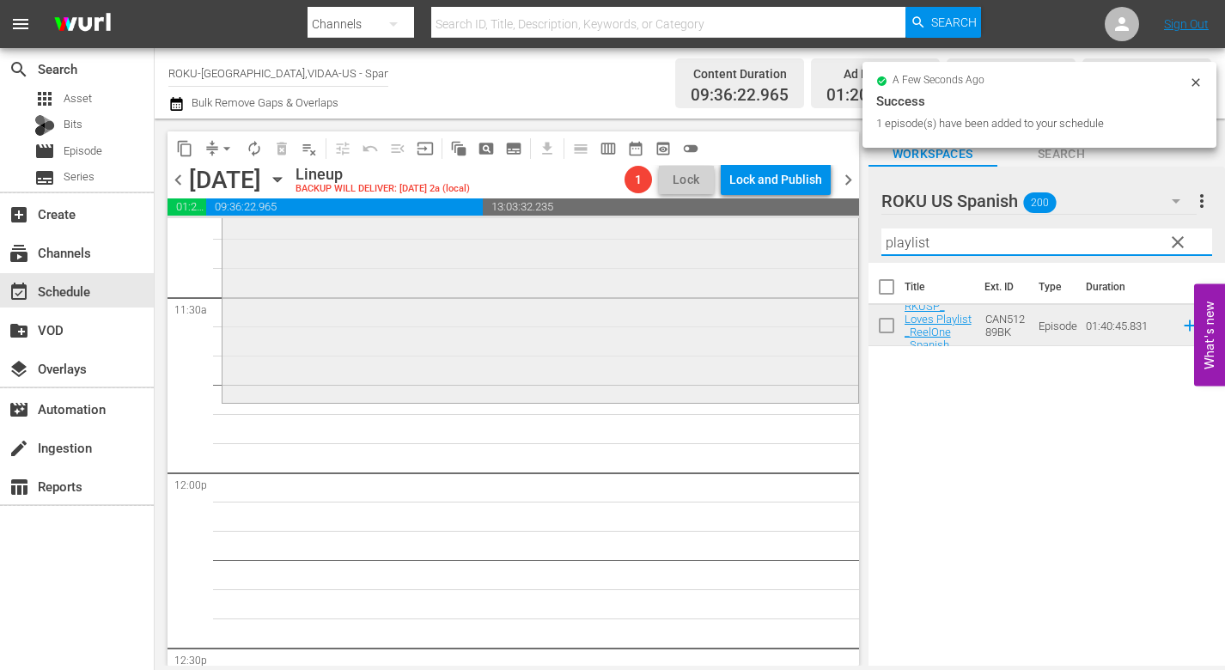
drag, startPoint x: 942, startPoint y: 242, endPoint x: 790, endPoint y: 241, distance: 152.9
click at [790, 241] on div "content_copy compress arrow_drop_down autorenew_outlined delete_forever_outline…" at bounding box center [690, 392] width 1070 height 547
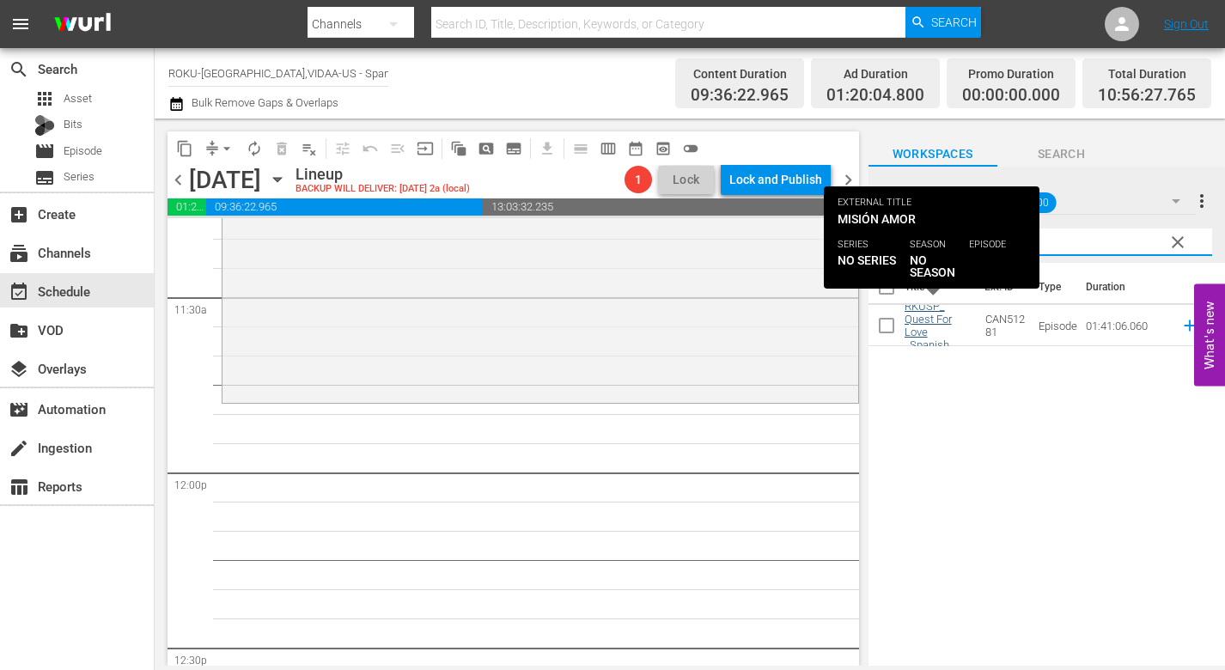
type input "quest"
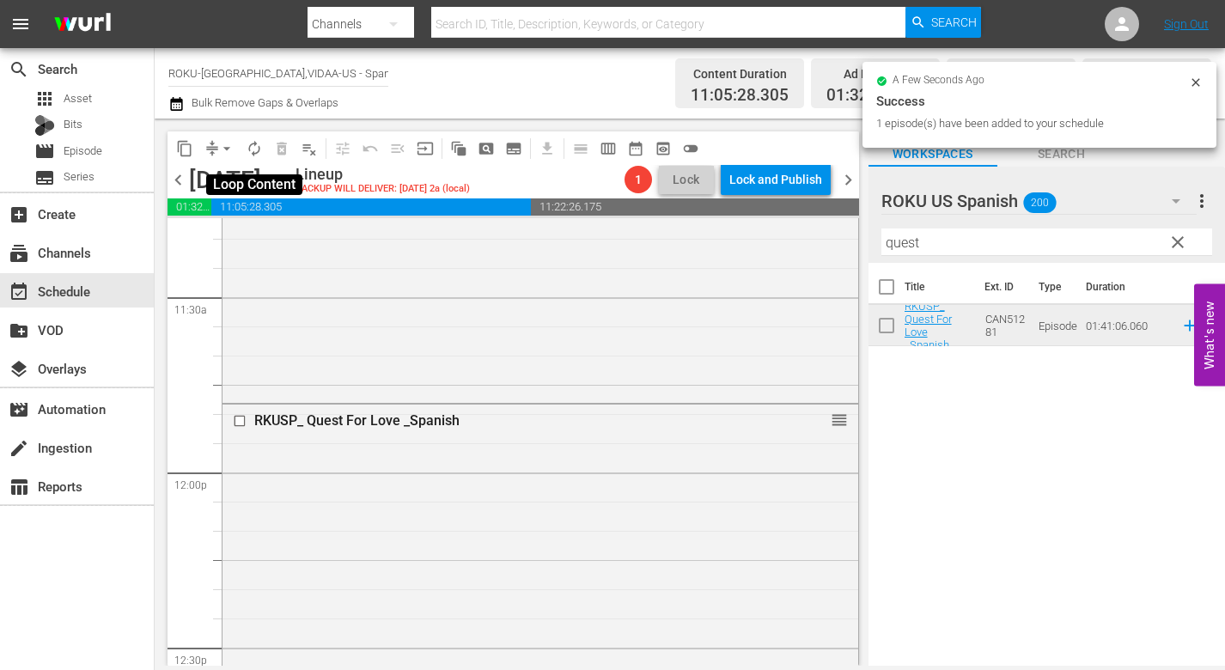
click at [253, 146] on span "autorenew_outlined" at bounding box center [254, 148] width 17 height 17
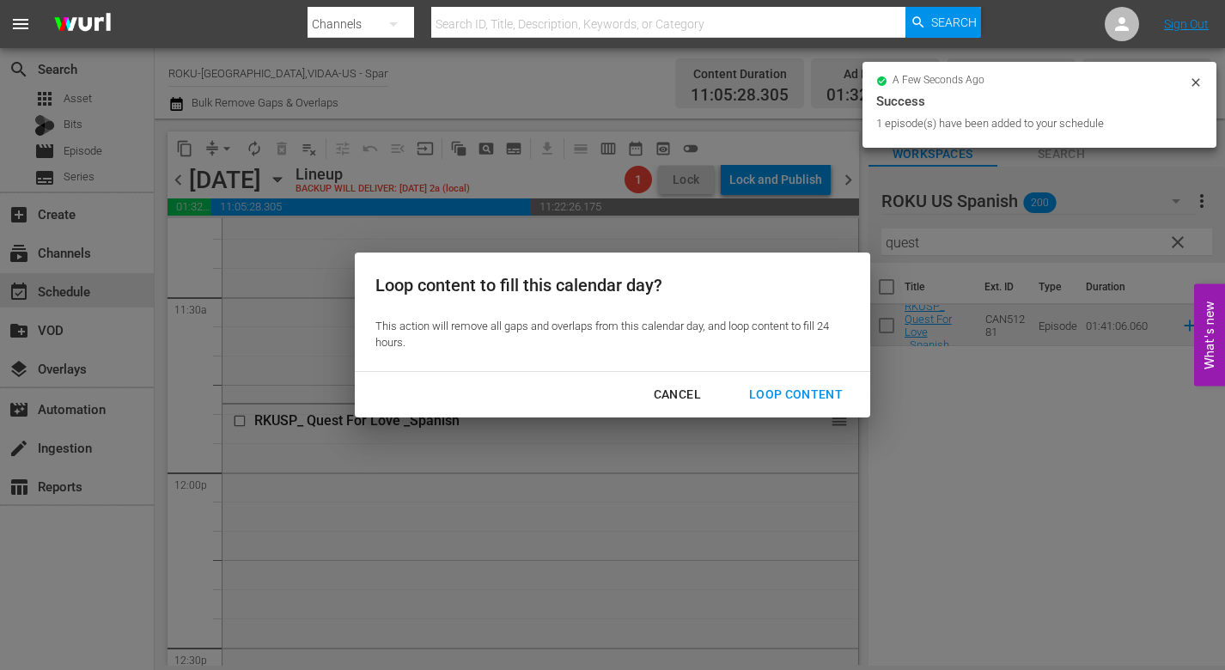
click at [811, 392] on div "Loop Content" at bounding box center [795, 394] width 121 height 21
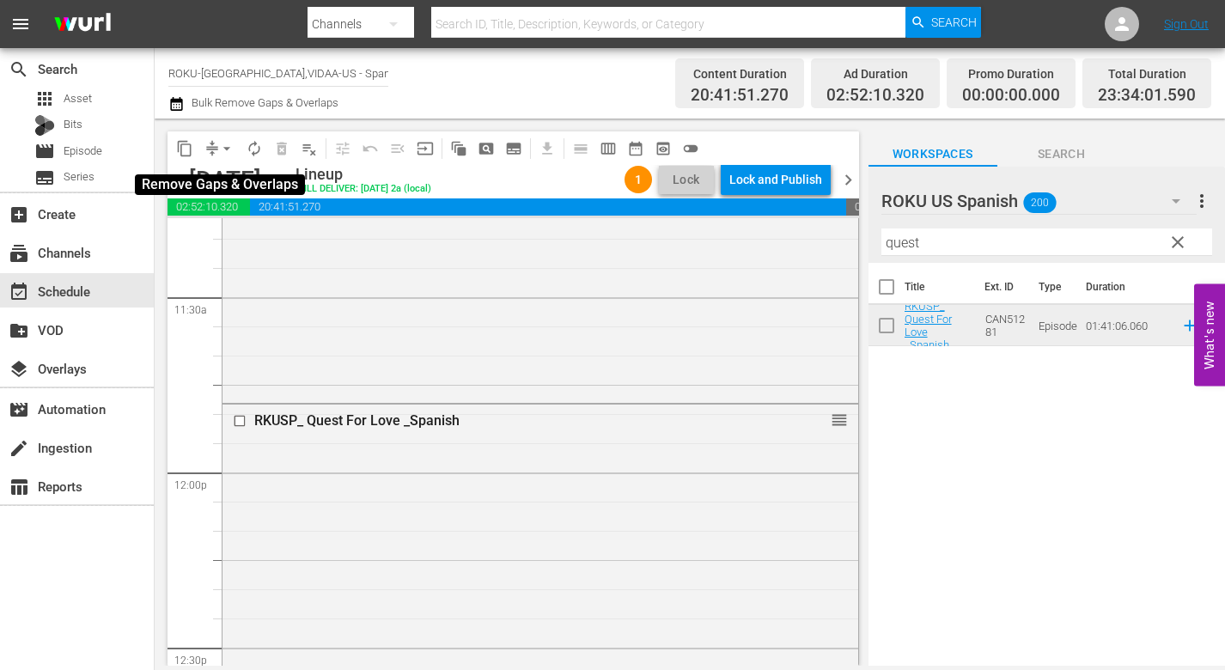
click at [224, 149] on span "arrow_drop_down" at bounding box center [226, 148] width 17 height 17
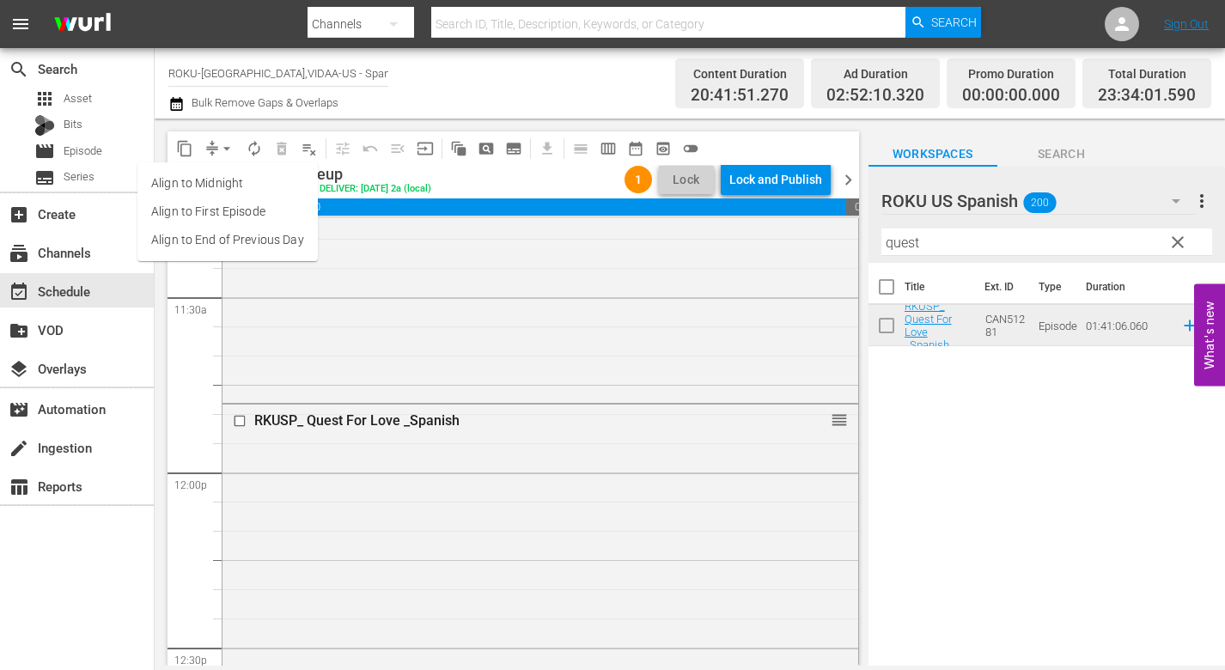
click at [268, 234] on li "Align to End of Previous Day" at bounding box center [227, 240] width 180 height 28
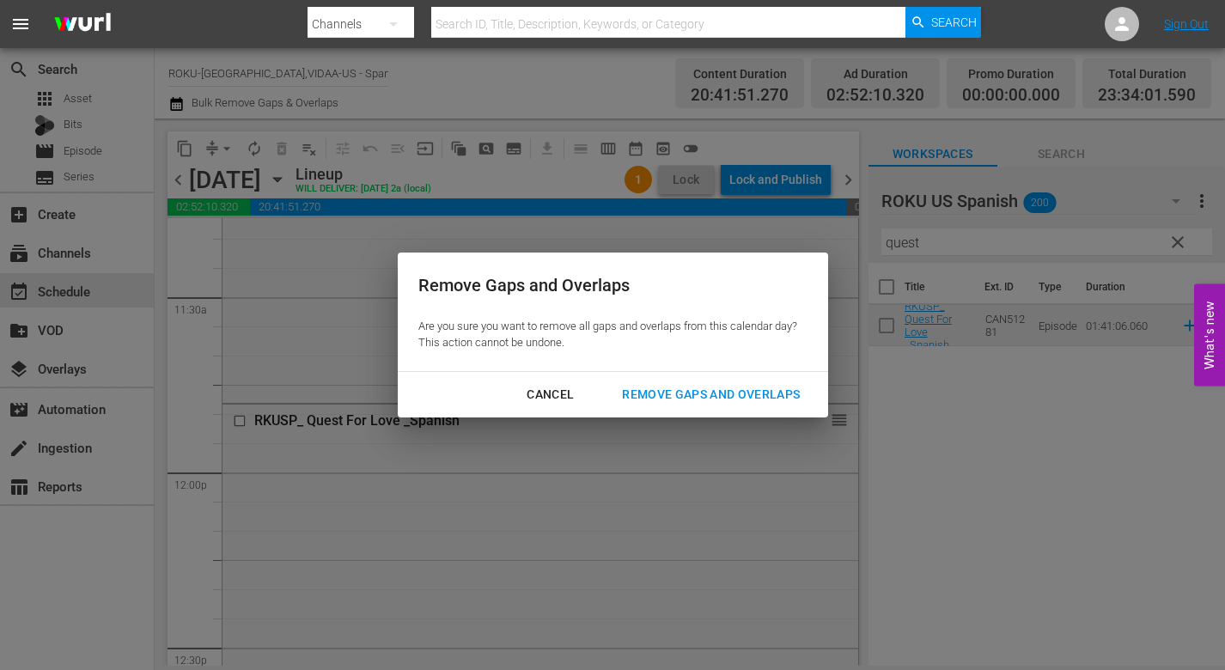
click at [730, 388] on div "Remove Gaps and Overlaps" at bounding box center [710, 394] width 205 height 21
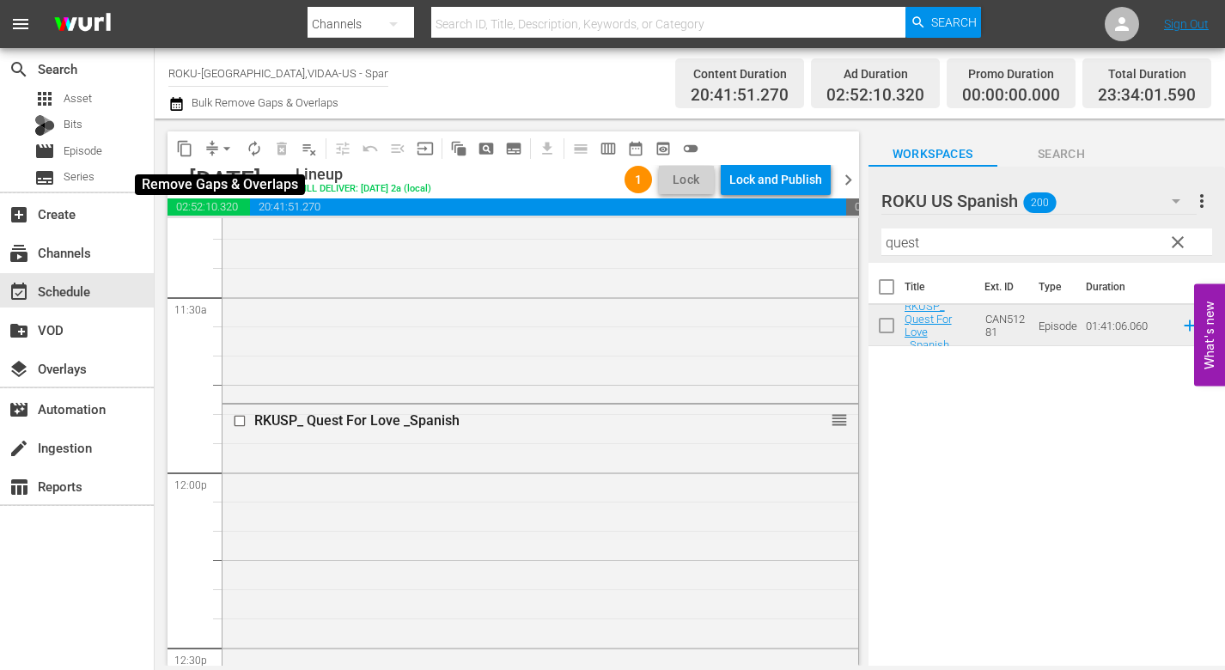
click at [229, 149] on span "arrow_drop_down" at bounding box center [226, 148] width 17 height 17
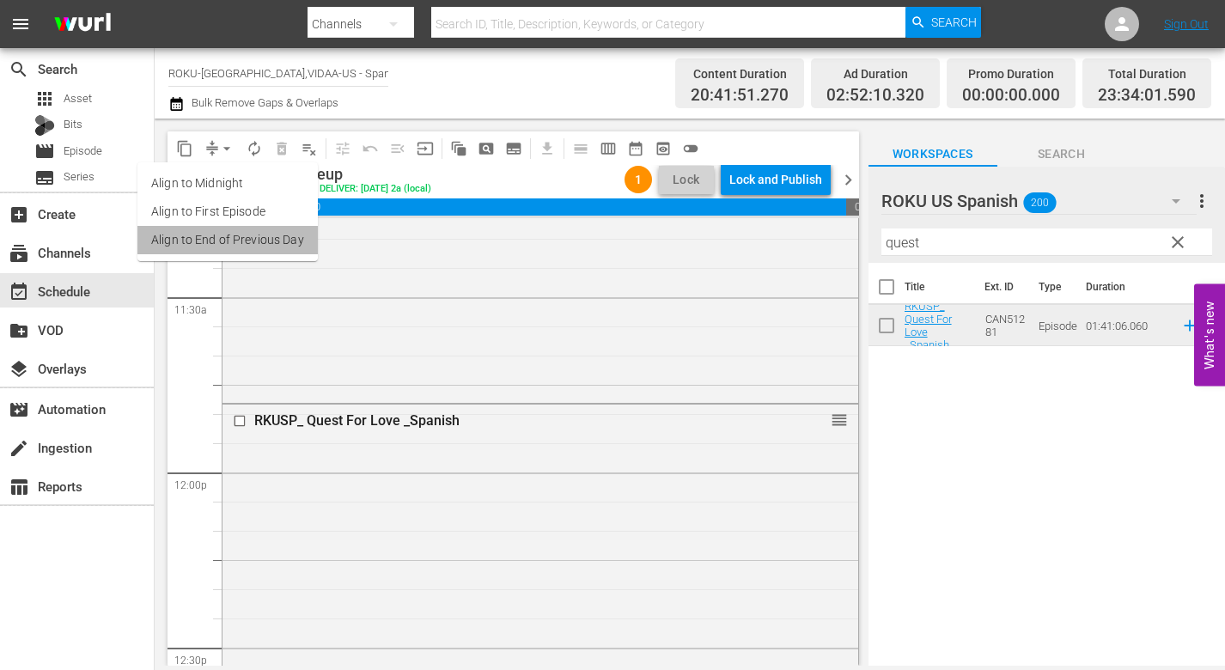
click at [246, 237] on li "Align to End of Previous Day" at bounding box center [227, 240] width 180 height 28
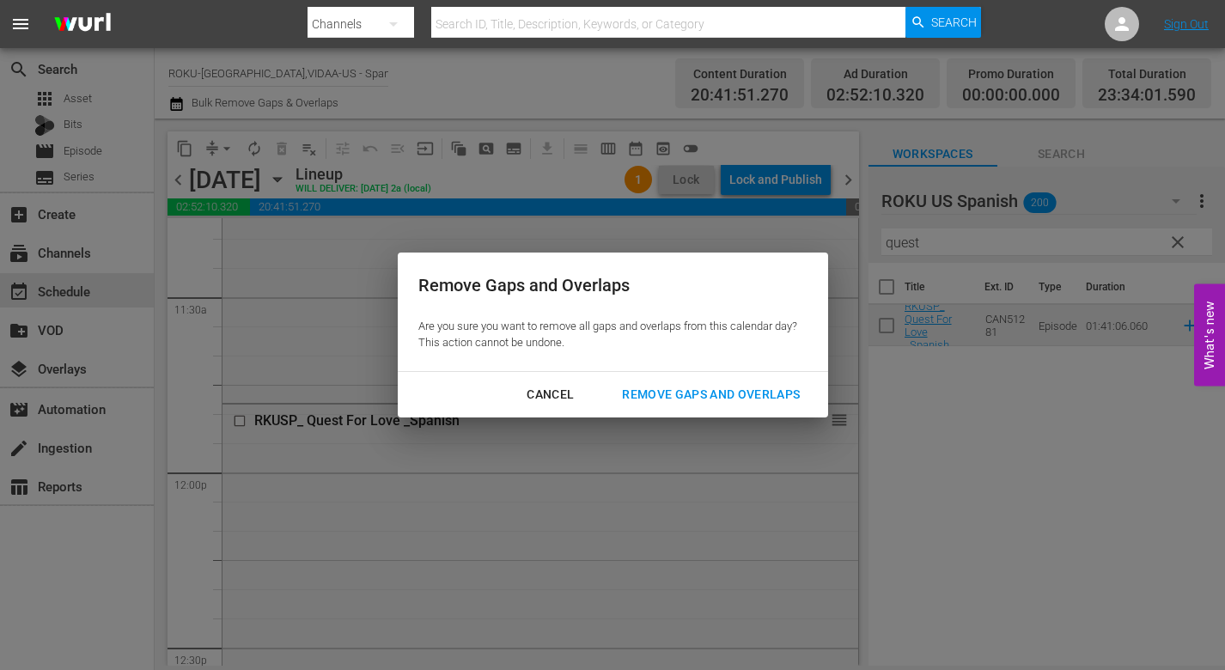
click at [709, 395] on div "Remove Gaps and Overlaps" at bounding box center [710, 394] width 205 height 21
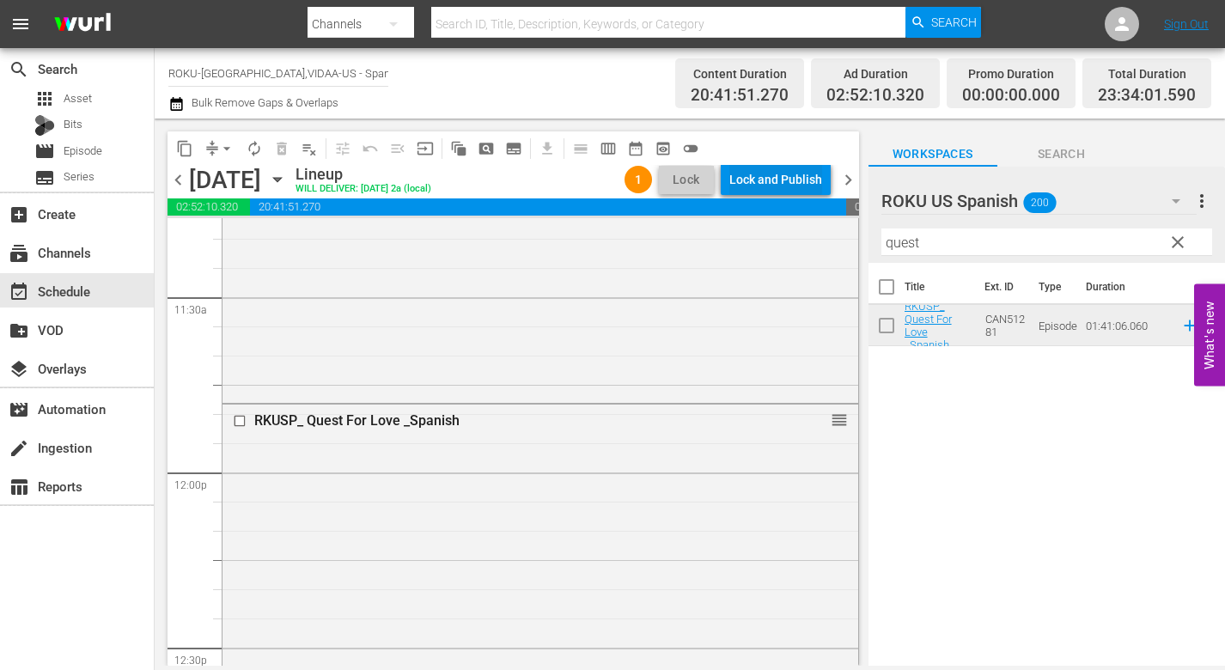
click at [765, 172] on div "Lock and Publish" at bounding box center [775, 179] width 93 height 31
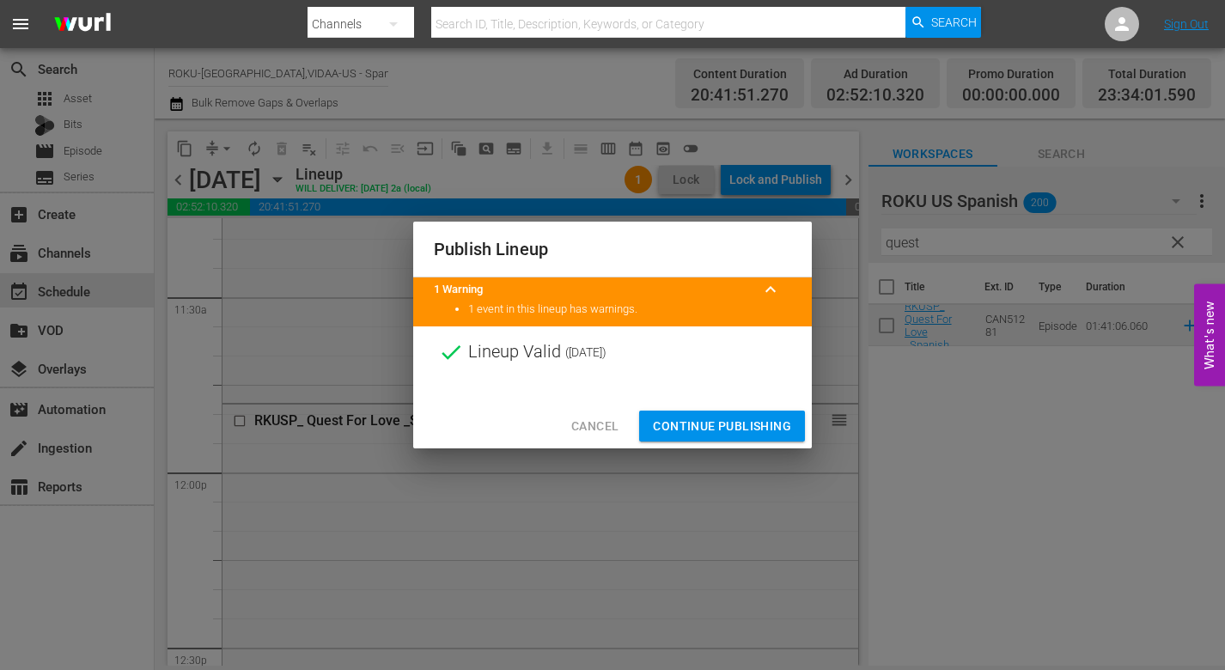
click at [719, 425] on span "Continue Publishing" at bounding box center [722, 426] width 138 height 21
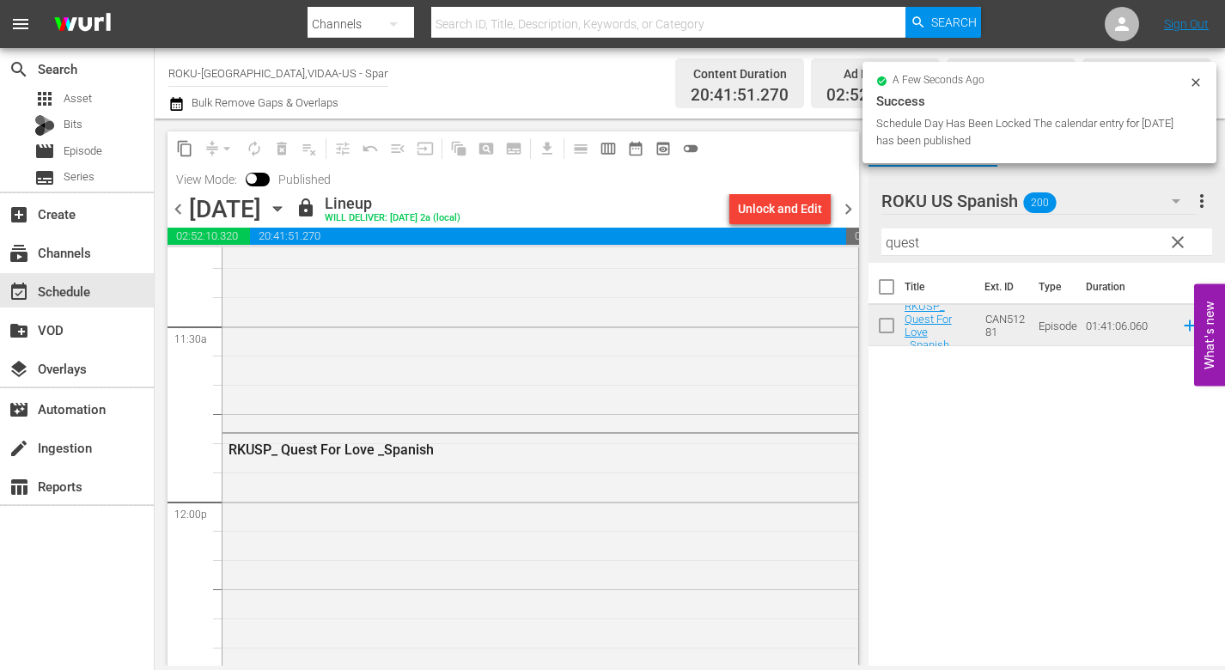
click at [281, 210] on icon "button" at bounding box center [277, 209] width 8 height 4
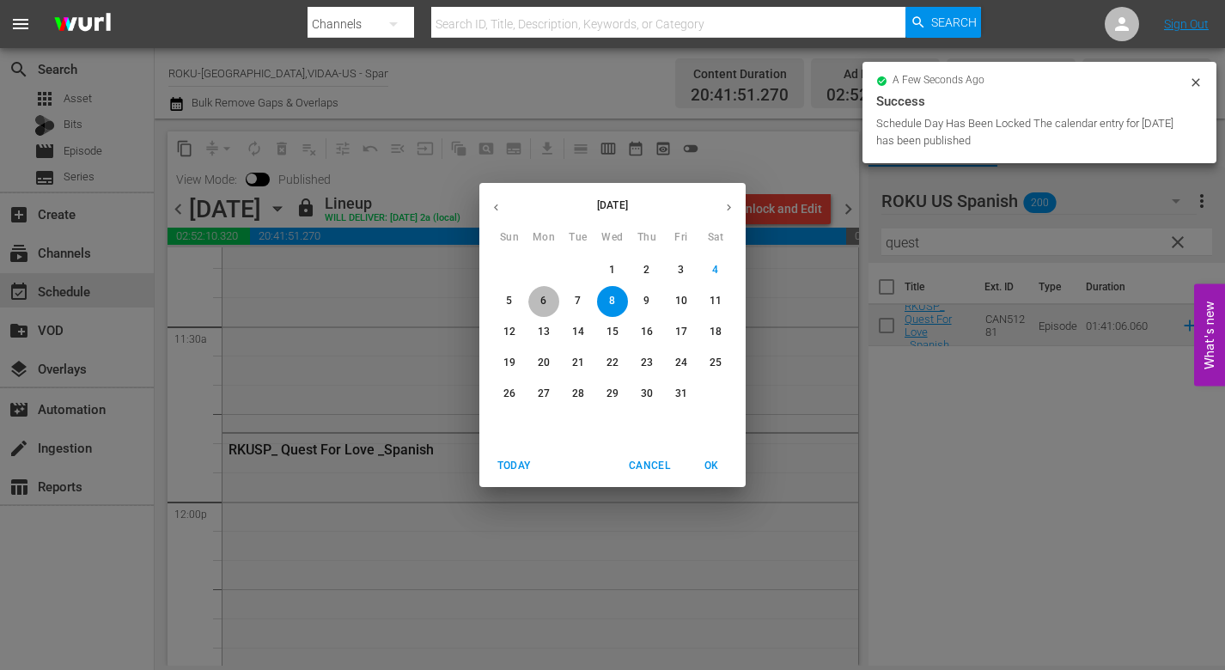
click at [542, 302] on p "6" at bounding box center [543, 301] width 6 height 15
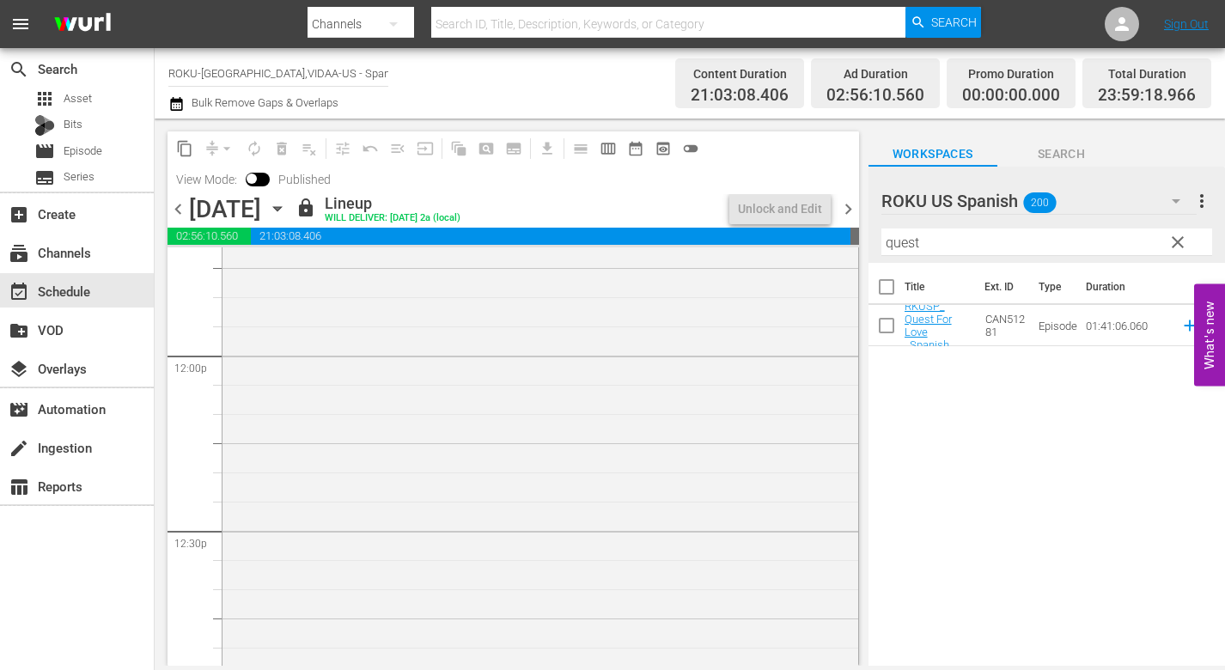
scroll to position [3952, 0]
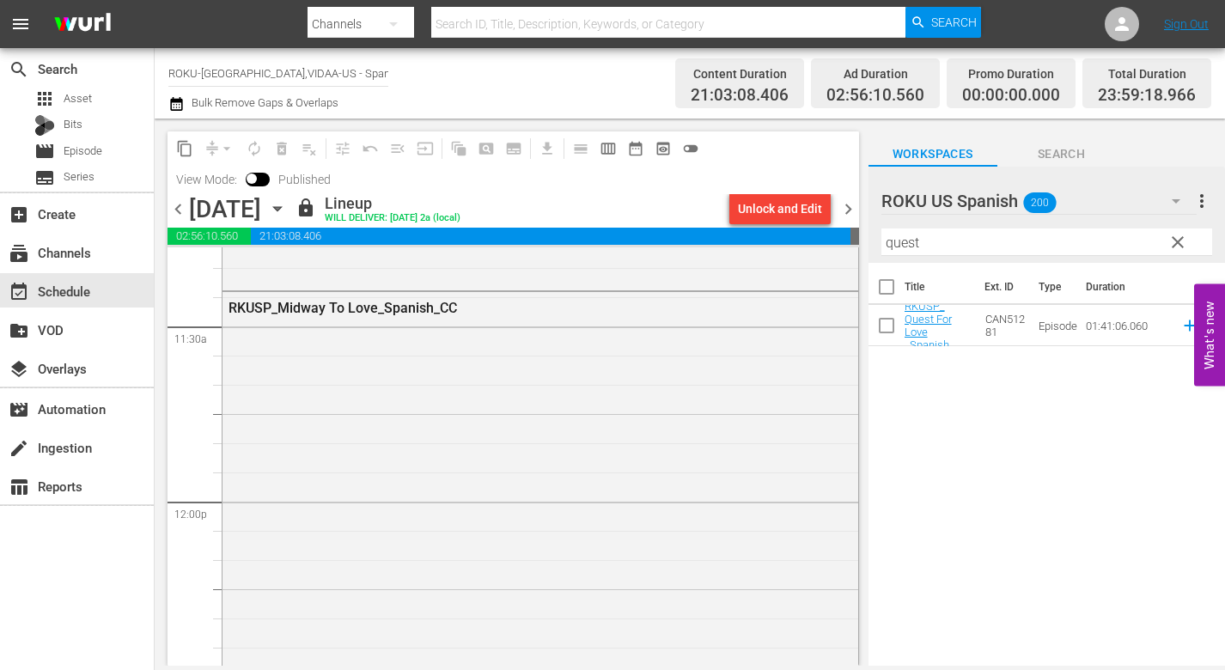
click at [287, 204] on icon "button" at bounding box center [277, 208] width 19 height 19
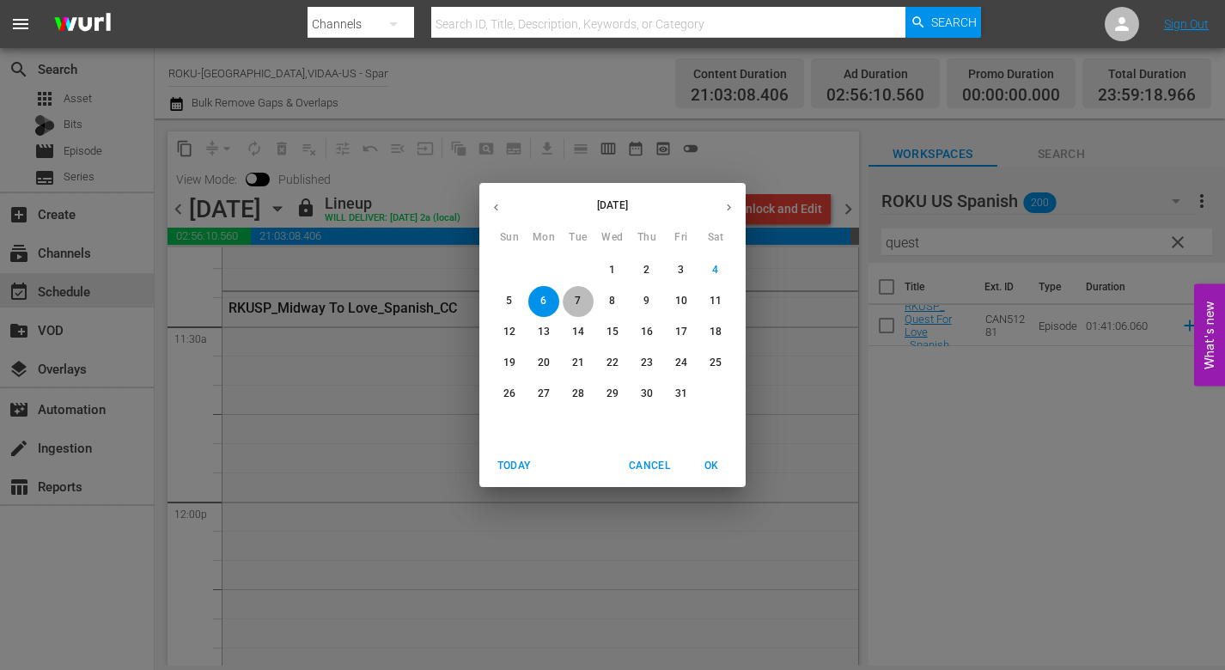
click at [578, 302] on p "7" at bounding box center [578, 301] width 6 height 15
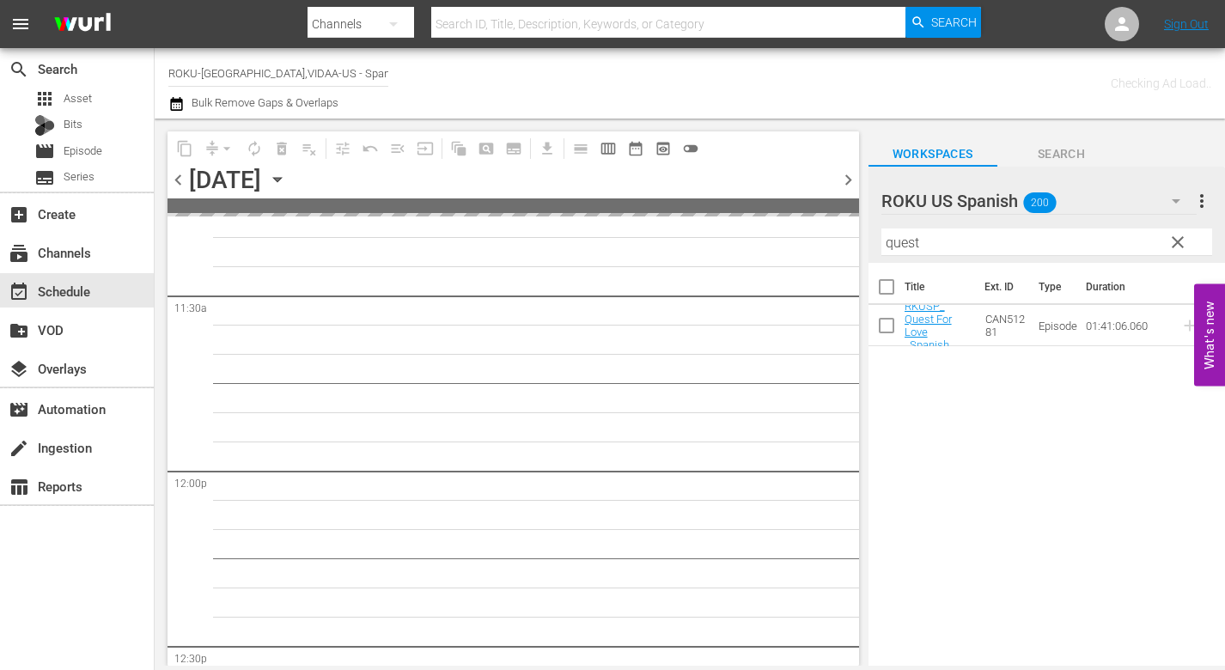
scroll to position [4098, 0]
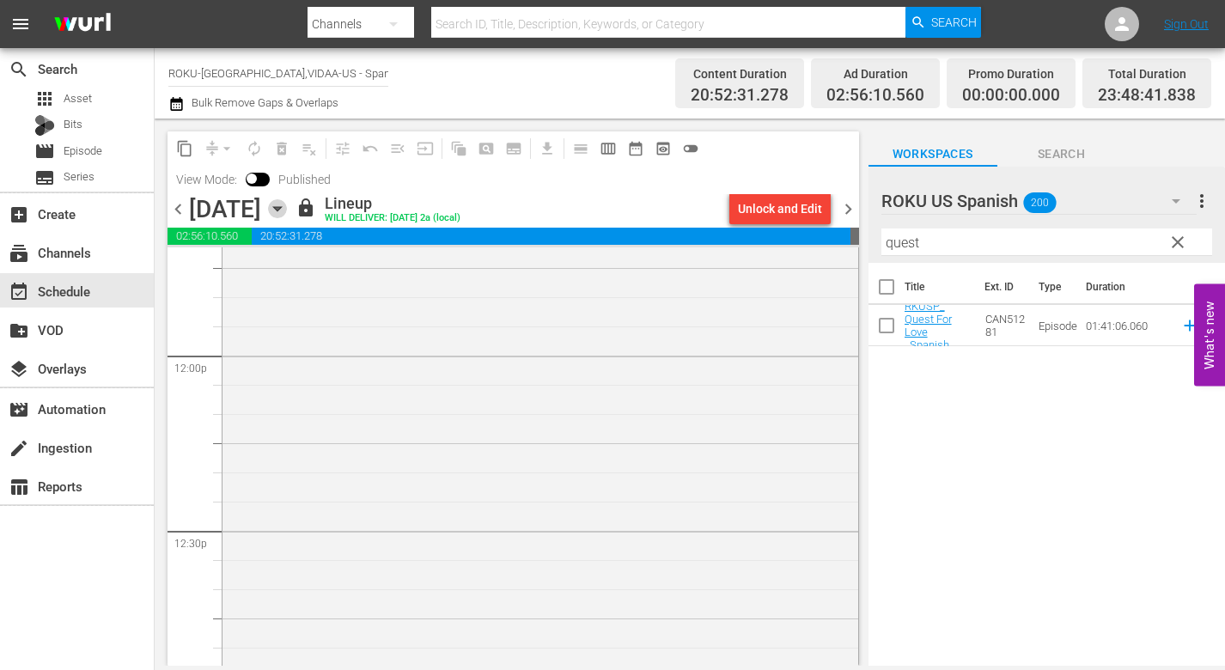
click at [287, 209] on icon "button" at bounding box center [277, 208] width 19 height 19
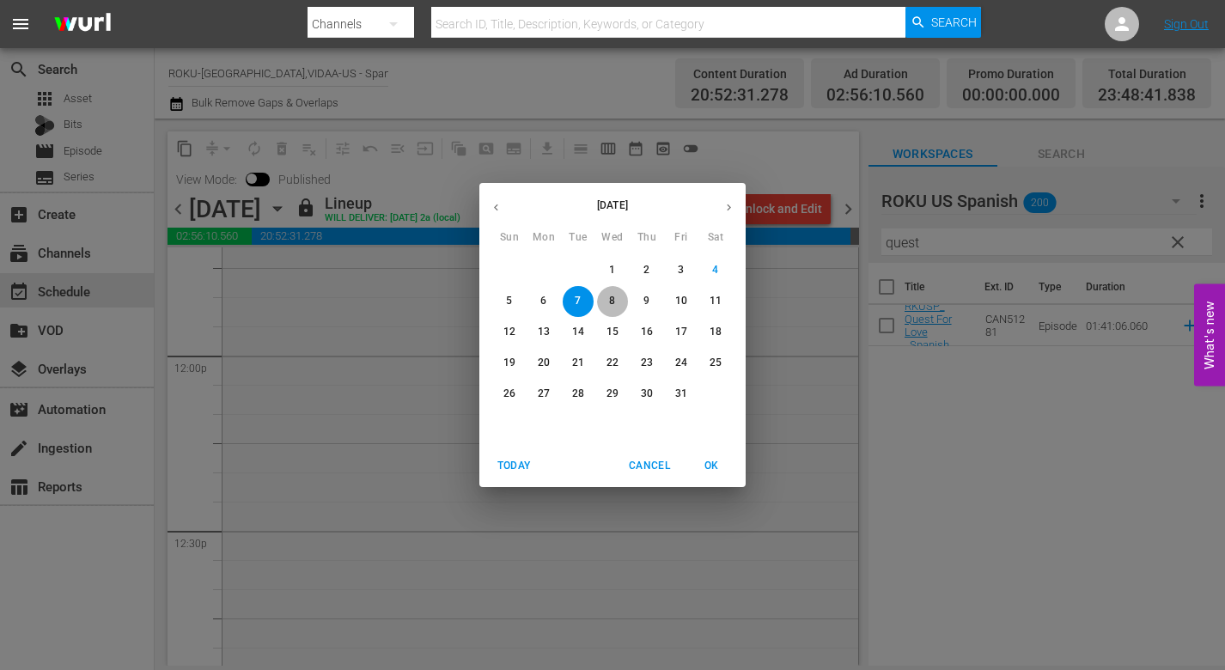
click at [613, 303] on p "8" at bounding box center [612, 301] width 6 height 15
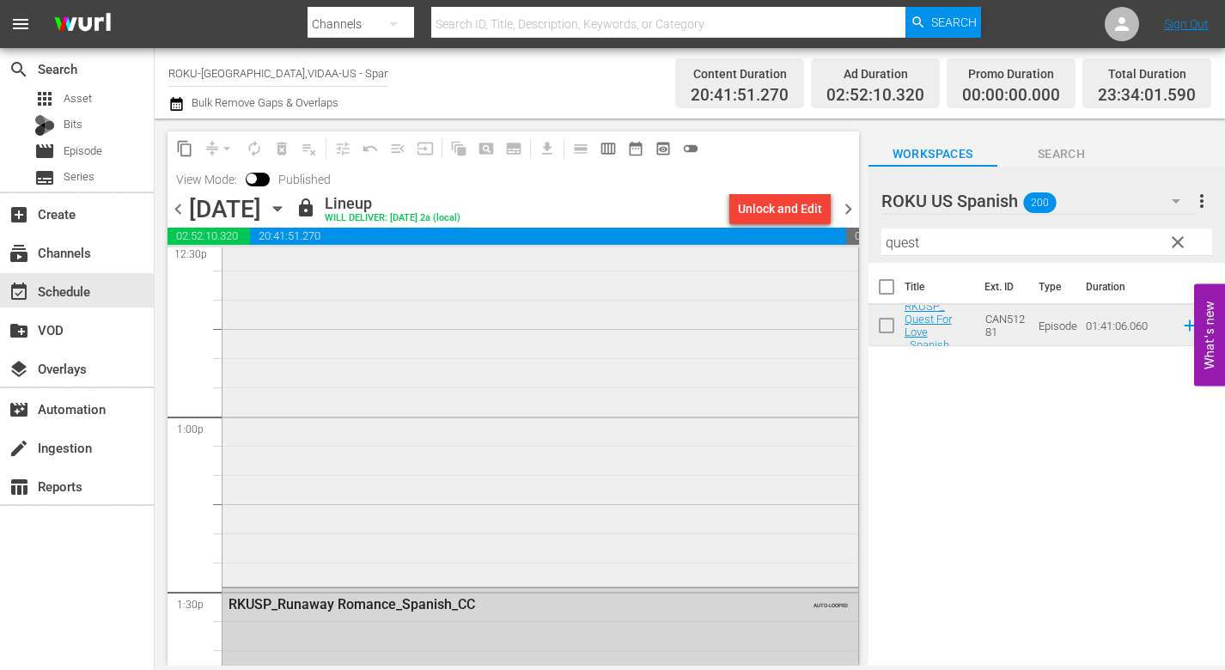
scroll to position [4617, 0]
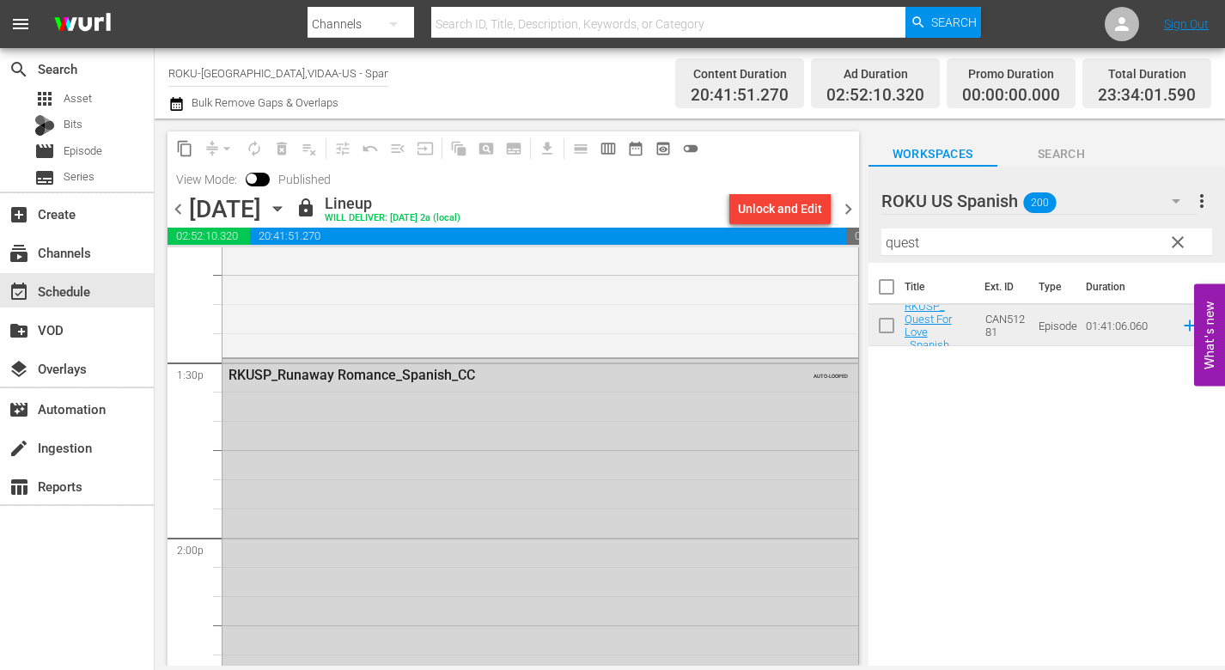
click at [281, 207] on icon "button" at bounding box center [277, 209] width 8 height 4
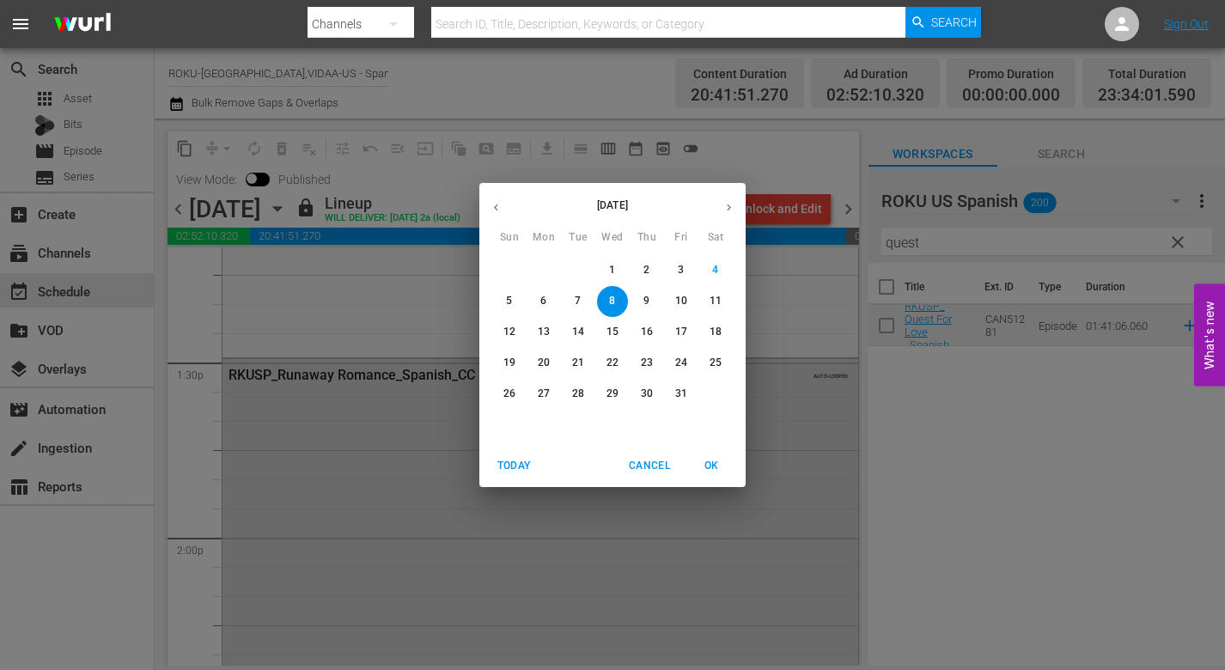
click at [649, 302] on p "9" at bounding box center [646, 301] width 6 height 15
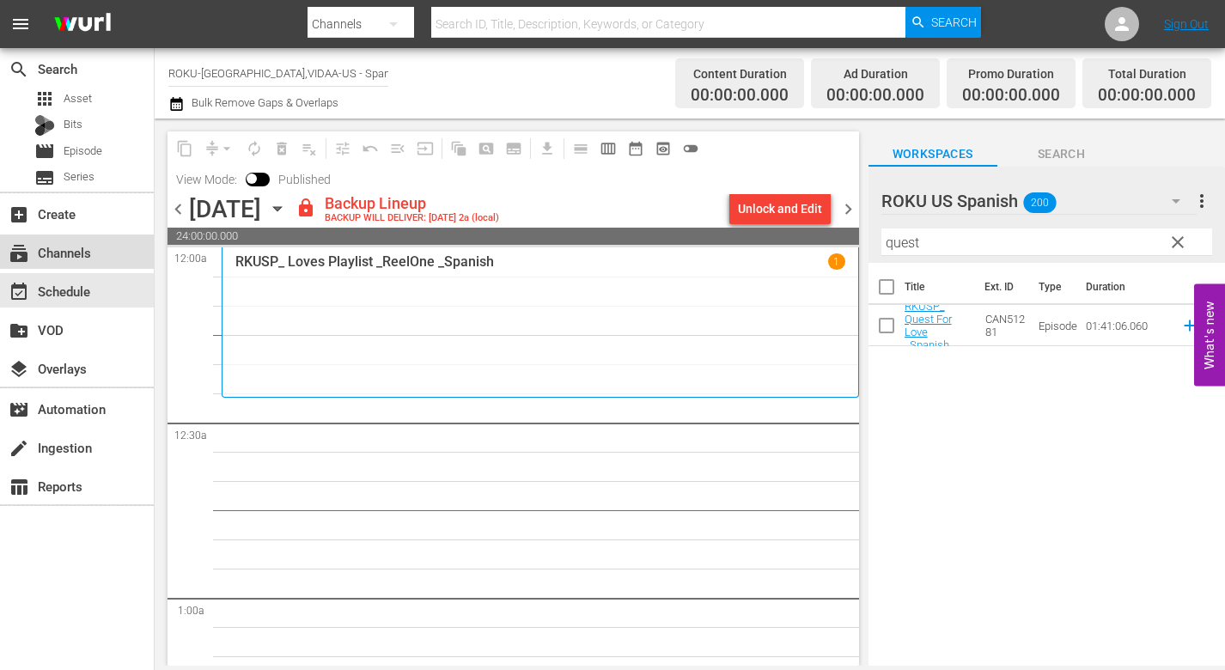
click at [93, 253] on div "subscriptions Channels" at bounding box center [48, 249] width 96 height 15
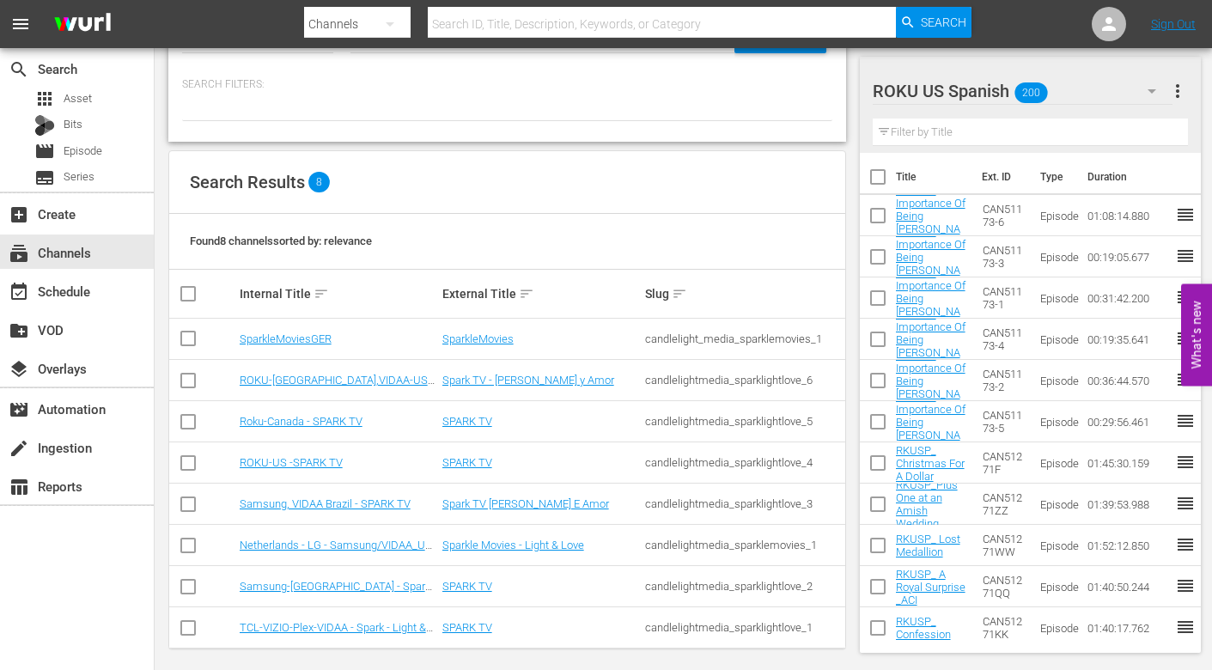
scroll to position [81, 0]
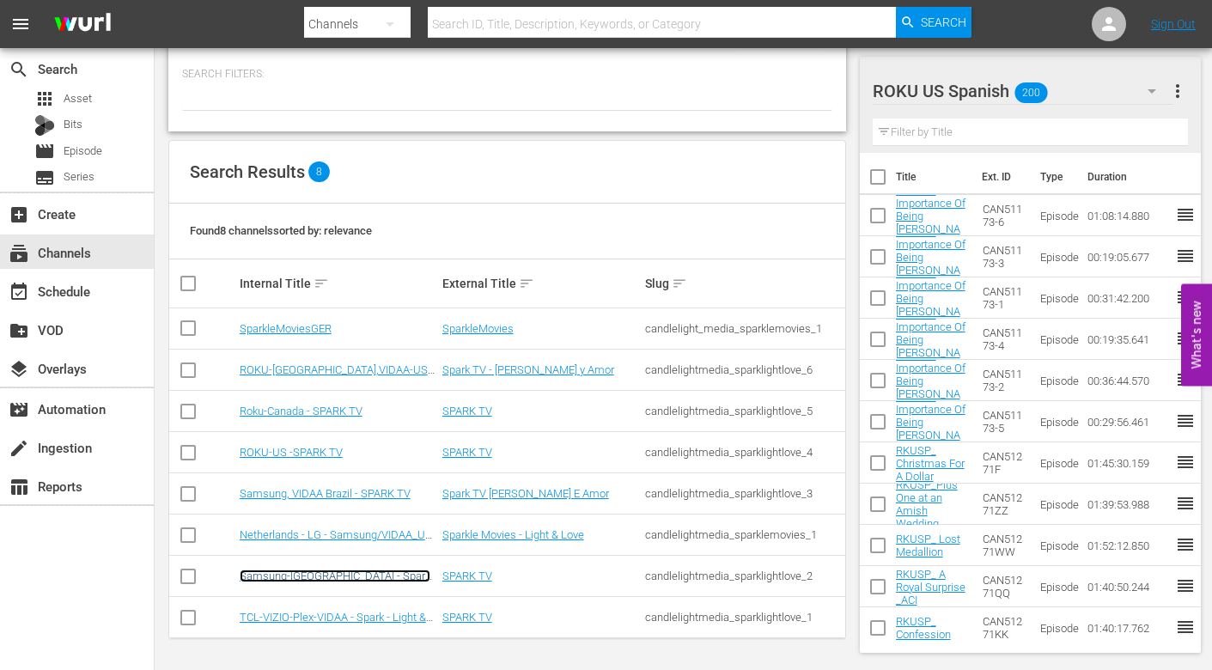
click at [320, 573] on link "Samsung-[GEOGRAPHIC_DATA] - Spark TV" at bounding box center [335, 583] width 191 height 26
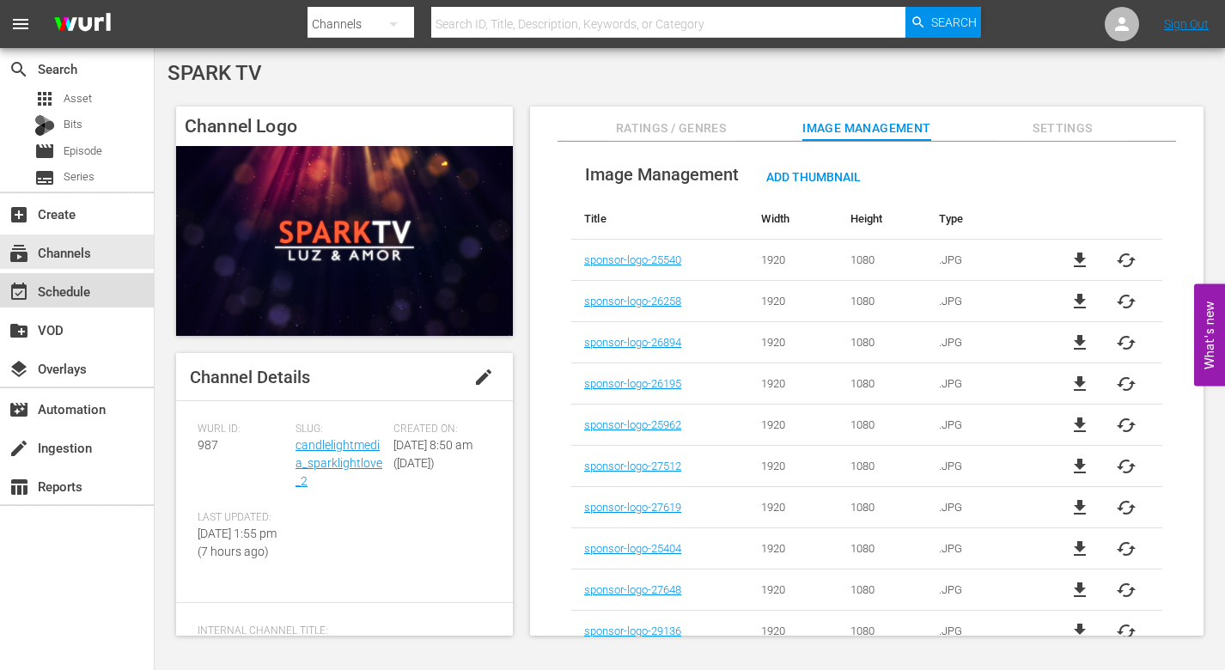
click at [88, 296] on div "event_available Schedule" at bounding box center [48, 288] width 96 height 15
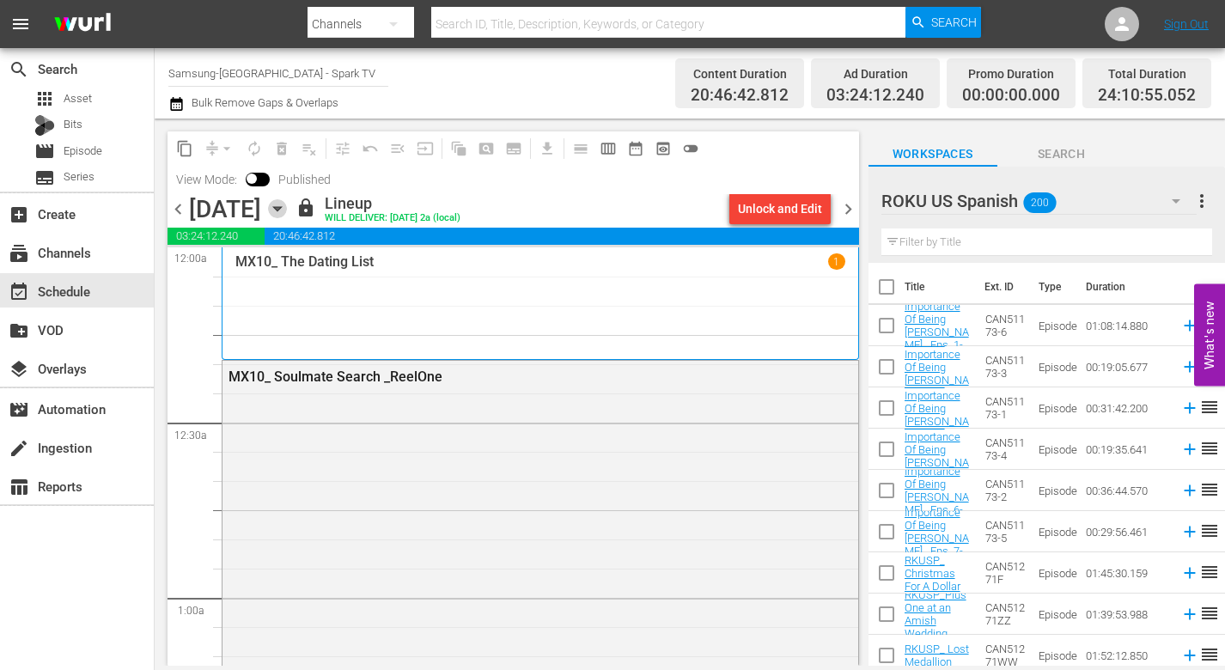
click at [287, 204] on icon "button" at bounding box center [277, 208] width 19 height 19
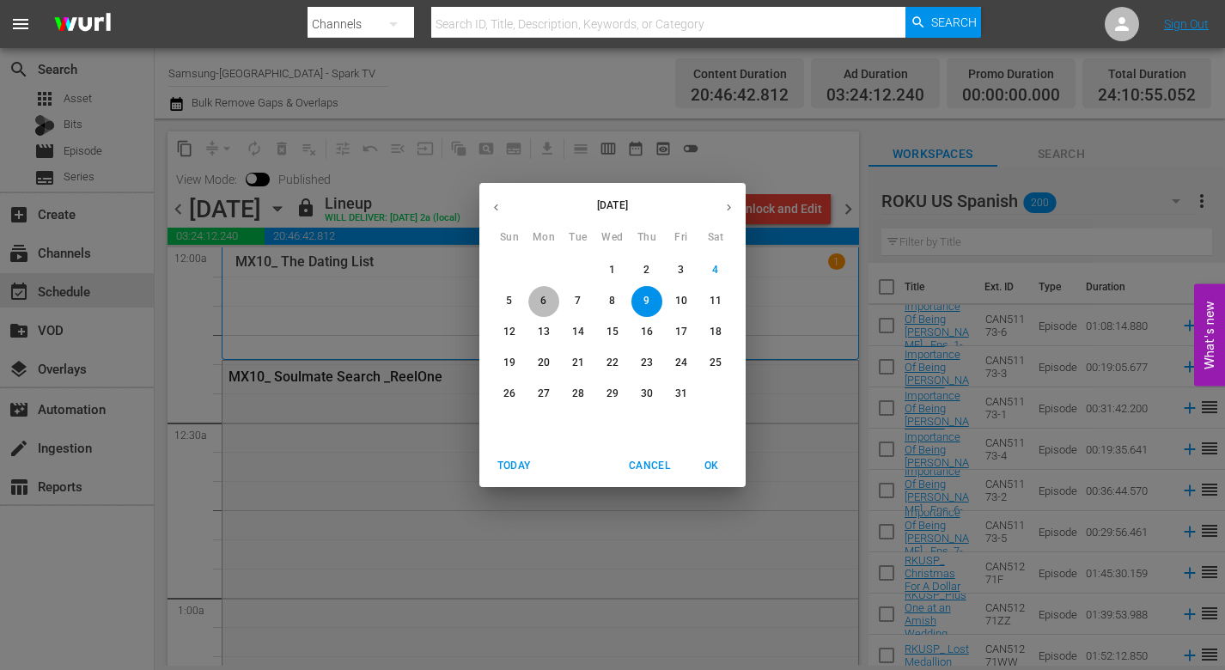
click at [546, 299] on p "6" at bounding box center [543, 301] width 6 height 15
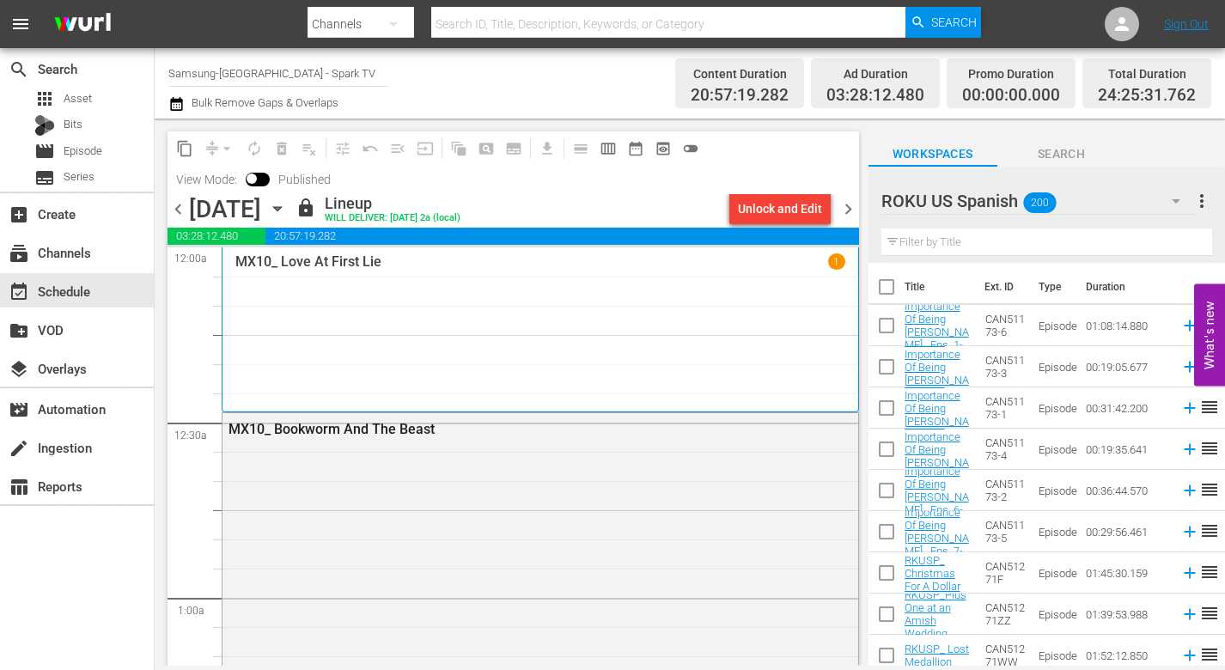
click at [287, 210] on icon "button" at bounding box center [277, 208] width 19 height 19
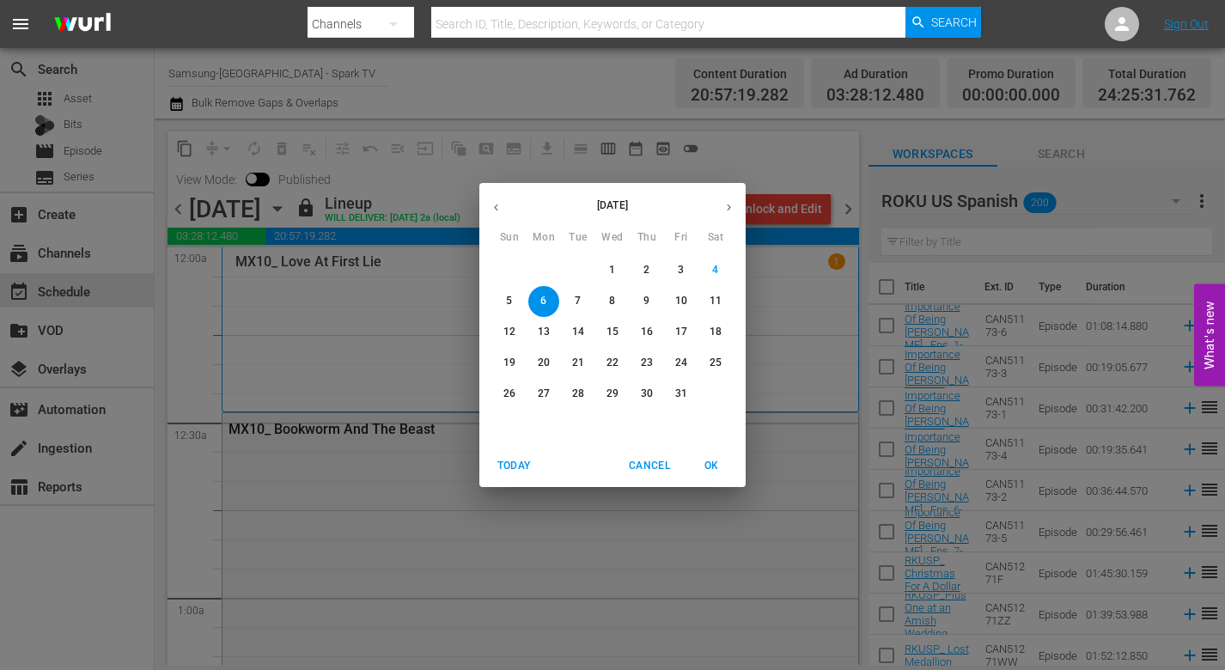
click at [582, 300] on span "7" at bounding box center [578, 301] width 31 height 15
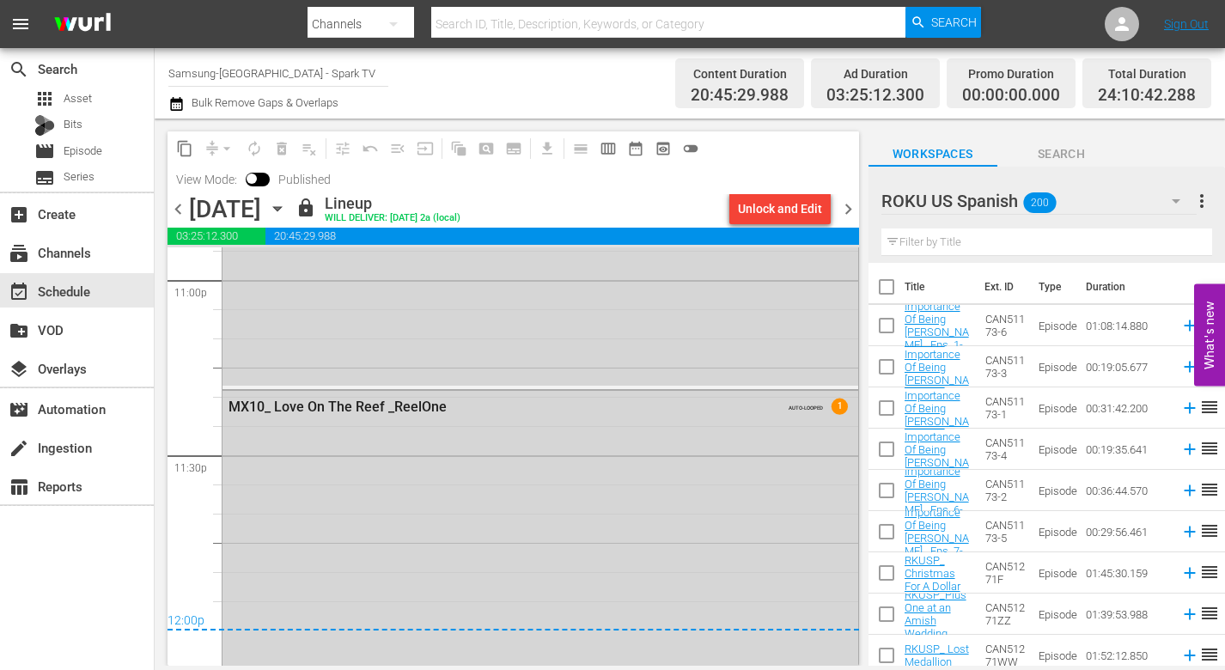
scroll to position [8027, 0]
click at [287, 210] on icon "button" at bounding box center [277, 208] width 19 height 19
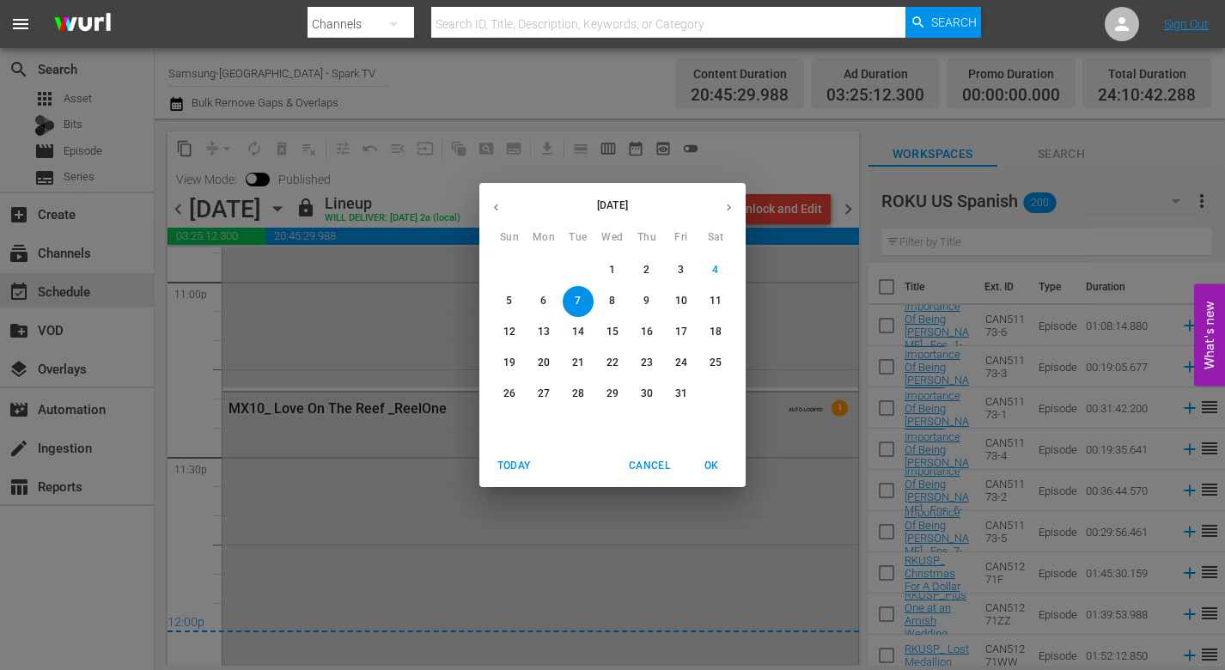
click at [612, 302] on p "8" at bounding box center [612, 301] width 6 height 15
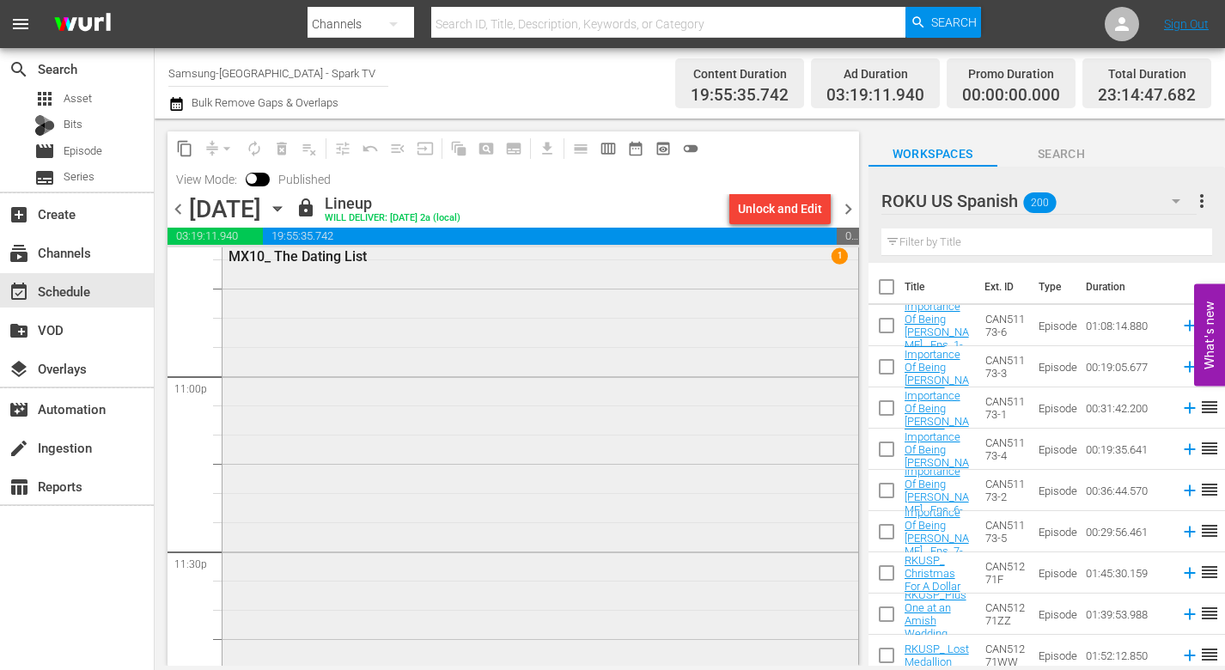
scroll to position [8106, 0]
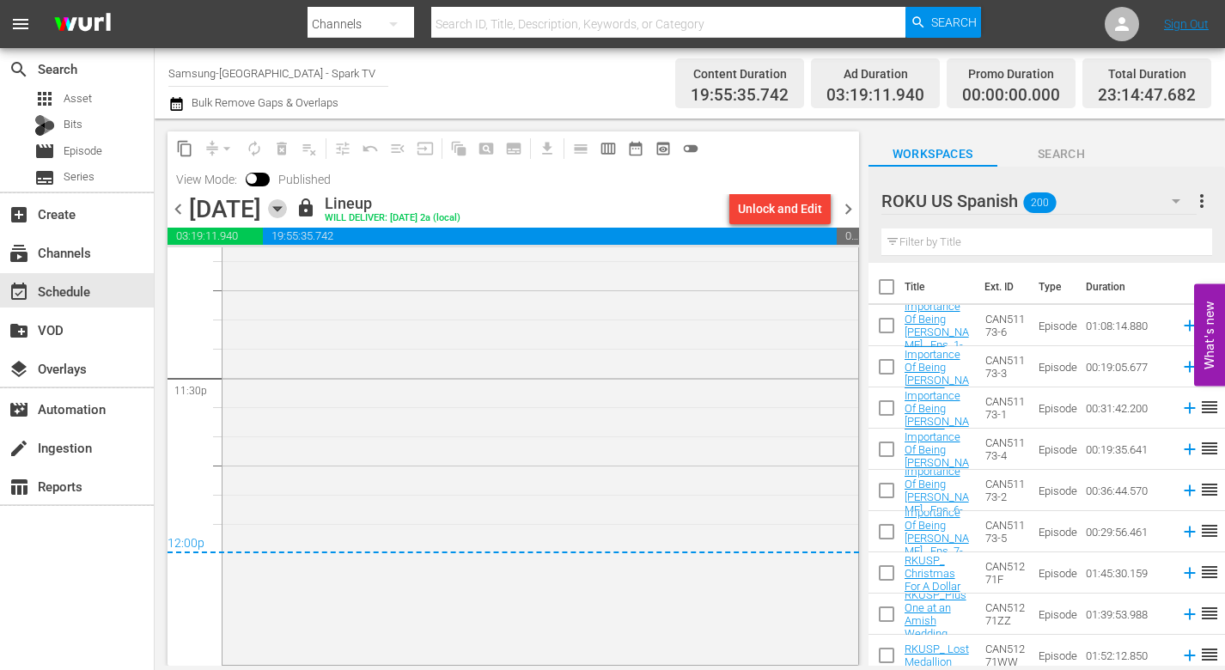
click at [287, 213] on icon "button" at bounding box center [277, 208] width 19 height 19
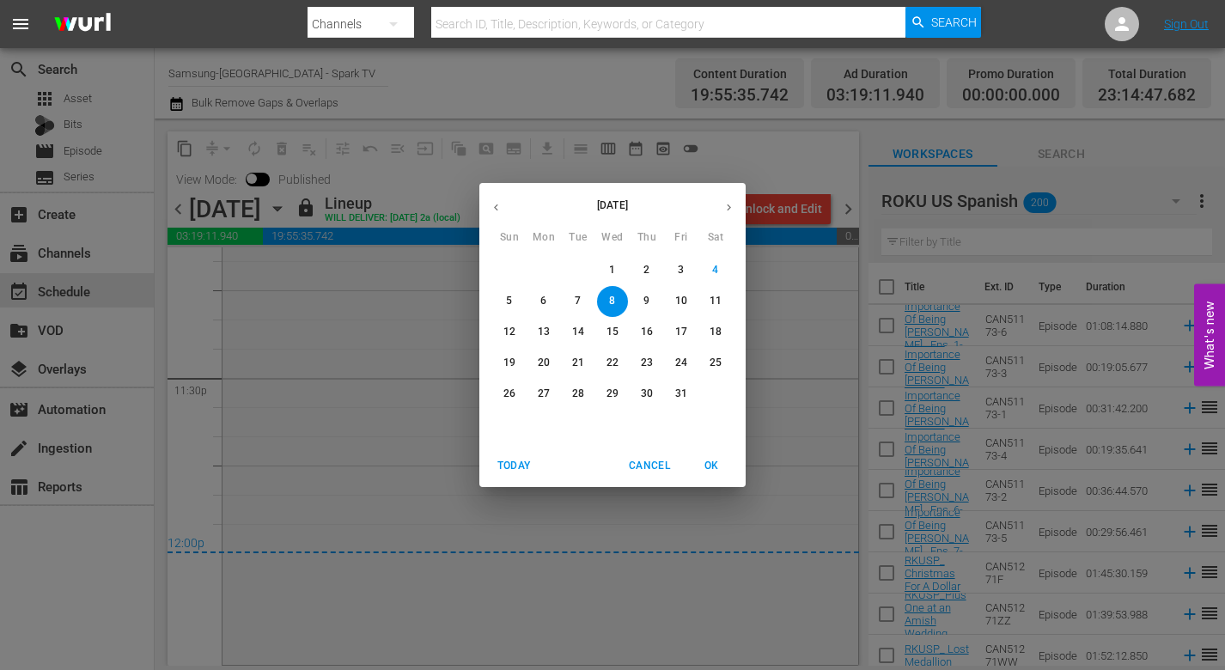
click at [649, 296] on p "9" at bounding box center [646, 301] width 6 height 15
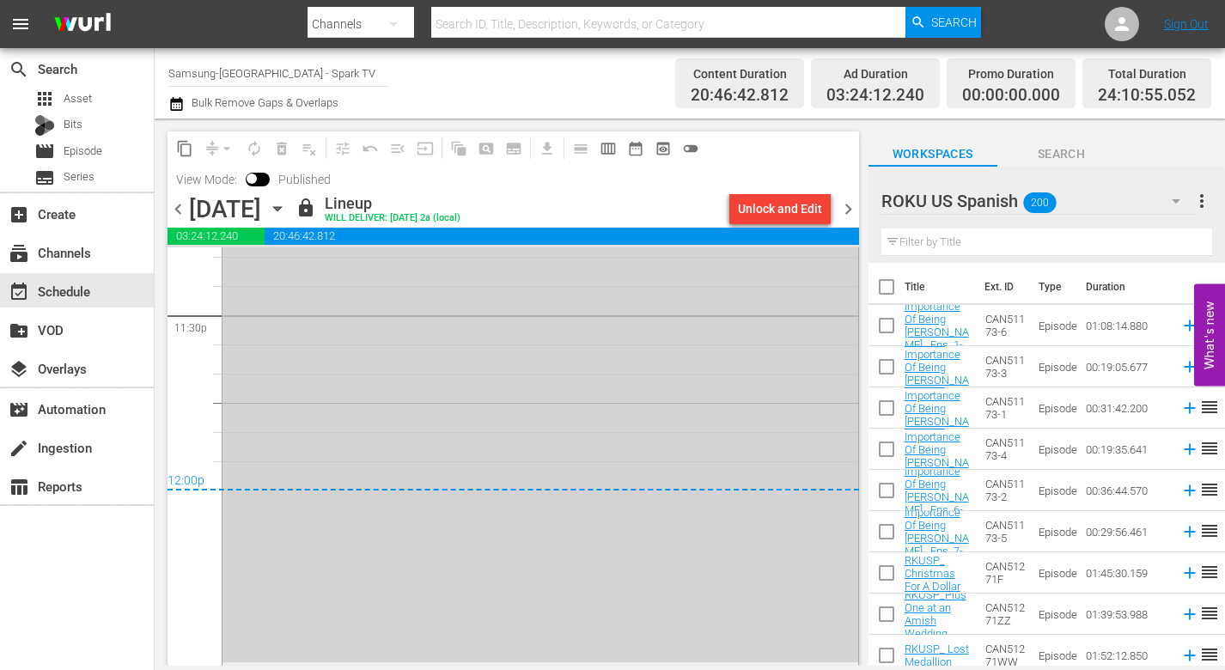
scroll to position [8170, 0]
click at [281, 209] on icon "button" at bounding box center [277, 209] width 8 height 4
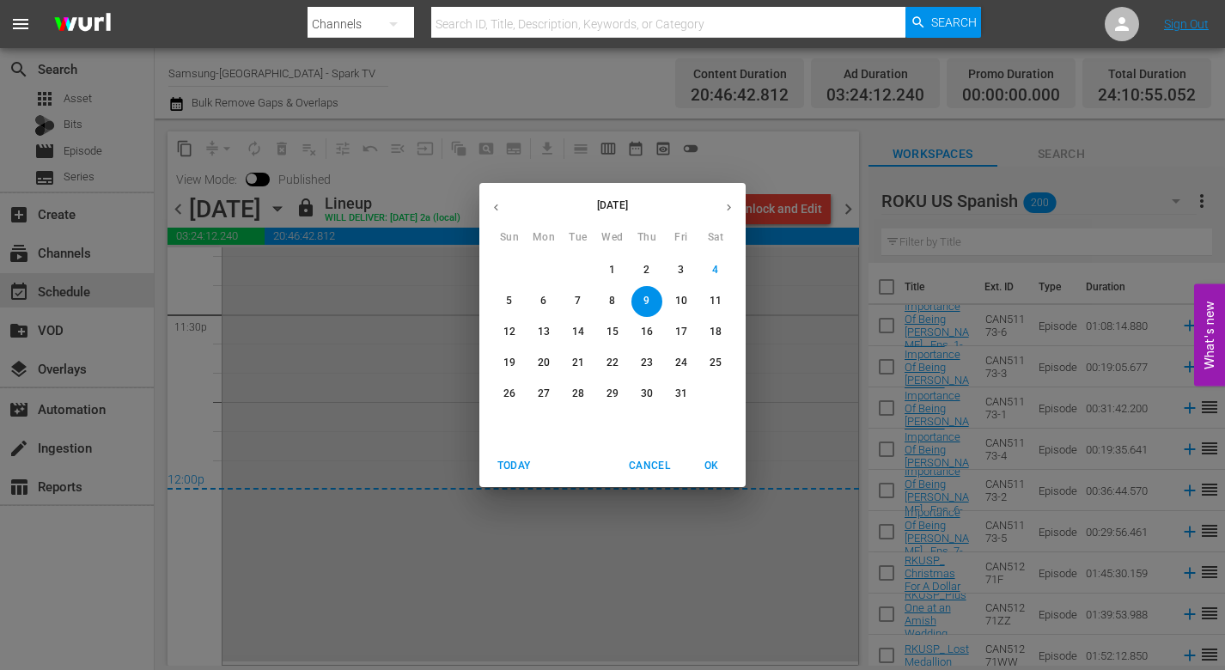
click at [682, 302] on p "10" at bounding box center [681, 301] width 12 height 15
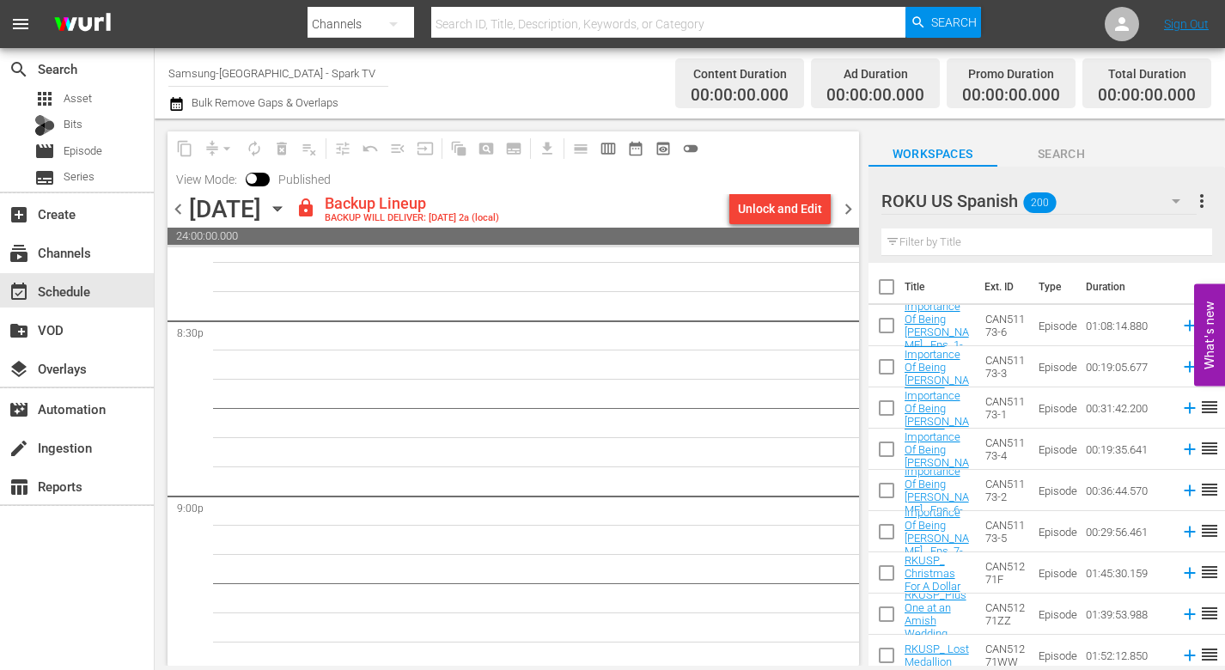
scroll to position [6991, 0]
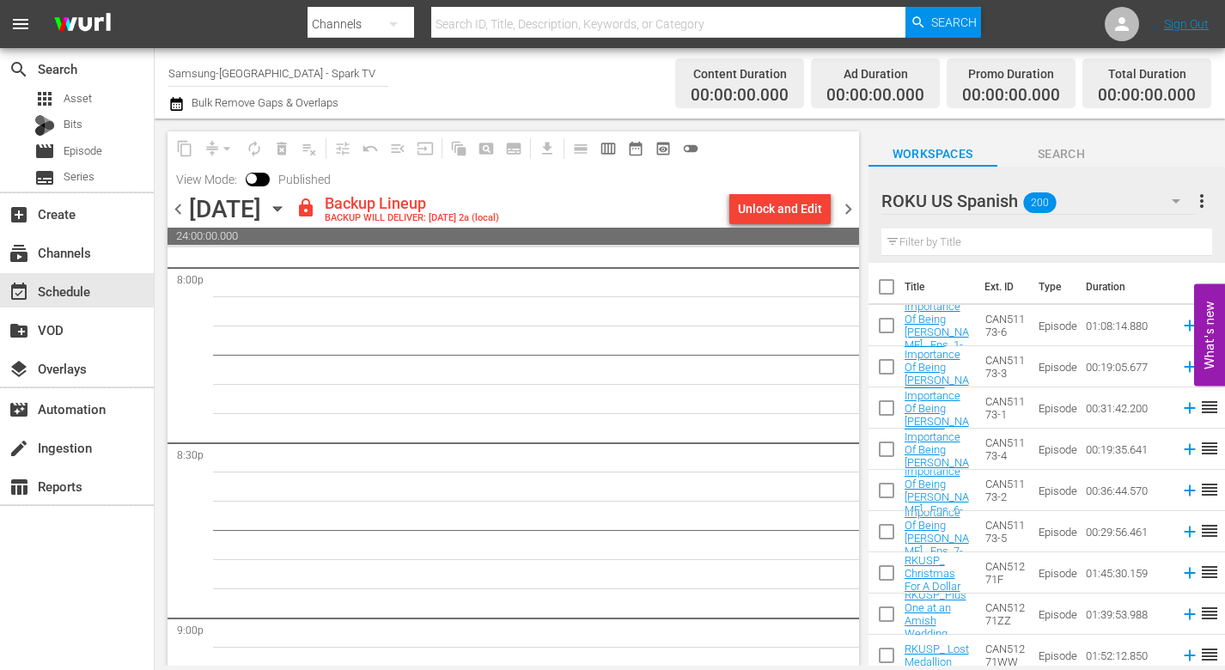
click at [287, 209] on icon "button" at bounding box center [277, 208] width 19 height 19
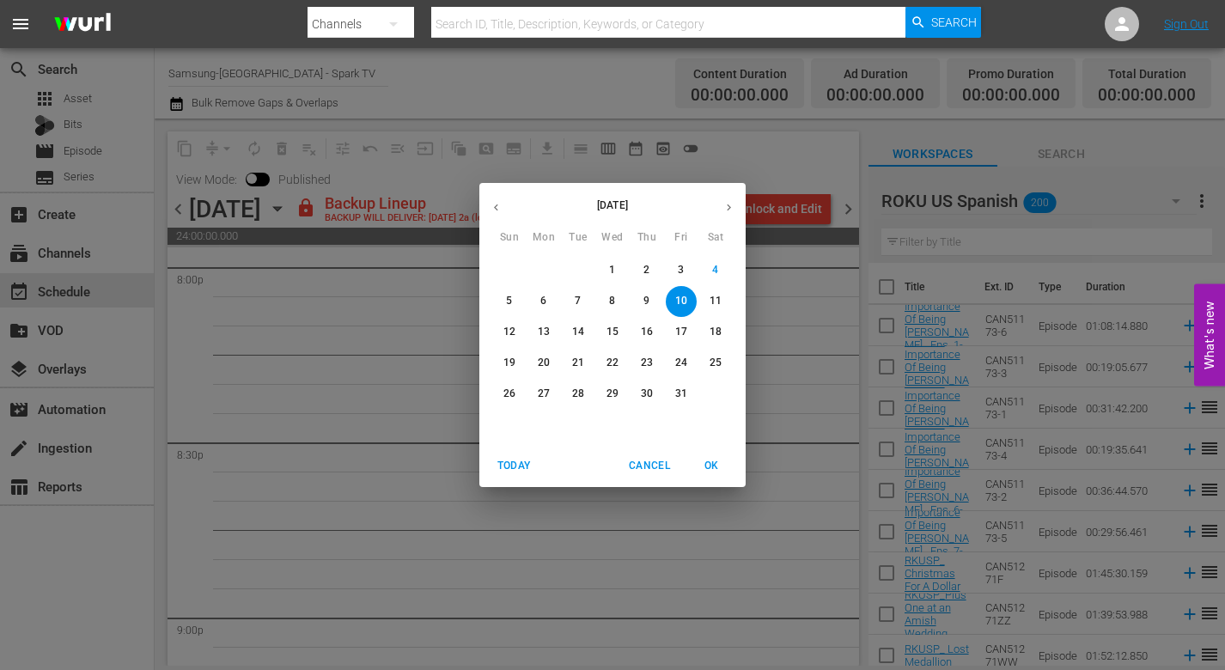
click at [647, 299] on p "9" at bounding box center [646, 301] width 6 height 15
